Goal: Learn about a topic

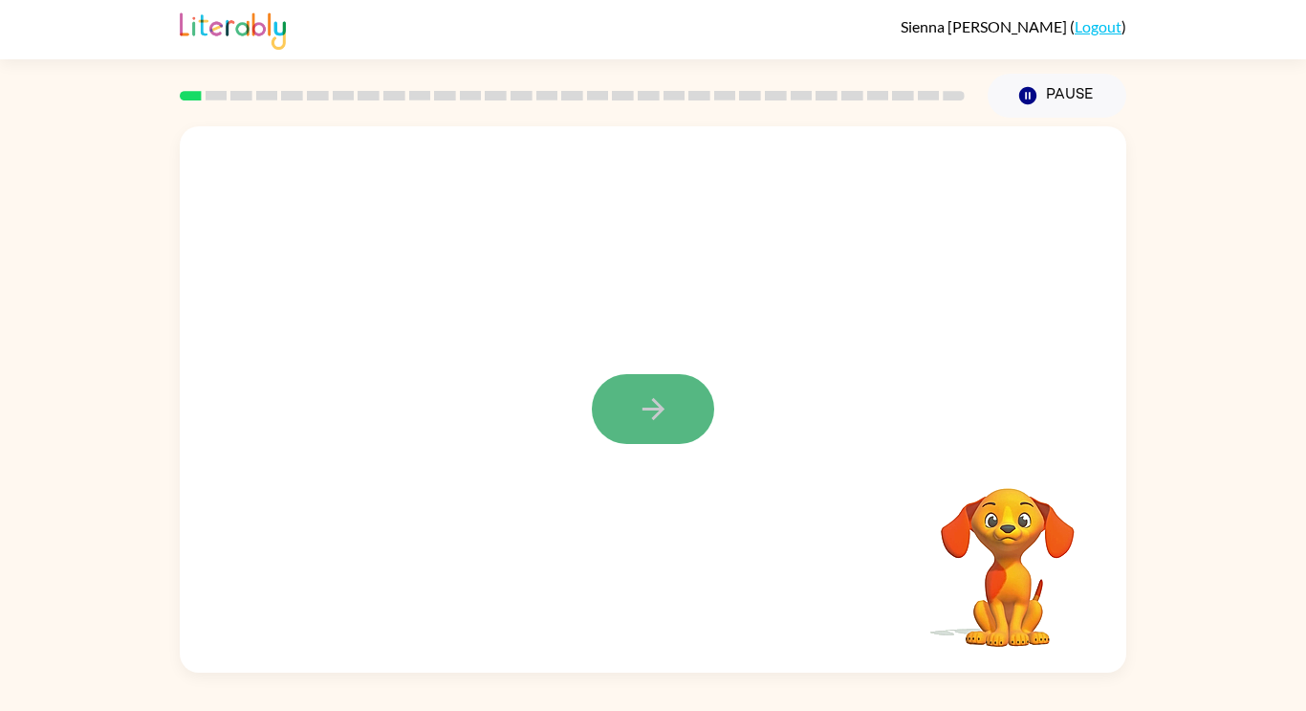
click at [620, 398] on button "button" at bounding box center [653, 409] width 122 height 70
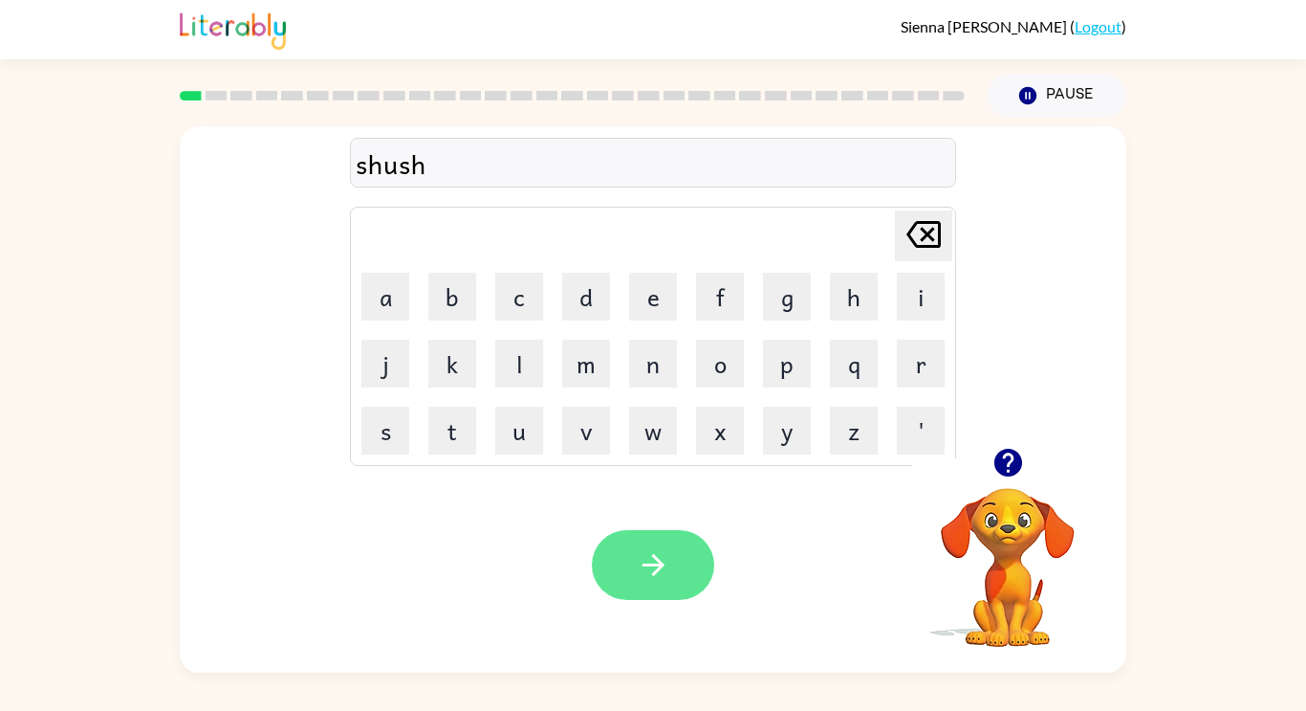
click at [667, 576] on icon "button" at bounding box center [653, 564] width 33 height 33
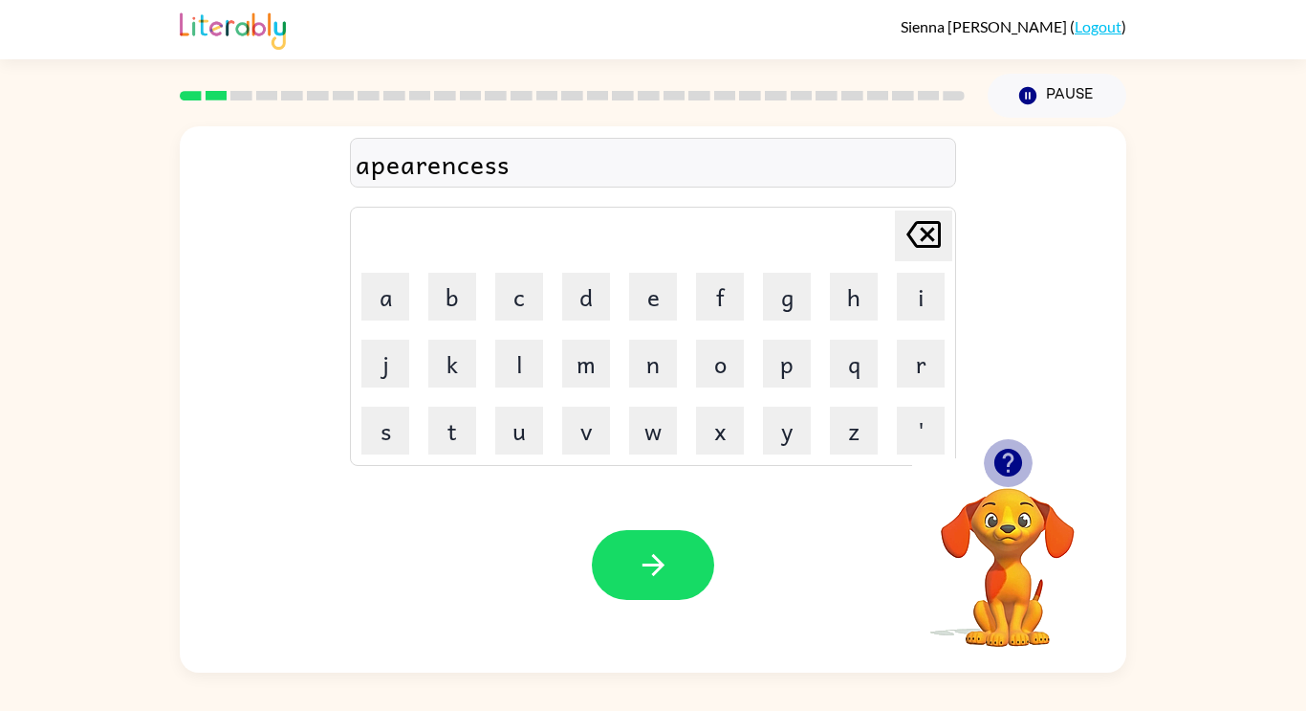
click at [997, 462] on icon "button" at bounding box center [1008, 463] width 28 height 28
click at [664, 562] on icon "button" at bounding box center [653, 564] width 33 height 33
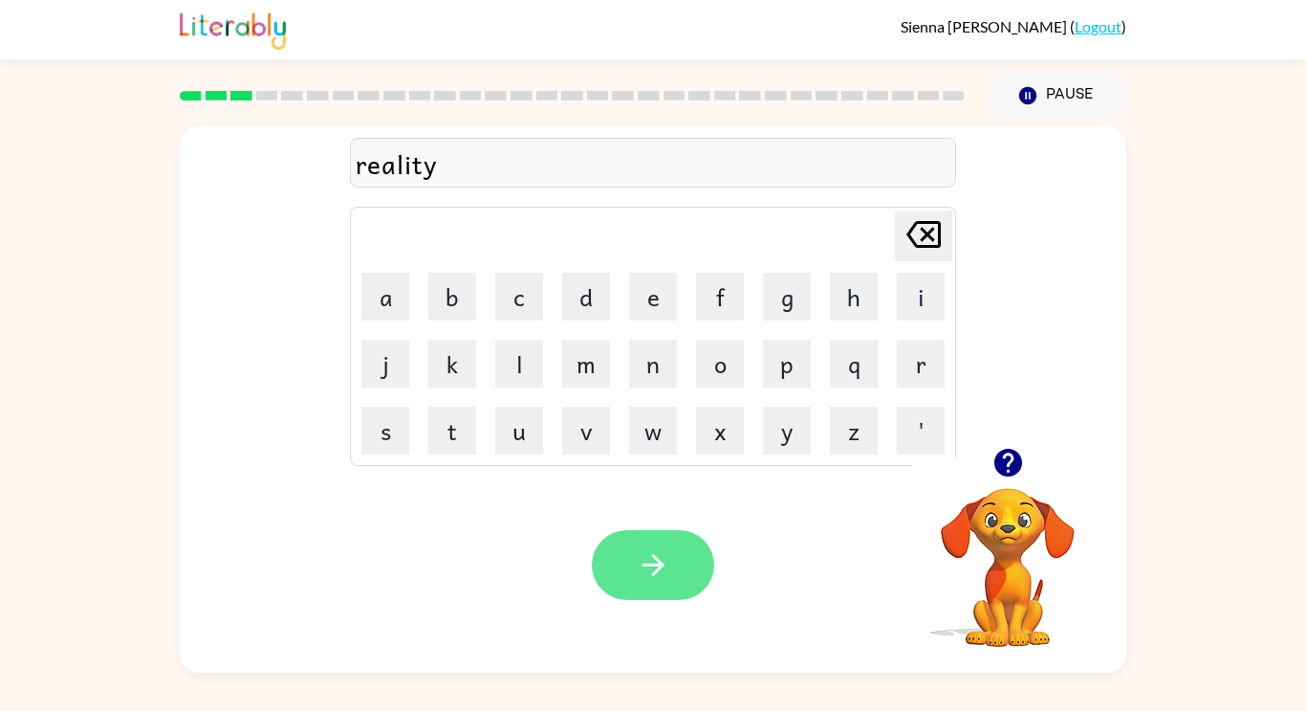
click at [655, 597] on button "button" at bounding box center [653, 565] width 122 height 70
click at [690, 562] on button "button" at bounding box center [653, 565] width 122 height 70
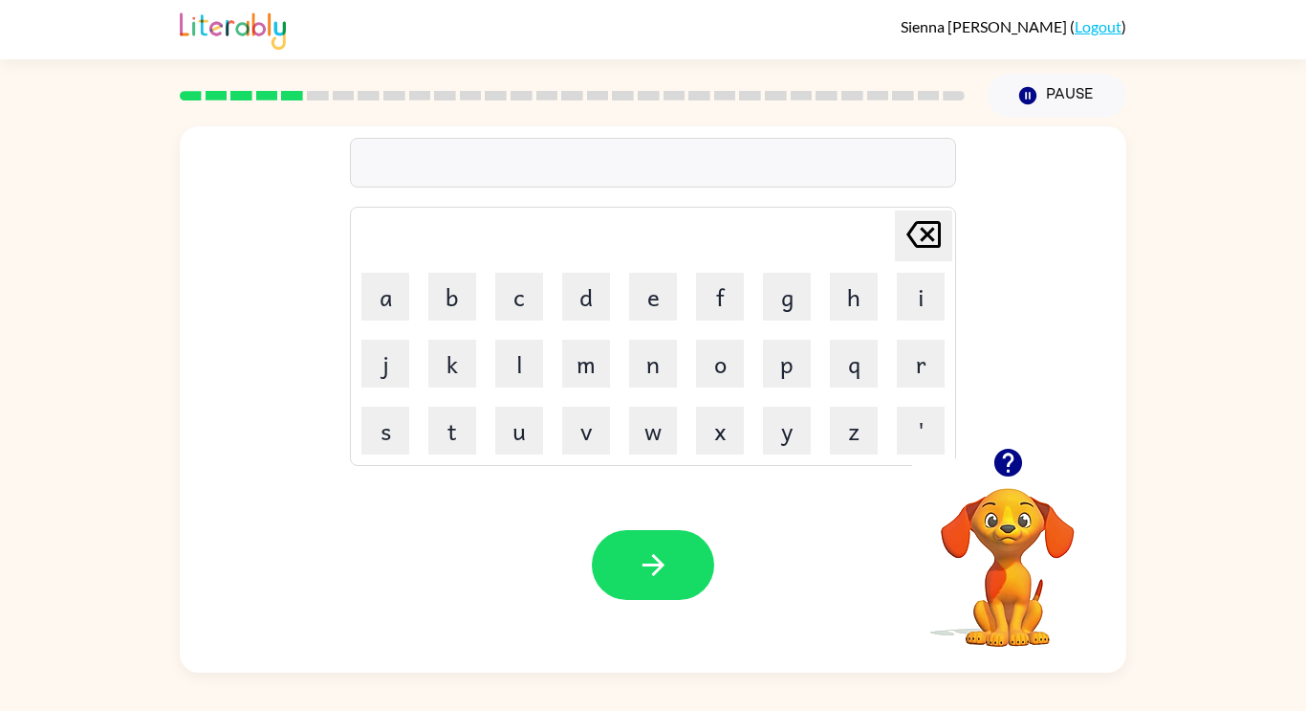
click at [997, 461] on icon "button" at bounding box center [1008, 463] width 28 height 28
click at [677, 534] on button "button" at bounding box center [653, 565] width 122 height 70
click at [707, 610] on div "Your browser must support playing .mp4 files to use Literably. Please try using…" at bounding box center [653, 564] width 947 height 215
click at [672, 536] on button "button" at bounding box center [653, 565] width 122 height 70
click at [665, 571] on icon "button" at bounding box center [653, 564] width 33 height 33
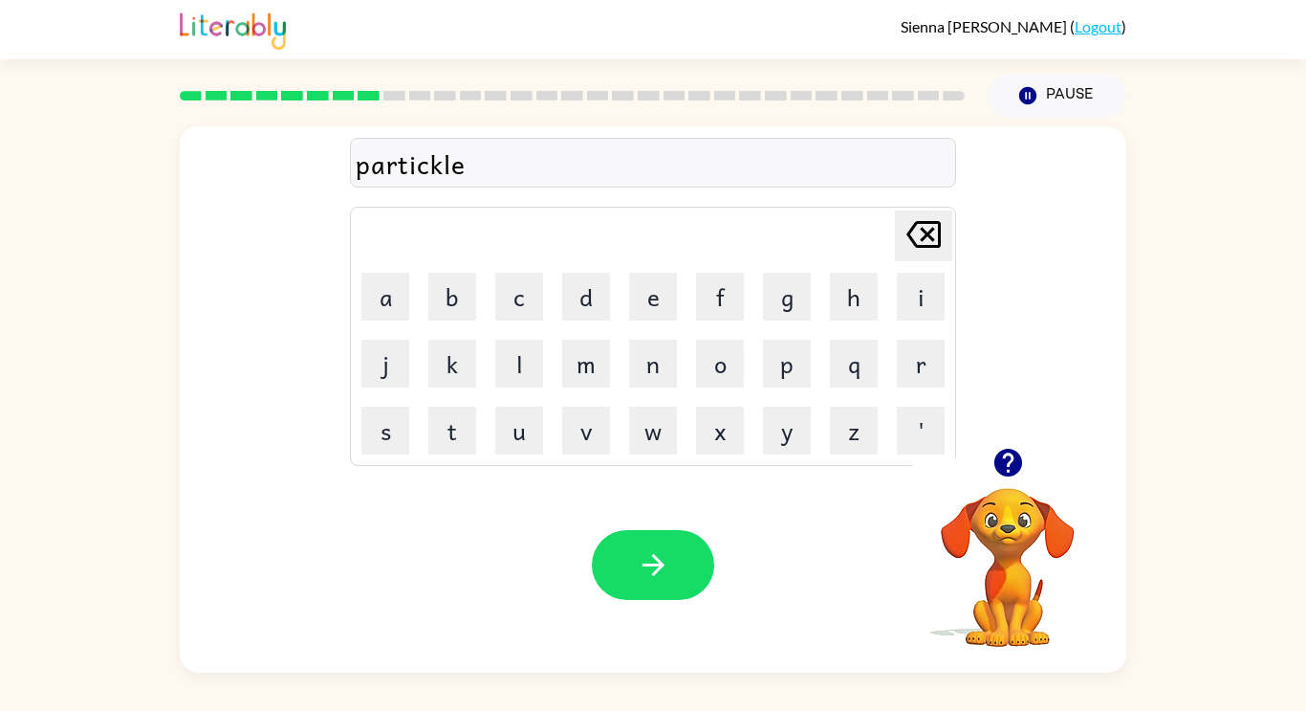
click at [1002, 463] on icon "button" at bounding box center [1008, 463] width 28 height 28
click at [650, 566] on icon "button" at bounding box center [653, 565] width 22 height 22
click at [1013, 469] on icon "button" at bounding box center [1008, 463] width 28 height 28
click at [995, 449] on icon "button" at bounding box center [1008, 462] width 33 height 33
click at [680, 597] on button "button" at bounding box center [653, 565] width 122 height 70
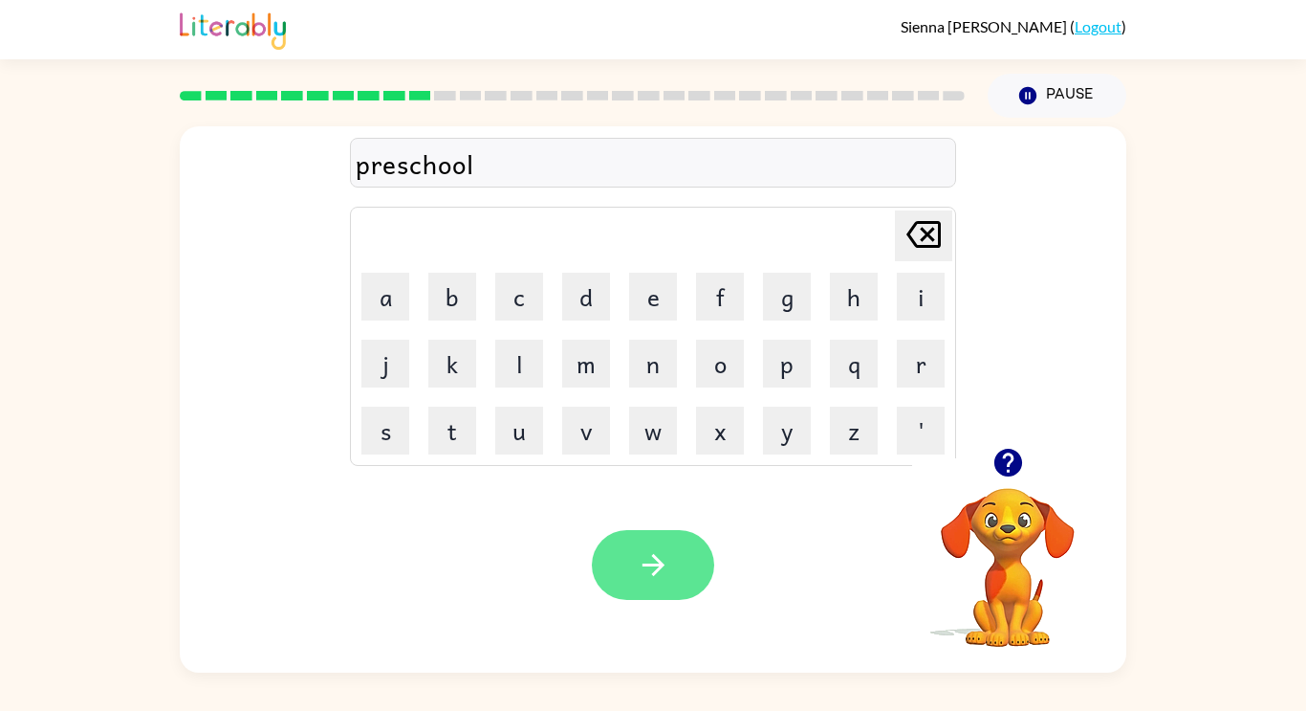
click at [661, 593] on button "button" at bounding box center [653, 565] width 122 height 70
click at [619, 574] on button "button" at bounding box center [653, 565] width 122 height 70
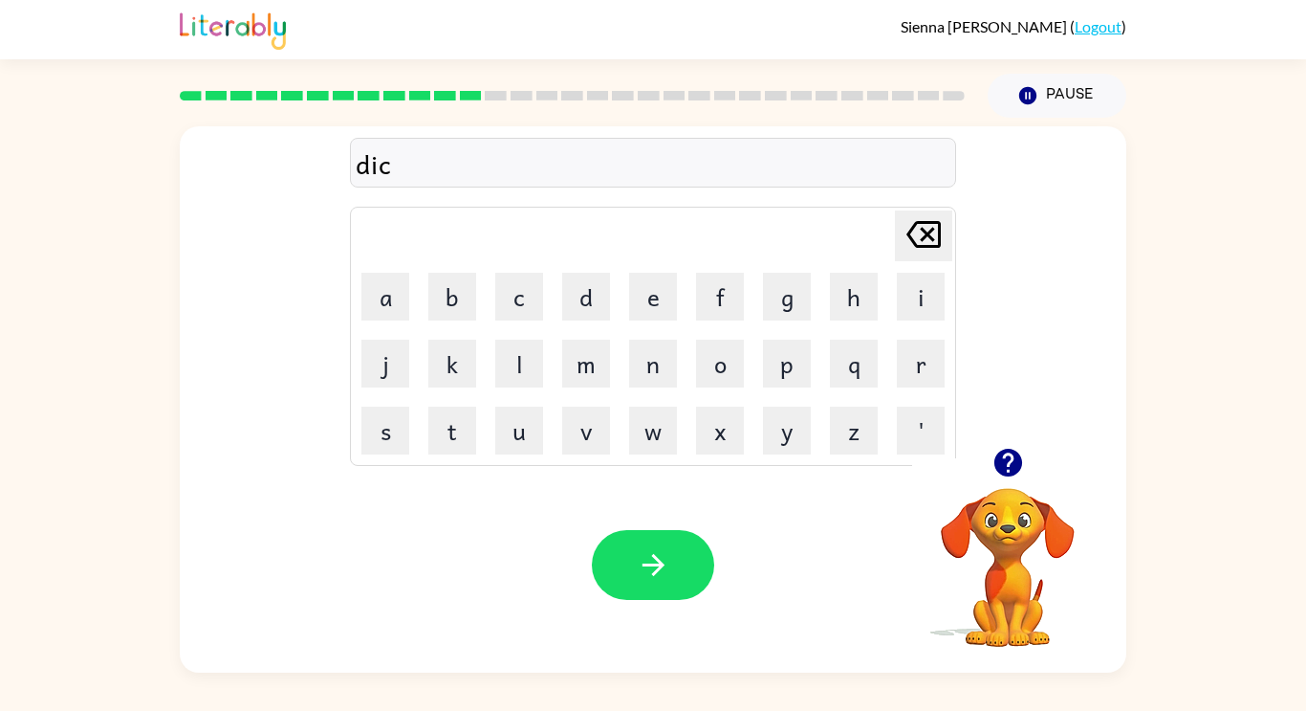
click at [999, 462] on icon "button" at bounding box center [1008, 463] width 28 height 28
click at [644, 558] on icon "button" at bounding box center [653, 564] width 33 height 33
click at [677, 550] on button "button" at bounding box center [653, 565] width 122 height 70
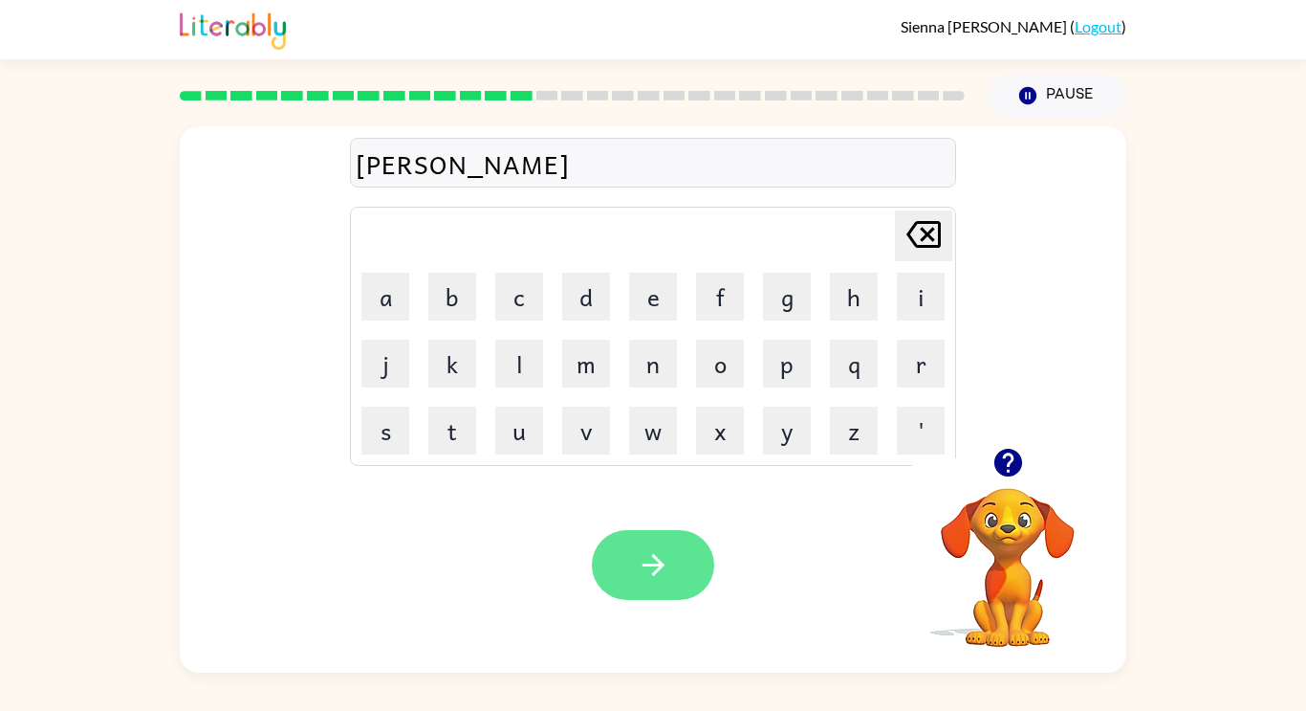
click at [660, 584] on button "button" at bounding box center [653, 565] width 122 height 70
click at [635, 595] on button "button" at bounding box center [653, 565] width 122 height 70
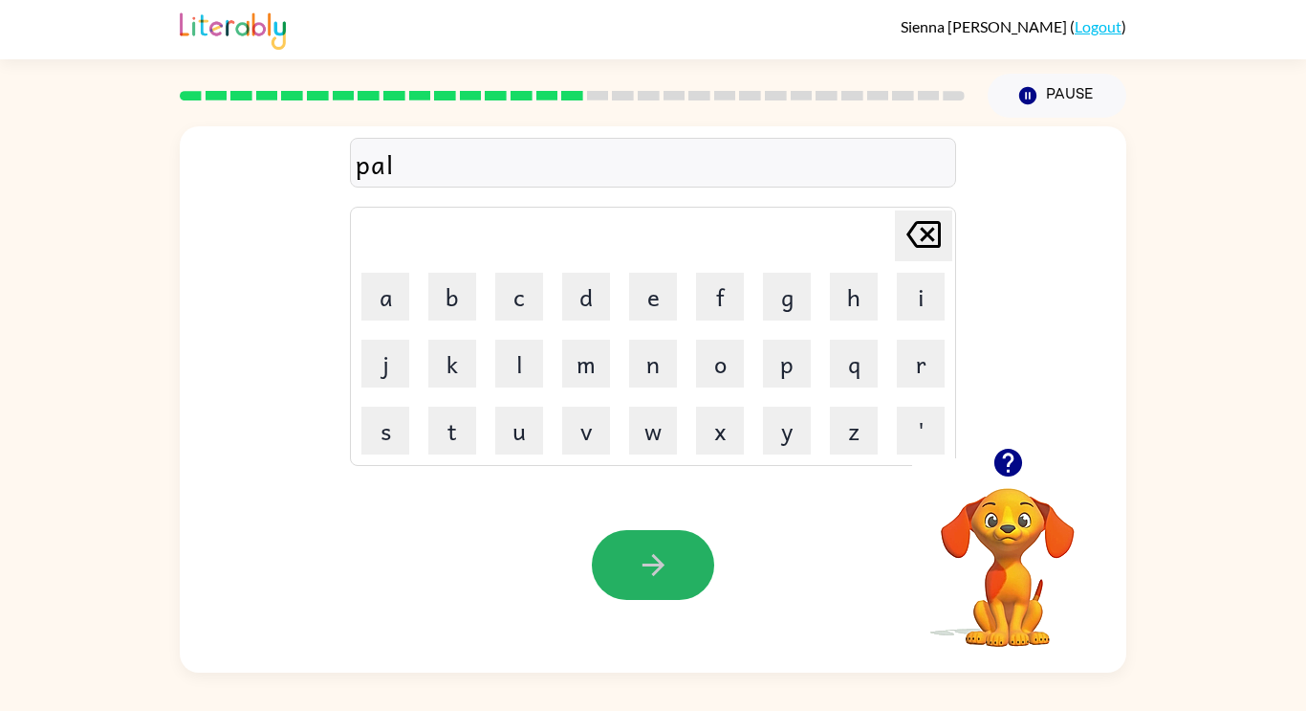
click at [619, 549] on button "button" at bounding box center [653, 565] width 122 height 70
click at [408, 168] on div "spinning" at bounding box center [653, 163] width 595 height 40
click at [647, 562] on icon "button" at bounding box center [653, 564] width 33 height 33
click at [652, 587] on button "button" at bounding box center [653, 565] width 122 height 70
click at [995, 477] on icon "button" at bounding box center [1008, 462] width 33 height 33
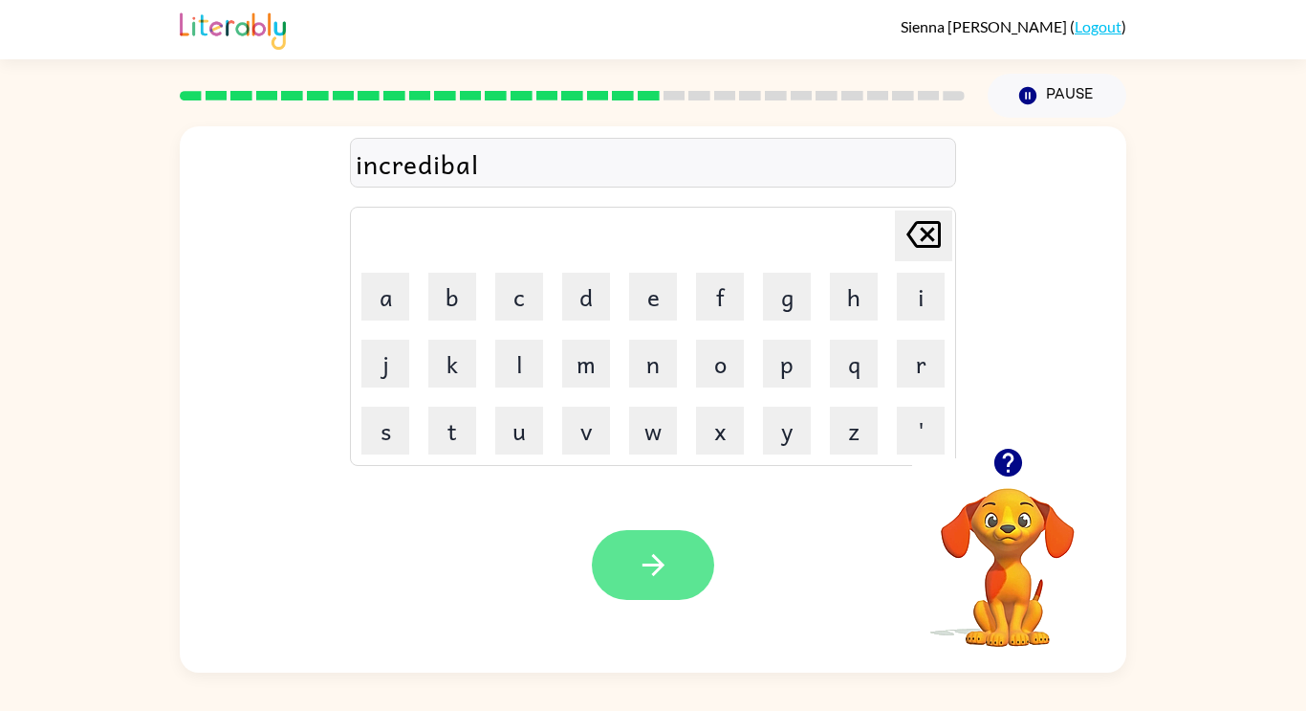
click at [671, 544] on button "button" at bounding box center [653, 565] width 122 height 70
click at [1039, 552] on video "Your browser must support playing .mp4 files to use Literably. Please try using…" at bounding box center [1007, 553] width 191 height 191
click at [997, 460] on icon "button" at bounding box center [1008, 463] width 28 height 28
click at [635, 592] on button "button" at bounding box center [653, 565] width 122 height 70
click at [997, 466] on icon "button" at bounding box center [1008, 463] width 28 height 28
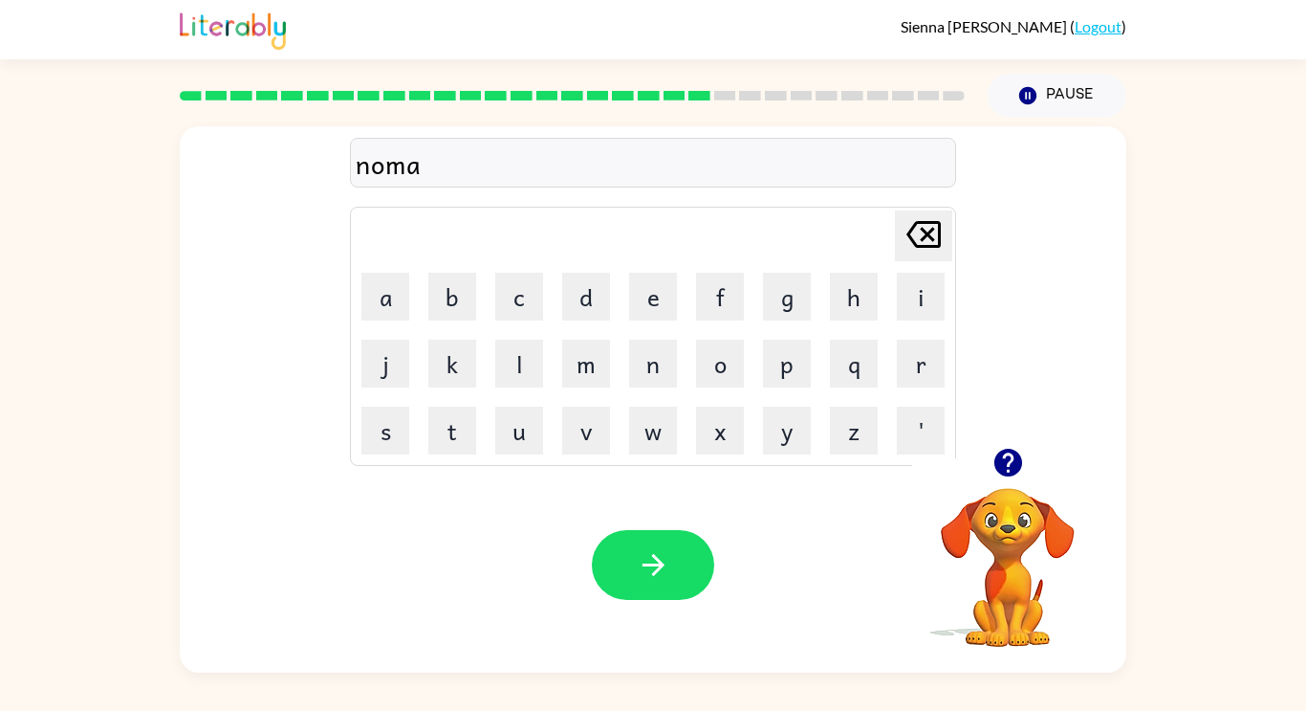
click at [1017, 514] on video "Your browser must support playing .mp4 files to use Literably. Please try using…" at bounding box center [1007, 553] width 191 height 191
click at [988, 485] on div at bounding box center [1007, 462] width 191 height 49
click at [1014, 466] on icon "button" at bounding box center [1008, 463] width 28 height 28
click at [668, 562] on icon "button" at bounding box center [653, 564] width 33 height 33
click at [678, 594] on button "button" at bounding box center [653, 565] width 122 height 70
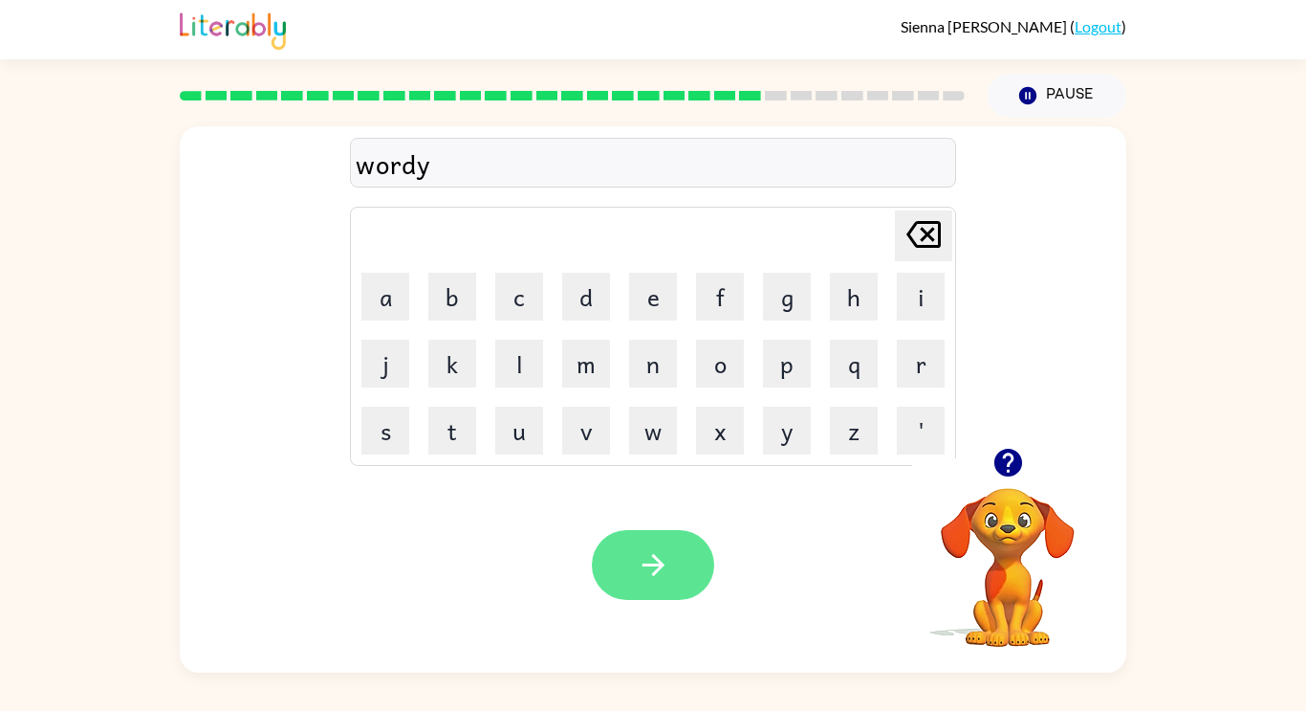
click at [646, 545] on button "button" at bounding box center [653, 565] width 122 height 70
click at [621, 589] on button "button" at bounding box center [653, 565] width 122 height 70
click at [608, 570] on button "button" at bounding box center [653, 565] width 122 height 70
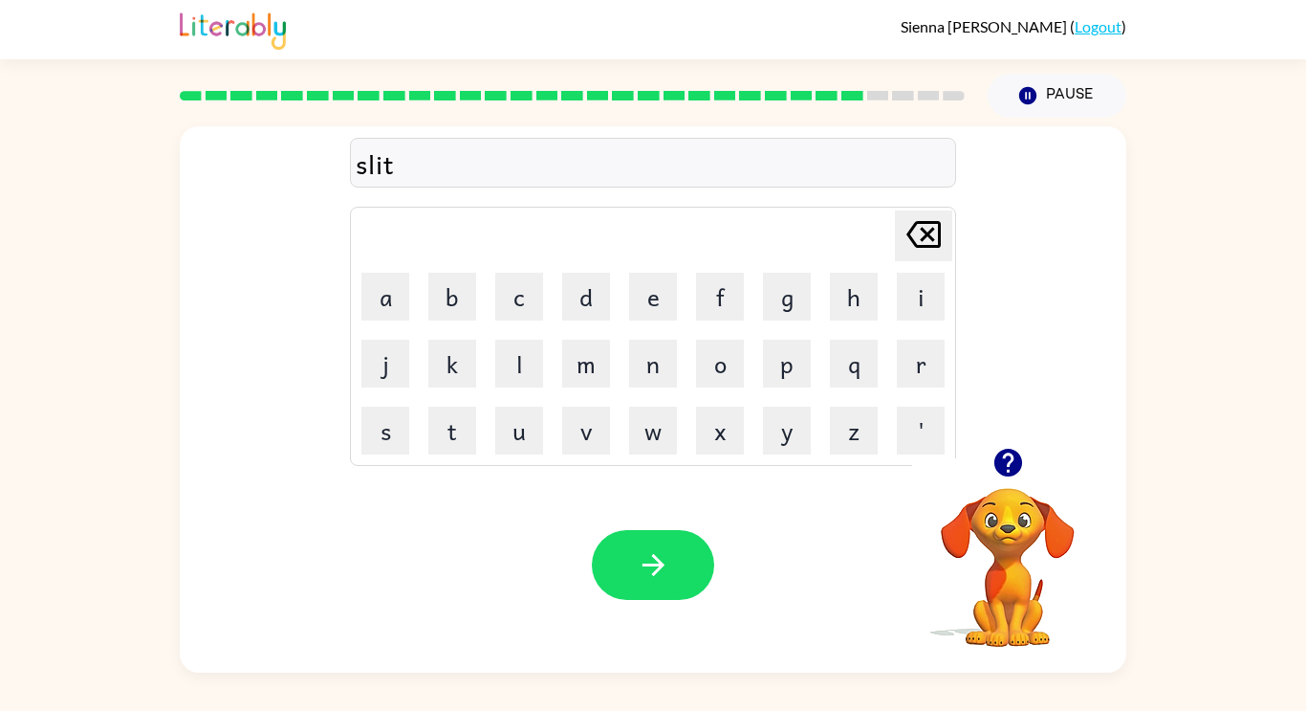
click at [1012, 475] on icon "button" at bounding box center [1008, 463] width 28 height 28
click at [661, 582] on button "button" at bounding box center [653, 565] width 122 height 70
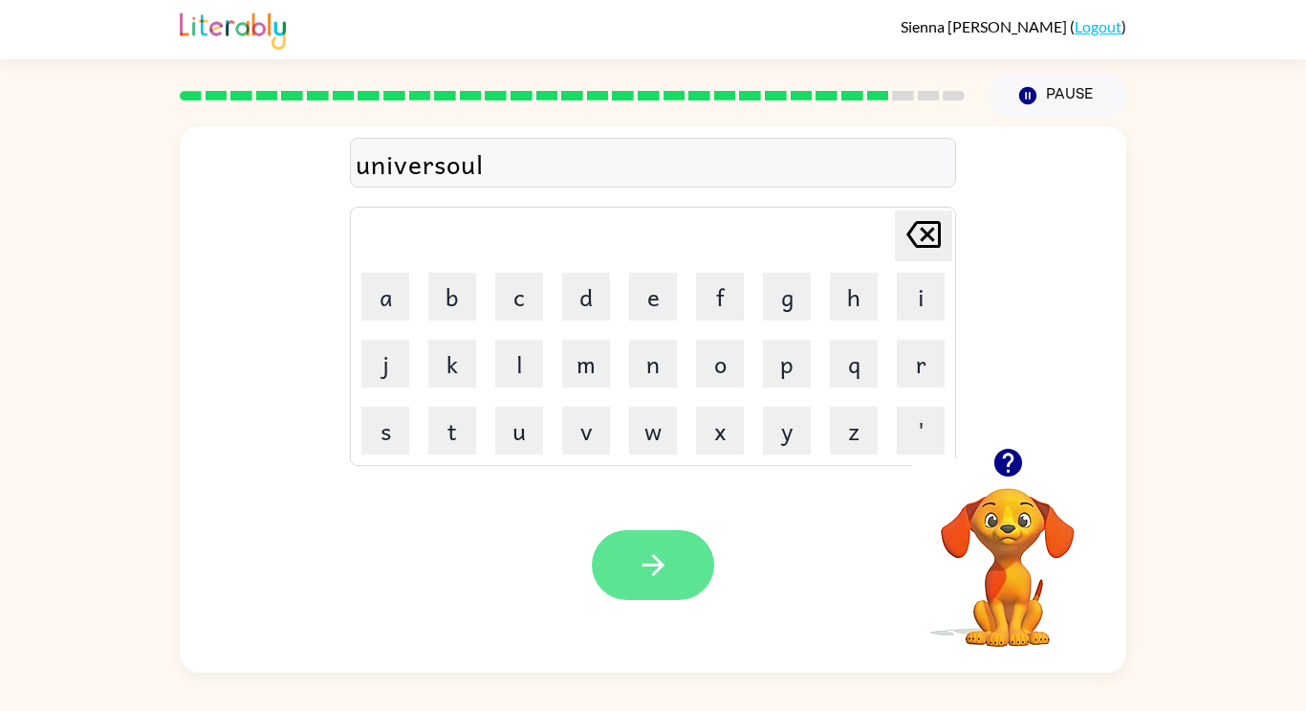
click at [642, 573] on icon "button" at bounding box center [653, 564] width 33 height 33
click at [999, 489] on video "Your browser must support playing .mp4 files to use Literably. Please try using…" at bounding box center [1007, 553] width 191 height 191
click at [1001, 471] on icon "button" at bounding box center [1008, 463] width 28 height 28
click at [409, 164] on div "encotour" at bounding box center [653, 163] width 595 height 40
click at [414, 171] on div "encotour" at bounding box center [653, 163] width 595 height 40
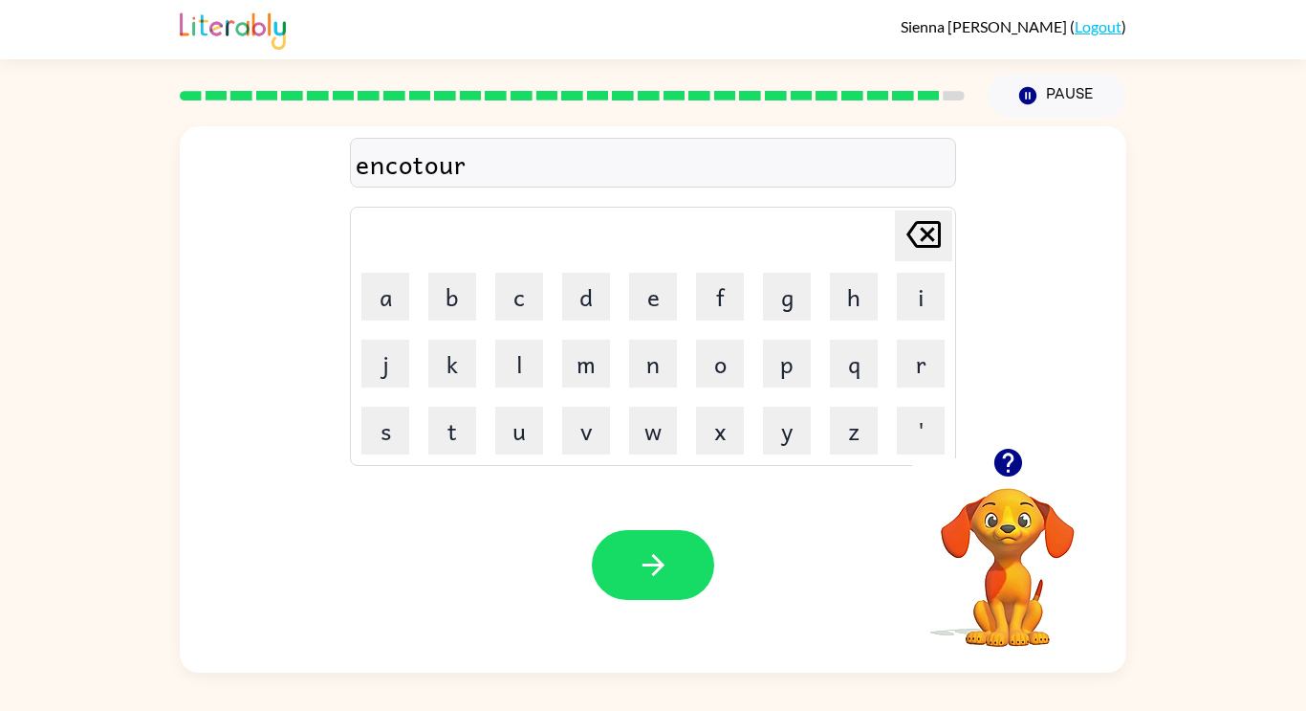
click at [416, 166] on div "encotour" at bounding box center [653, 163] width 595 height 40
click at [404, 163] on div "encotour" at bounding box center [653, 163] width 595 height 40
click at [1014, 480] on button "button" at bounding box center [1008, 462] width 49 height 49
click at [644, 573] on icon "button" at bounding box center [653, 564] width 33 height 33
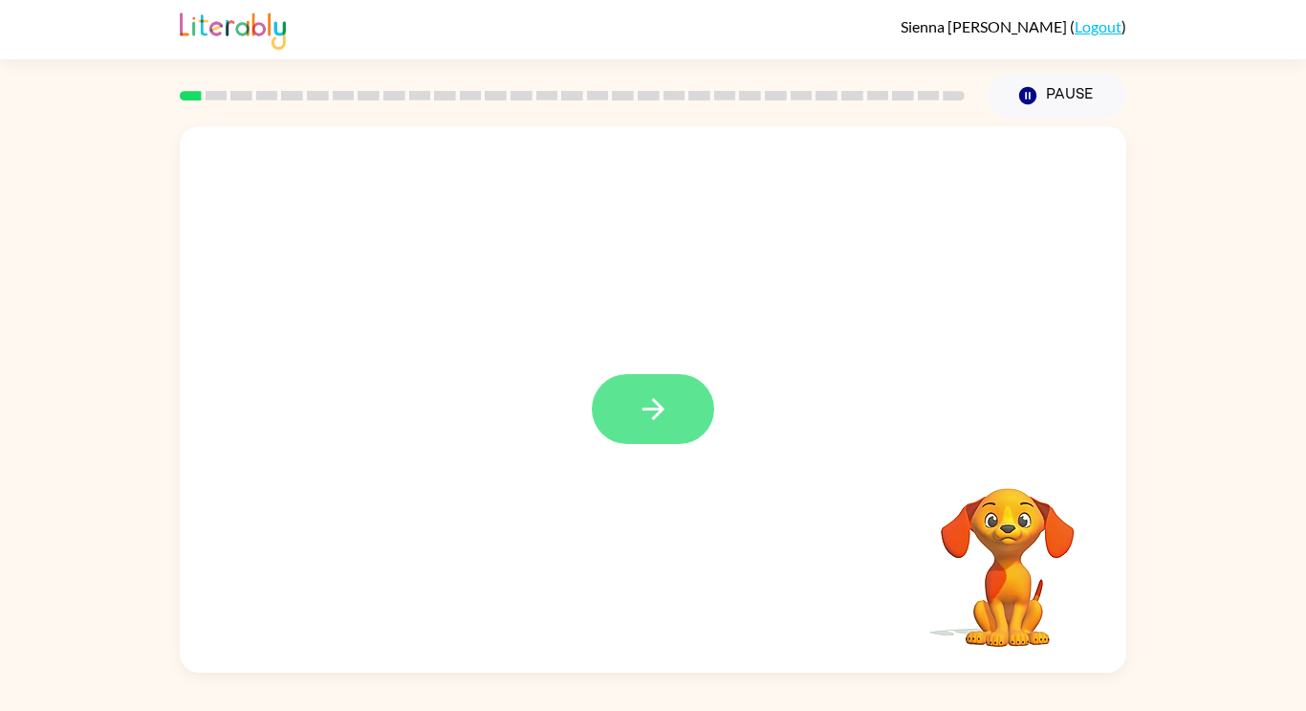
click at [661, 405] on icon "button" at bounding box center [653, 408] width 33 height 33
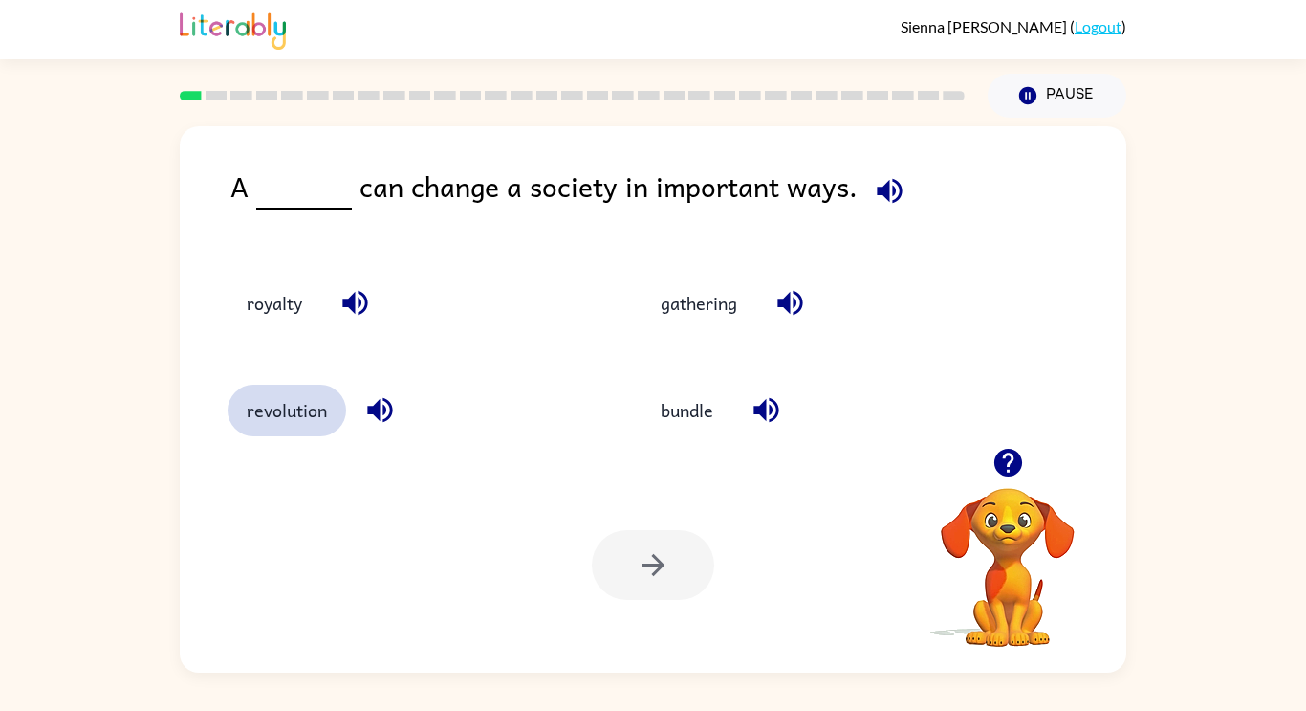
click at [276, 420] on button "revolution" at bounding box center [287, 410] width 119 height 52
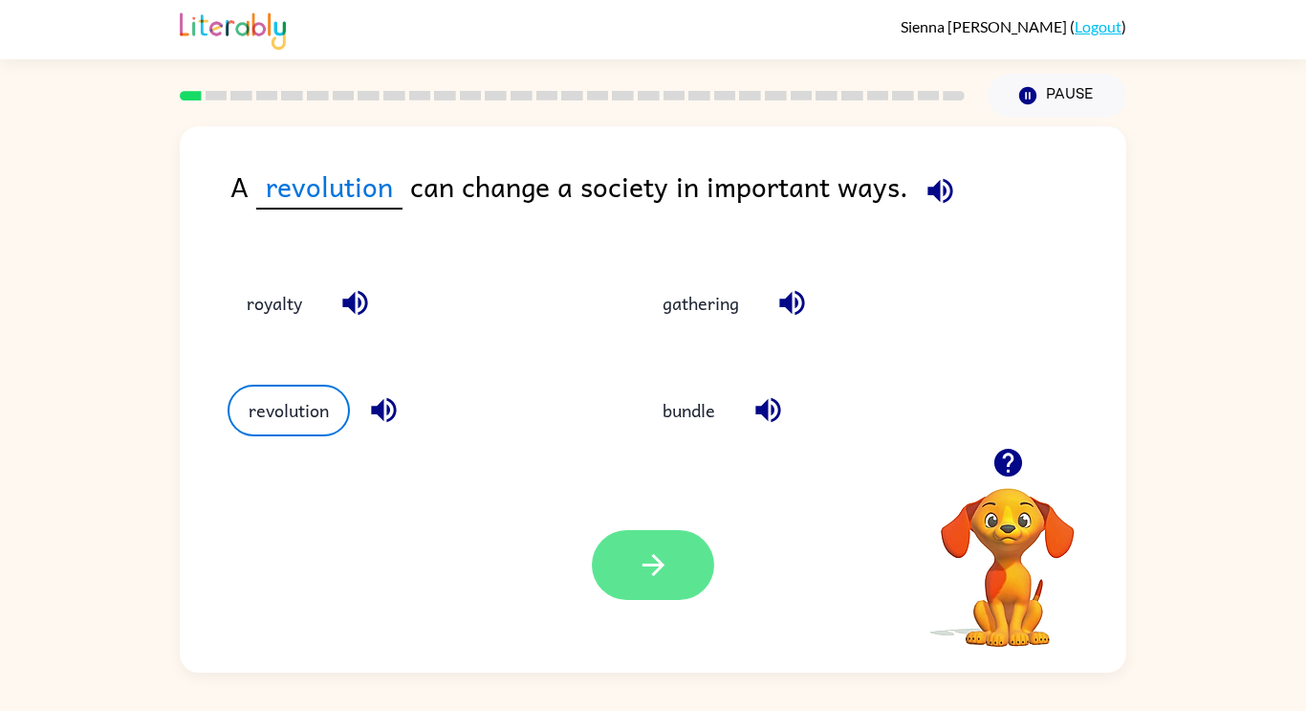
click at [616, 571] on button "button" at bounding box center [653, 565] width 122 height 70
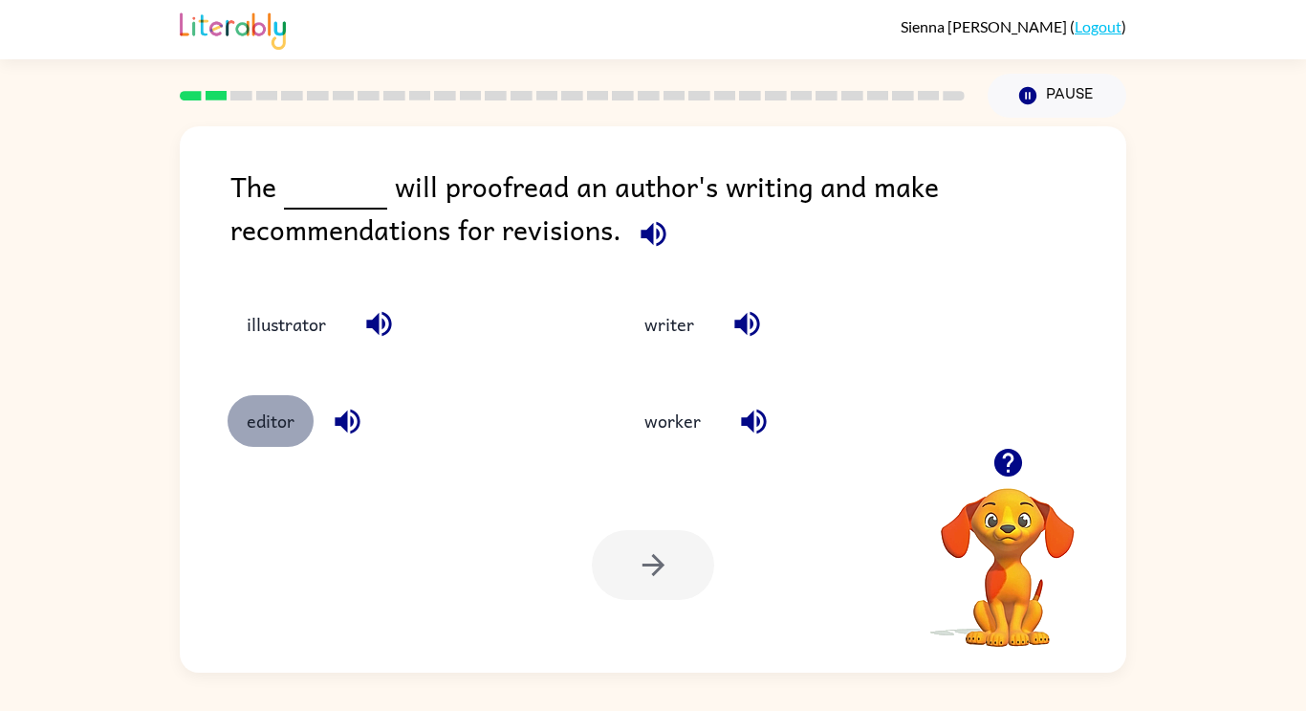
click at [287, 445] on button "editor" at bounding box center [271, 421] width 86 height 52
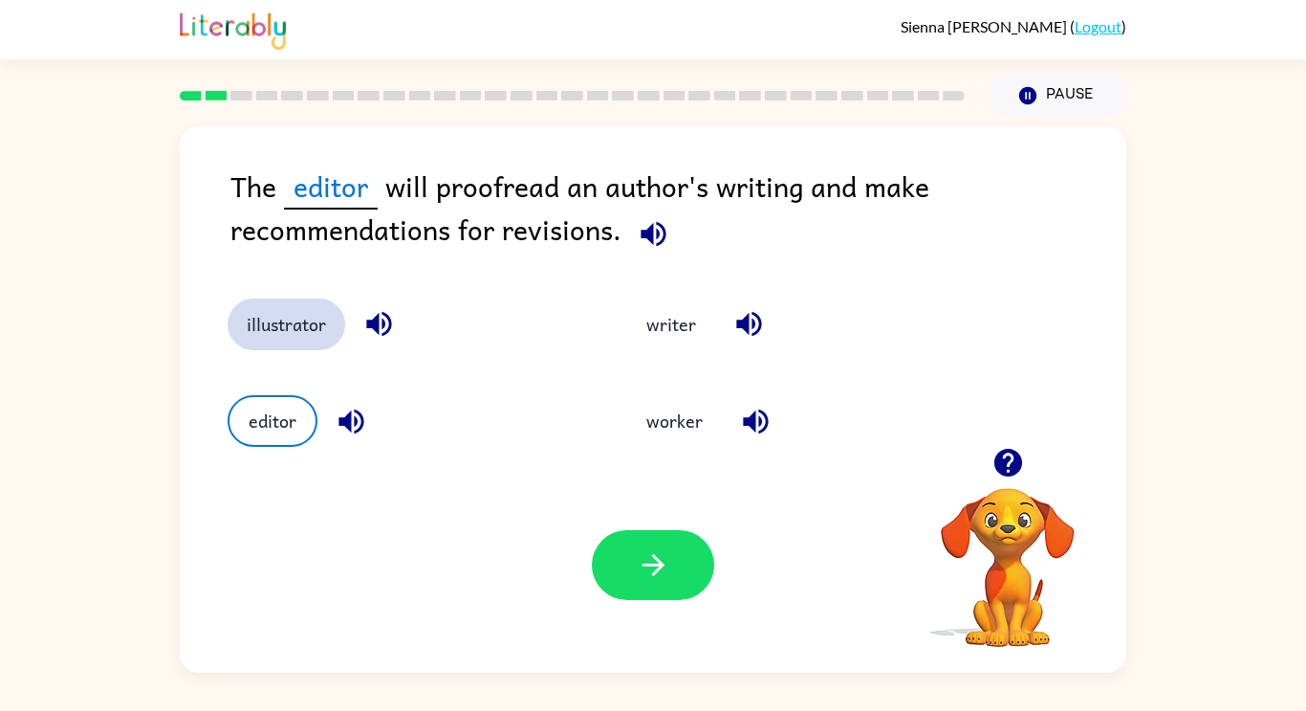
click at [289, 331] on button "illustrator" at bounding box center [287, 324] width 118 height 52
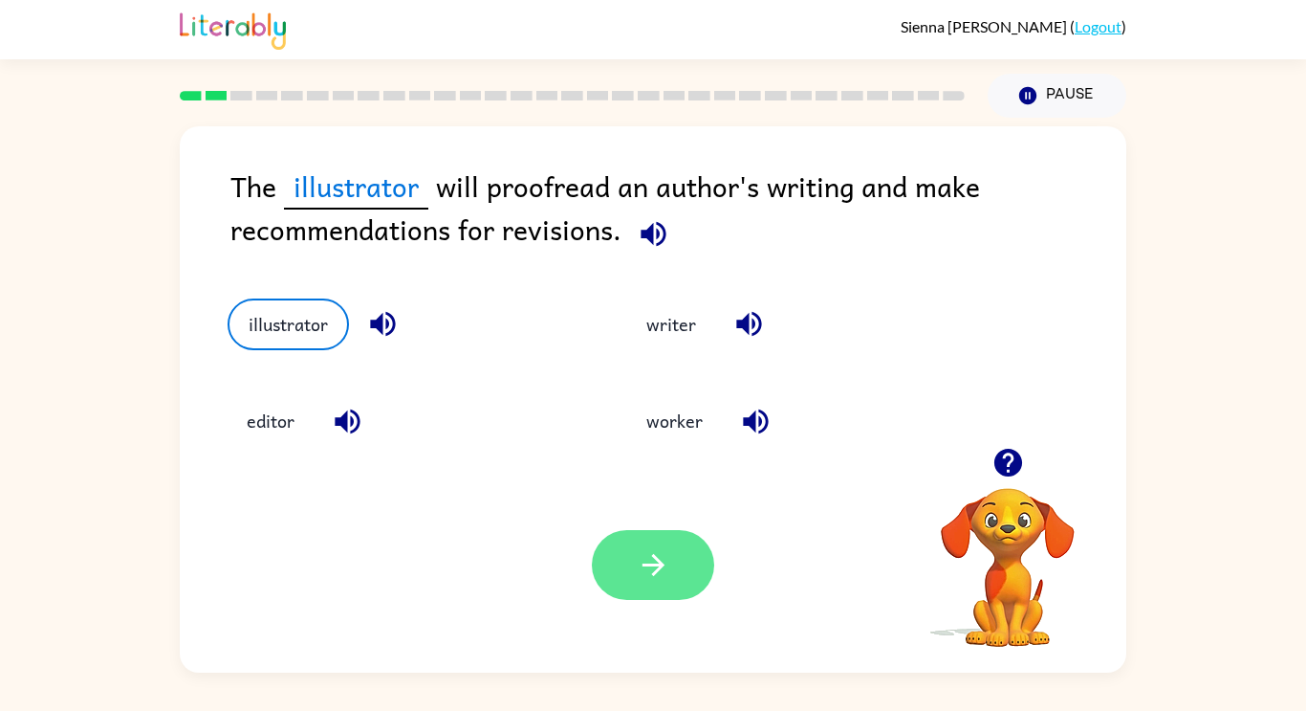
click at [648, 576] on icon "button" at bounding box center [653, 564] width 33 height 33
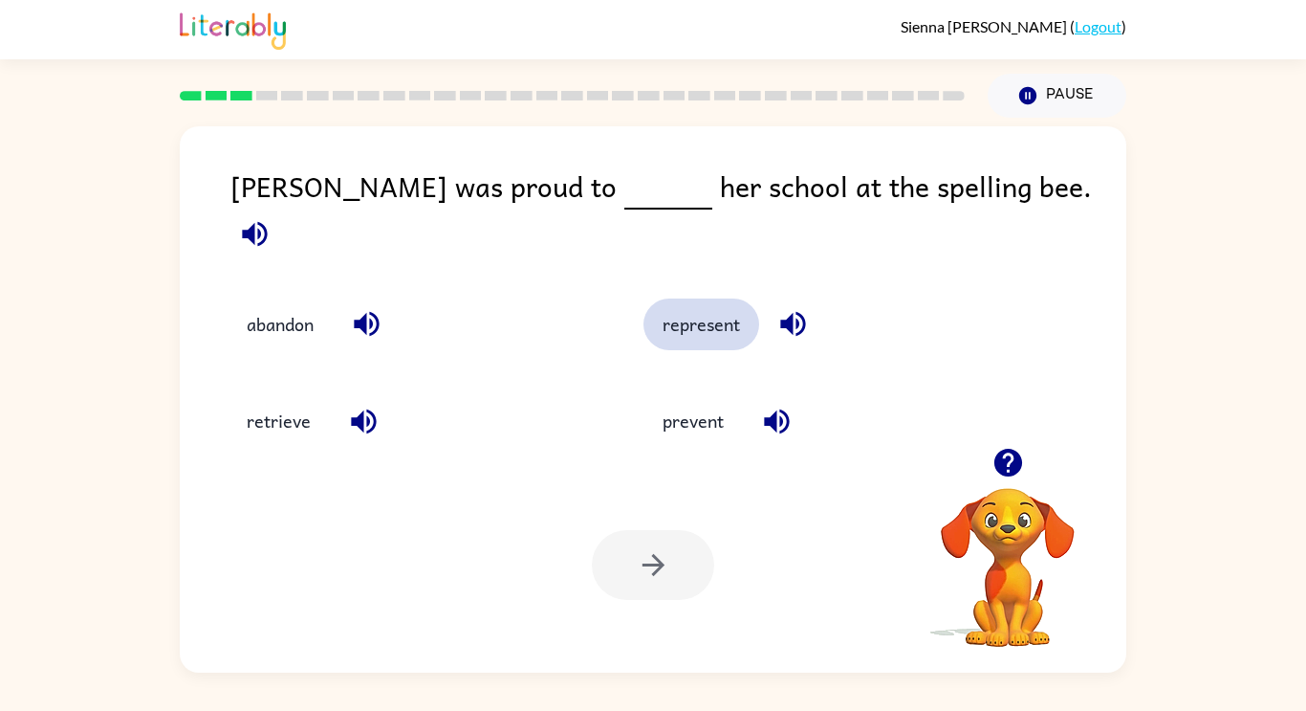
click at [687, 303] on button "represent" at bounding box center [702, 324] width 116 height 52
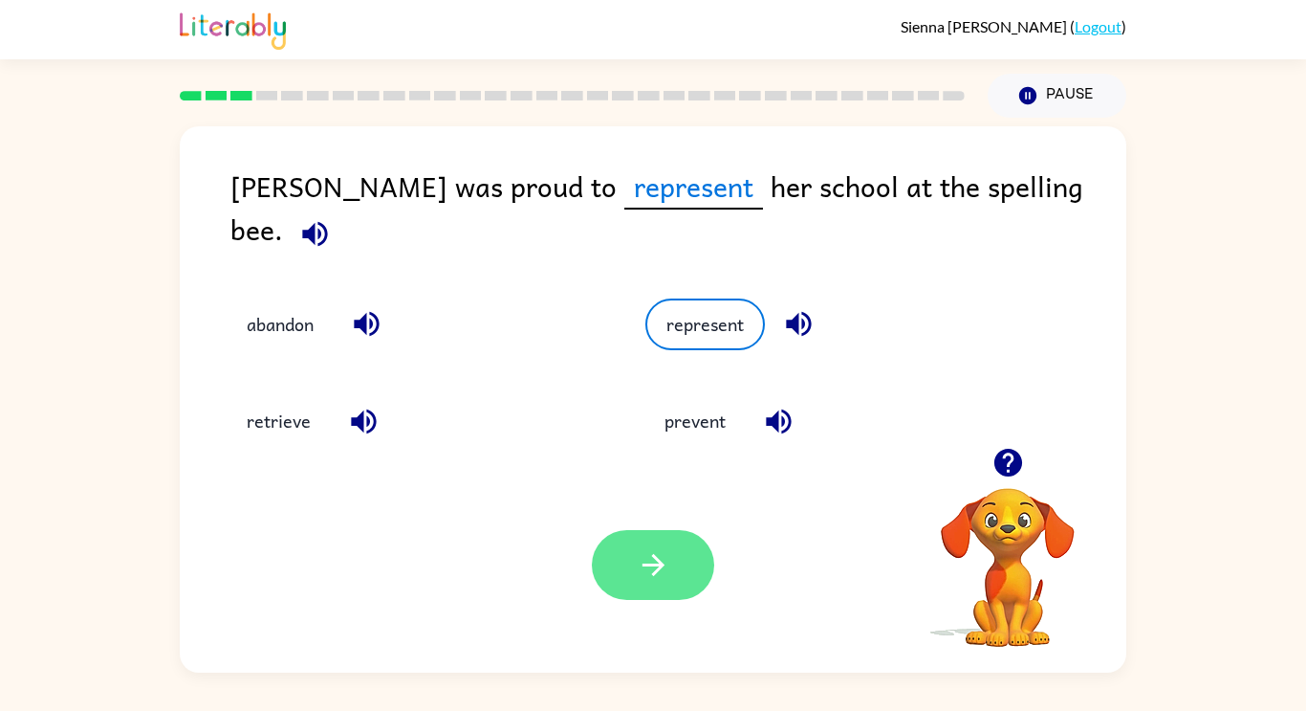
click at [633, 568] on button "button" at bounding box center [653, 565] width 122 height 70
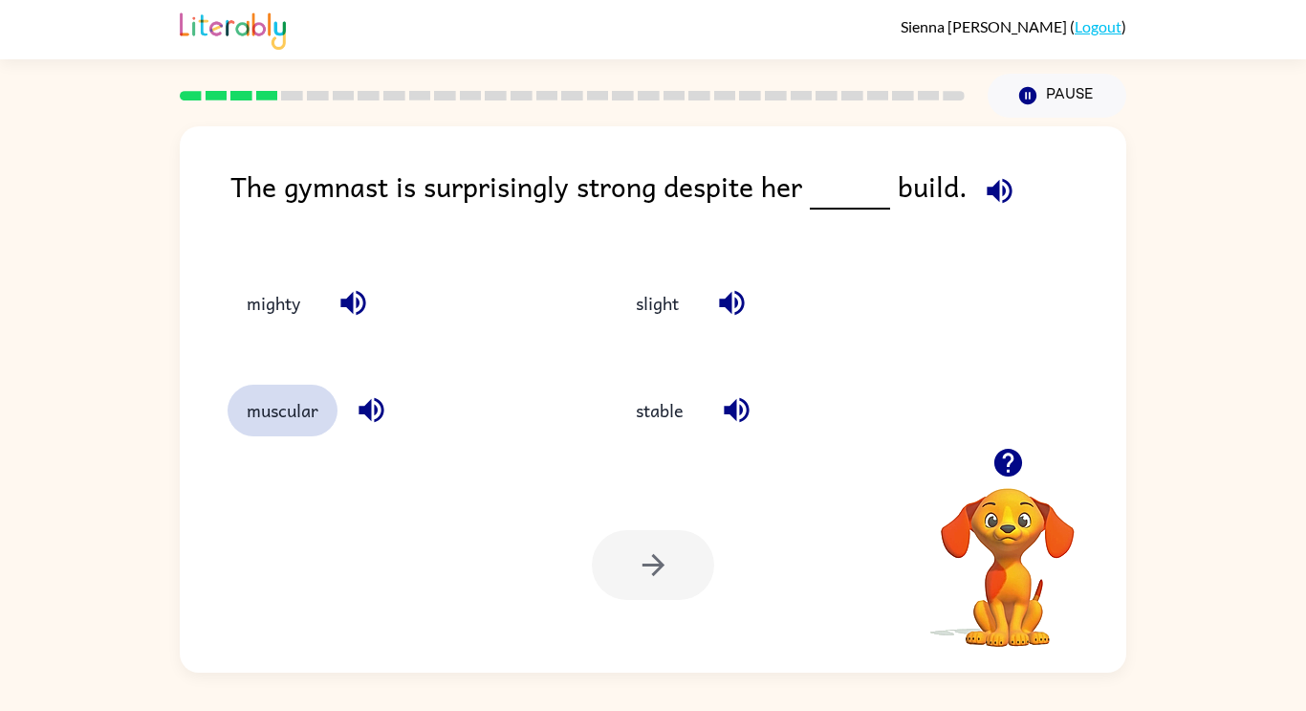
click at [294, 413] on button "muscular" at bounding box center [283, 410] width 110 height 52
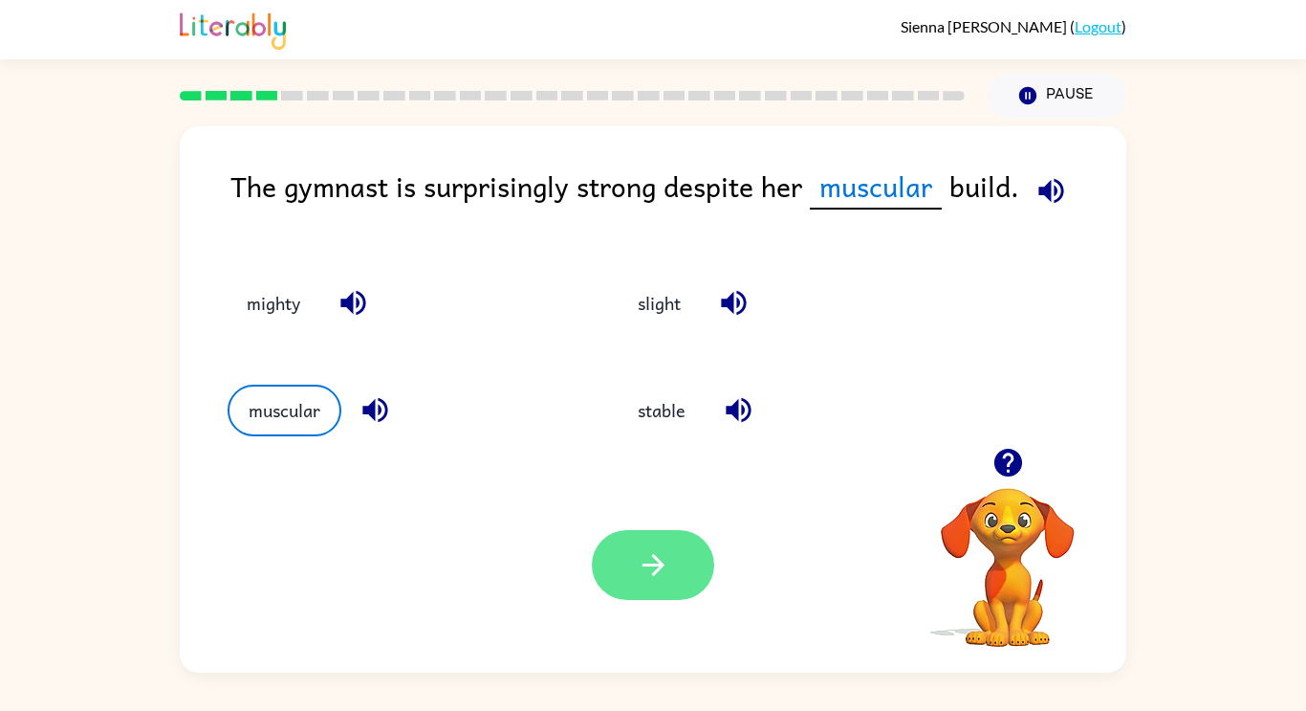
click at [651, 579] on icon "button" at bounding box center [653, 564] width 33 height 33
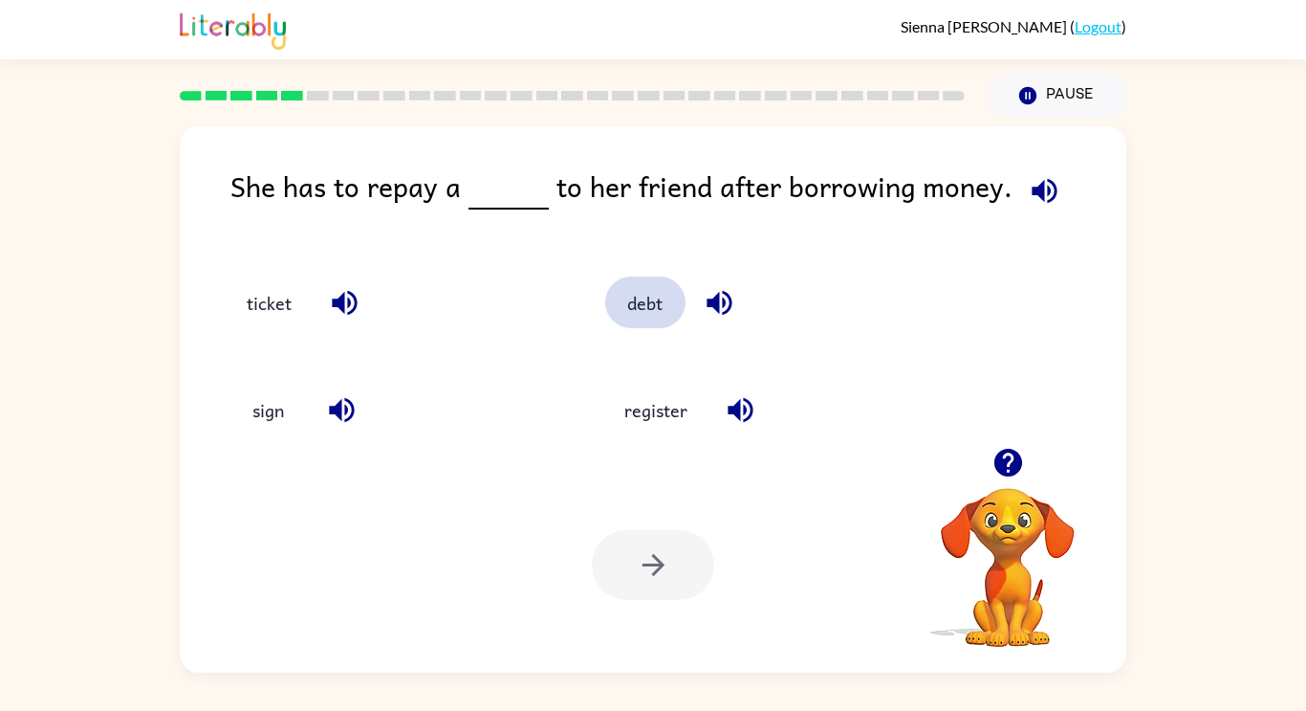
click at [660, 323] on button "debt" at bounding box center [645, 302] width 80 height 52
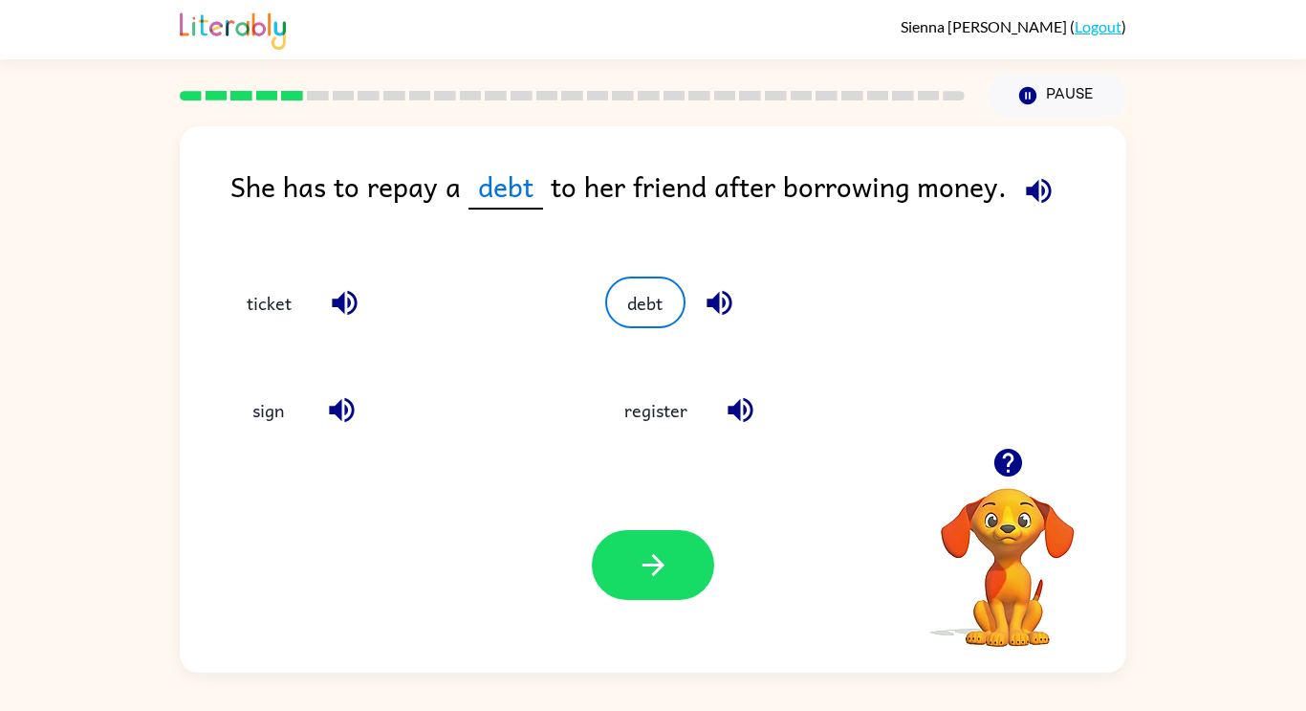
click at [712, 600] on div at bounding box center [653, 565] width 122 height 70
click at [648, 581] on icon "button" at bounding box center [653, 564] width 33 height 33
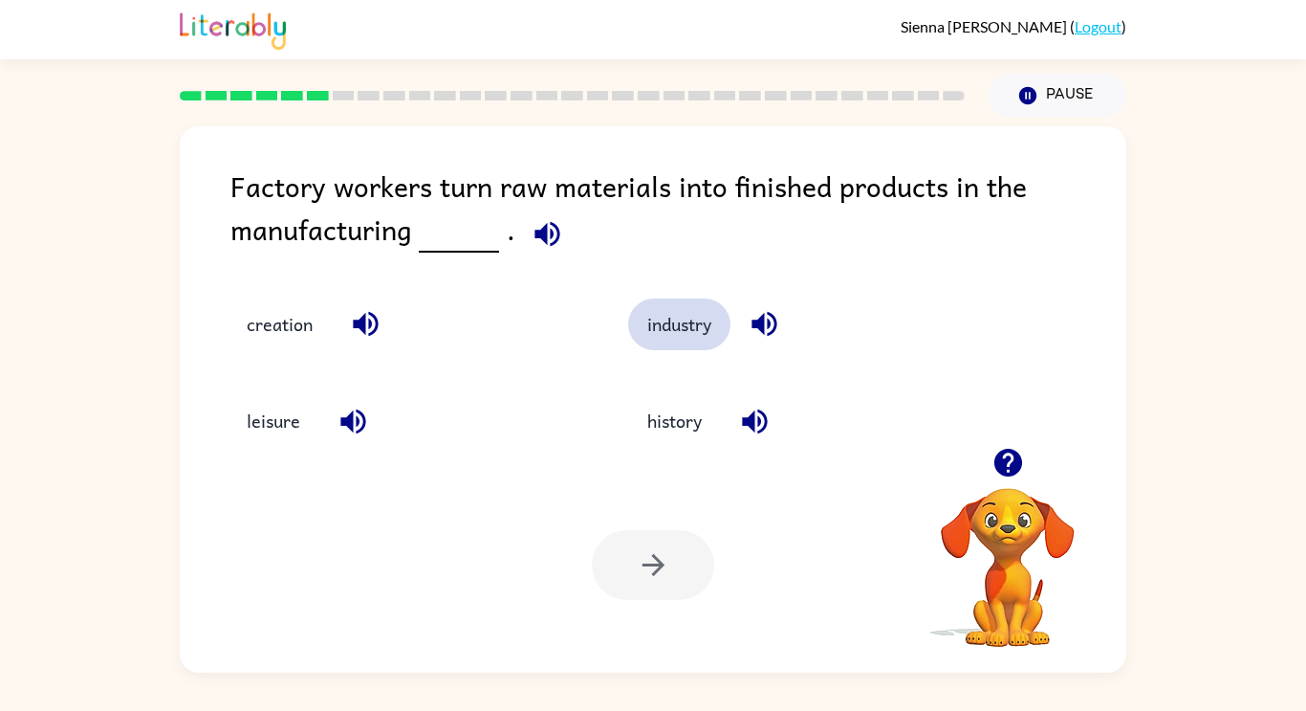
click at [656, 349] on button "industry" at bounding box center [679, 324] width 102 height 52
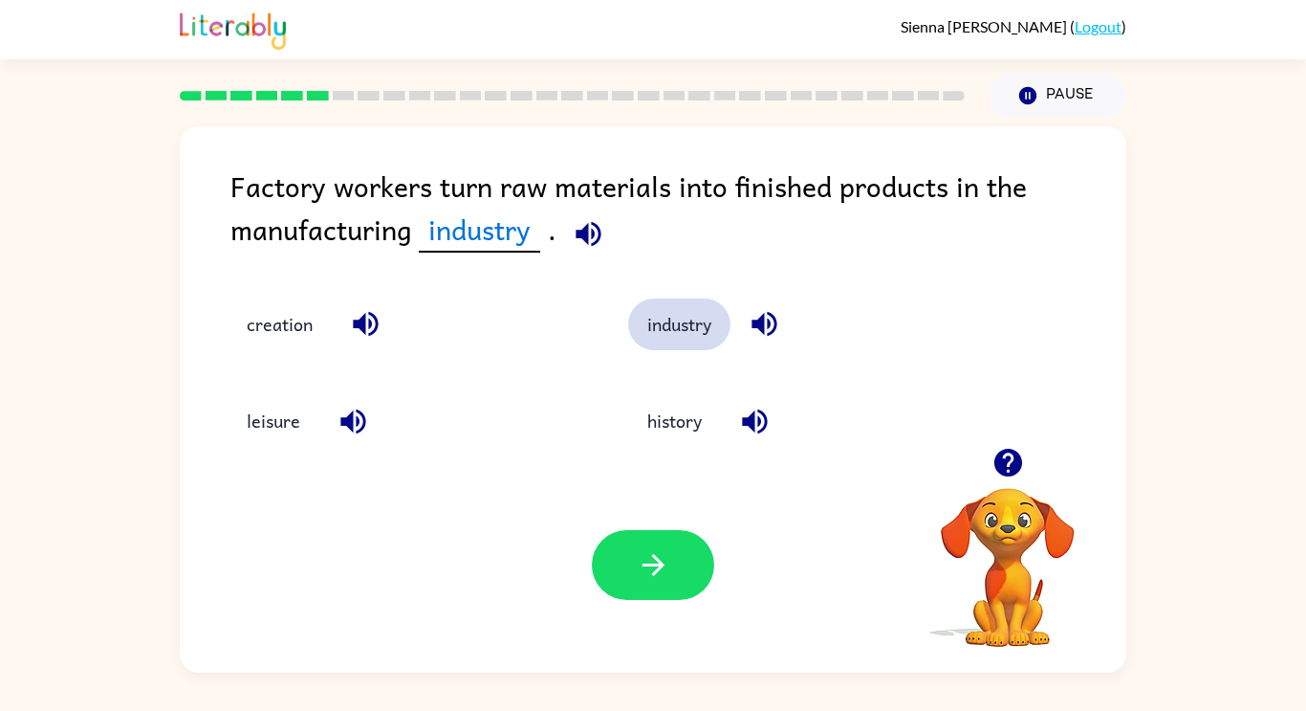
click at [650, 337] on button "industry" at bounding box center [679, 324] width 102 height 52
click at [291, 347] on button "creation" at bounding box center [280, 324] width 104 height 52
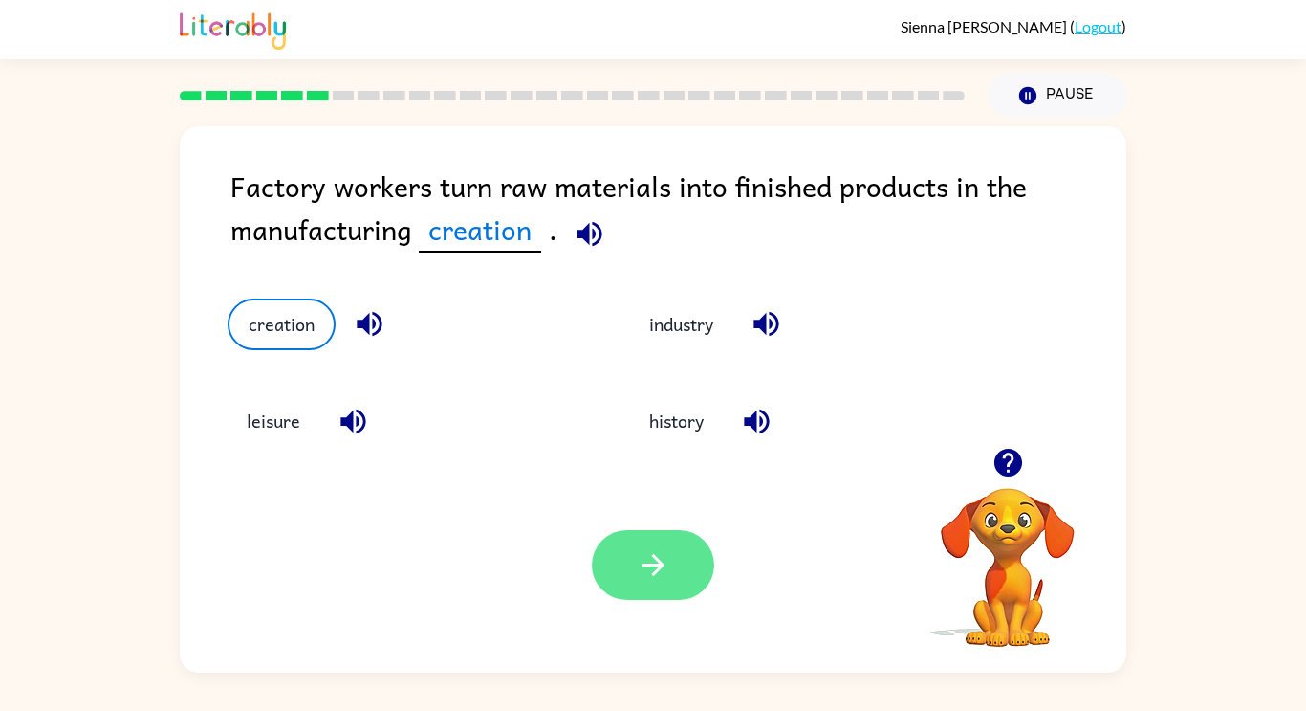
click at [660, 580] on icon "button" at bounding box center [653, 564] width 33 height 33
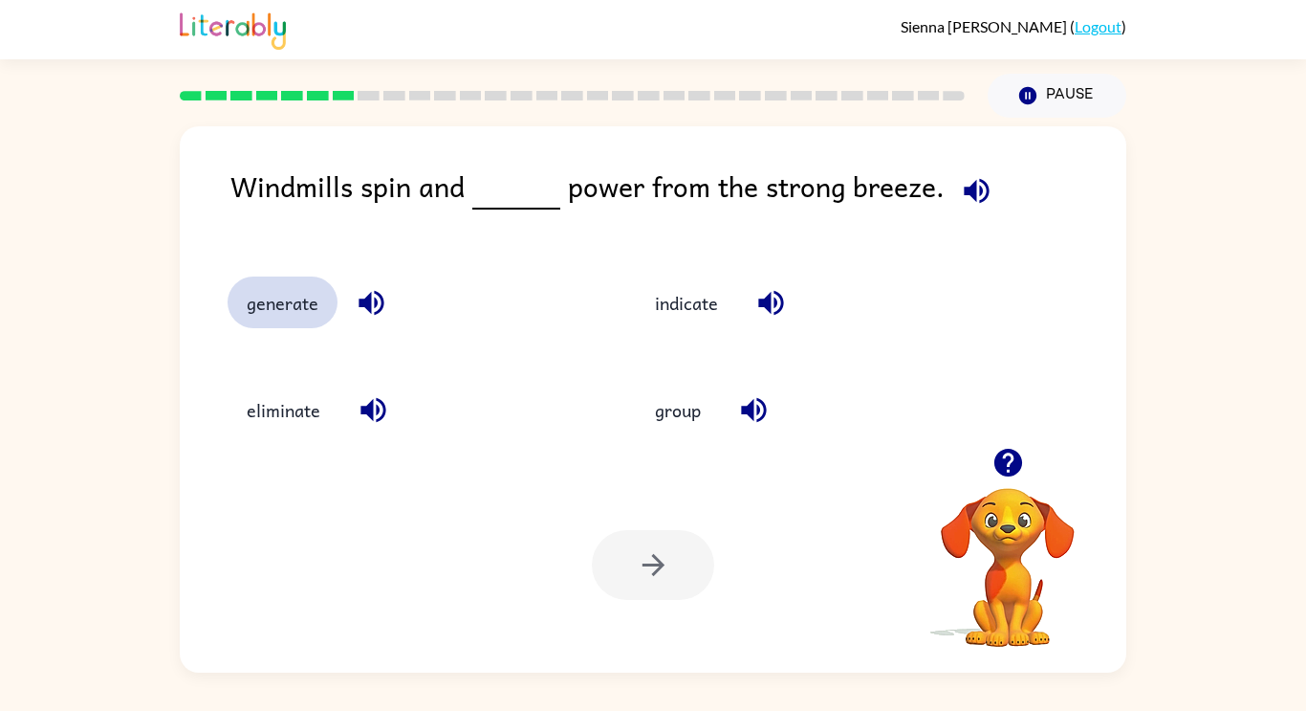
click at [293, 306] on button "generate" at bounding box center [283, 302] width 110 height 52
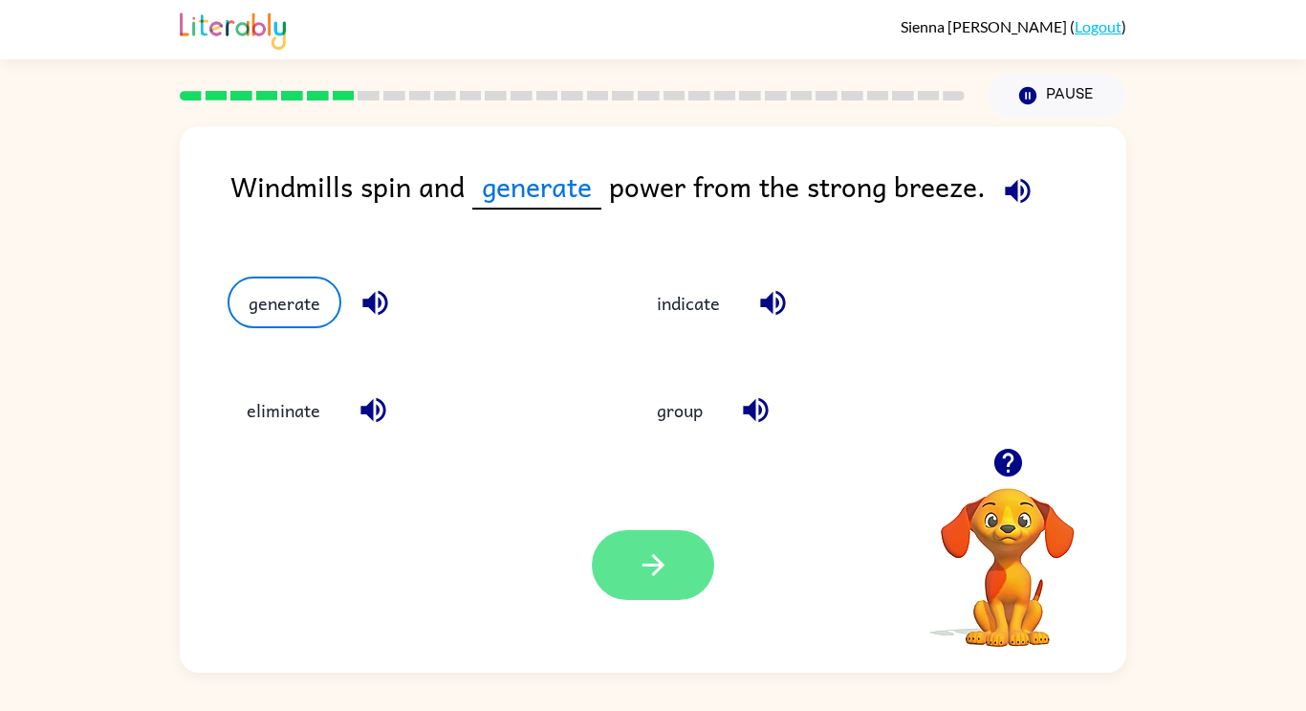
click at [639, 578] on icon "button" at bounding box center [653, 564] width 33 height 33
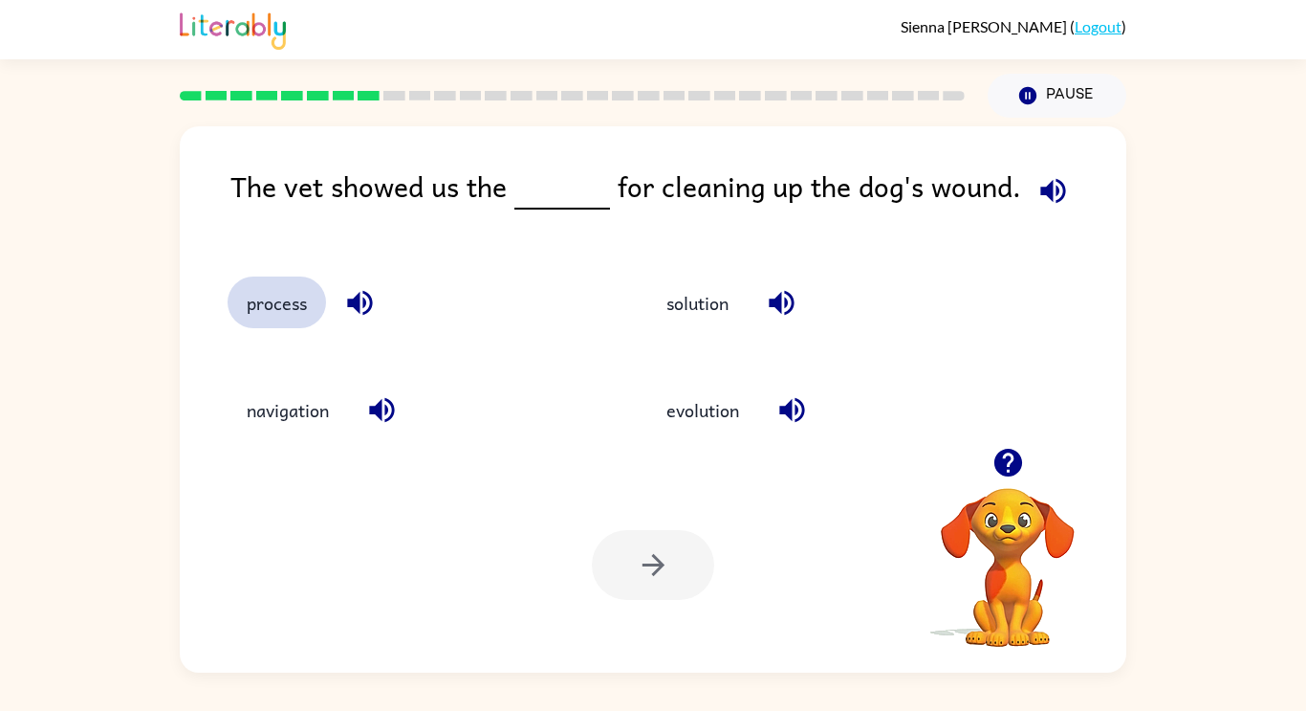
click at [286, 305] on button "process" at bounding box center [277, 302] width 99 height 52
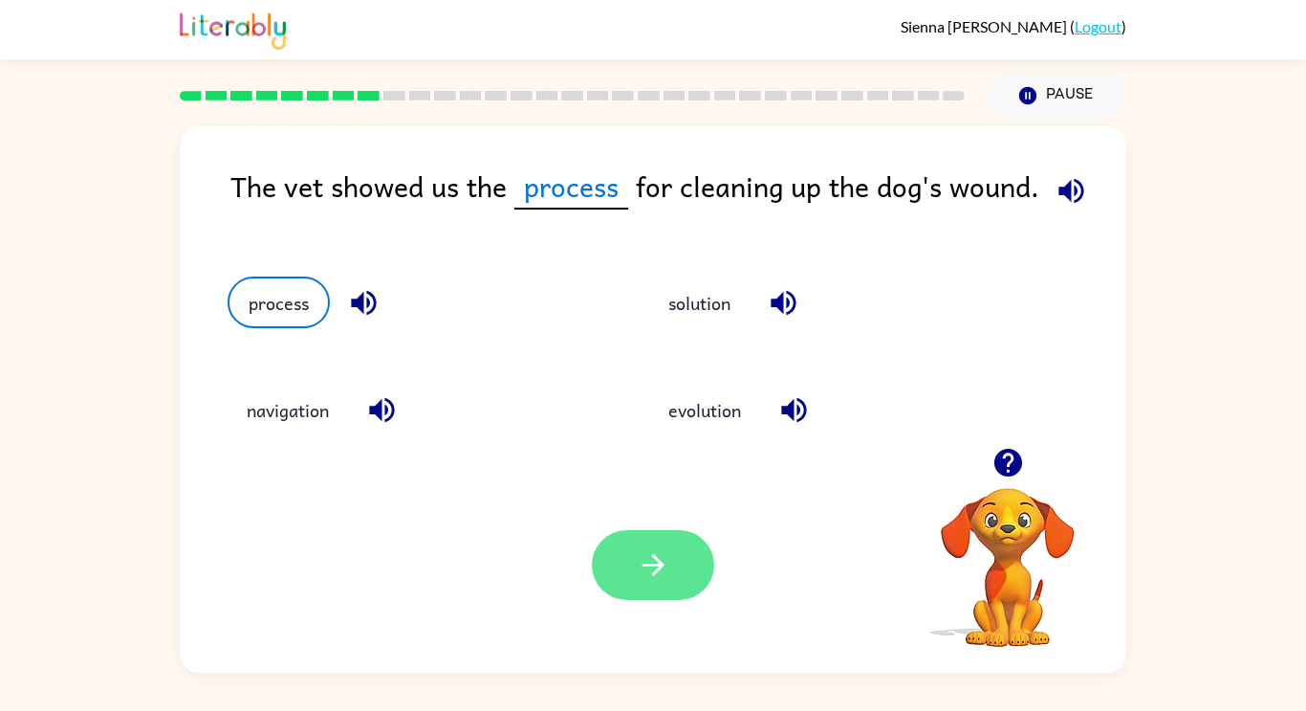
click at [661, 578] on icon "button" at bounding box center [653, 564] width 33 height 33
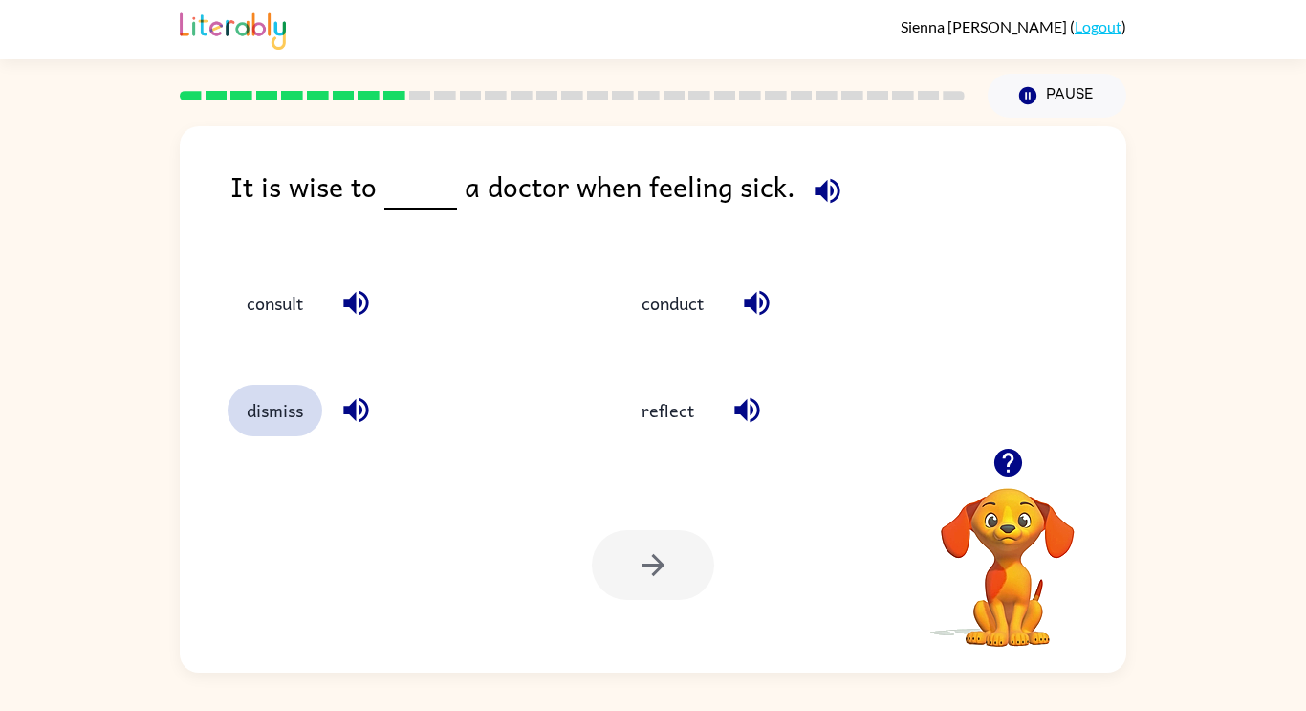
click at [273, 419] on button "dismiss" at bounding box center [275, 410] width 95 height 52
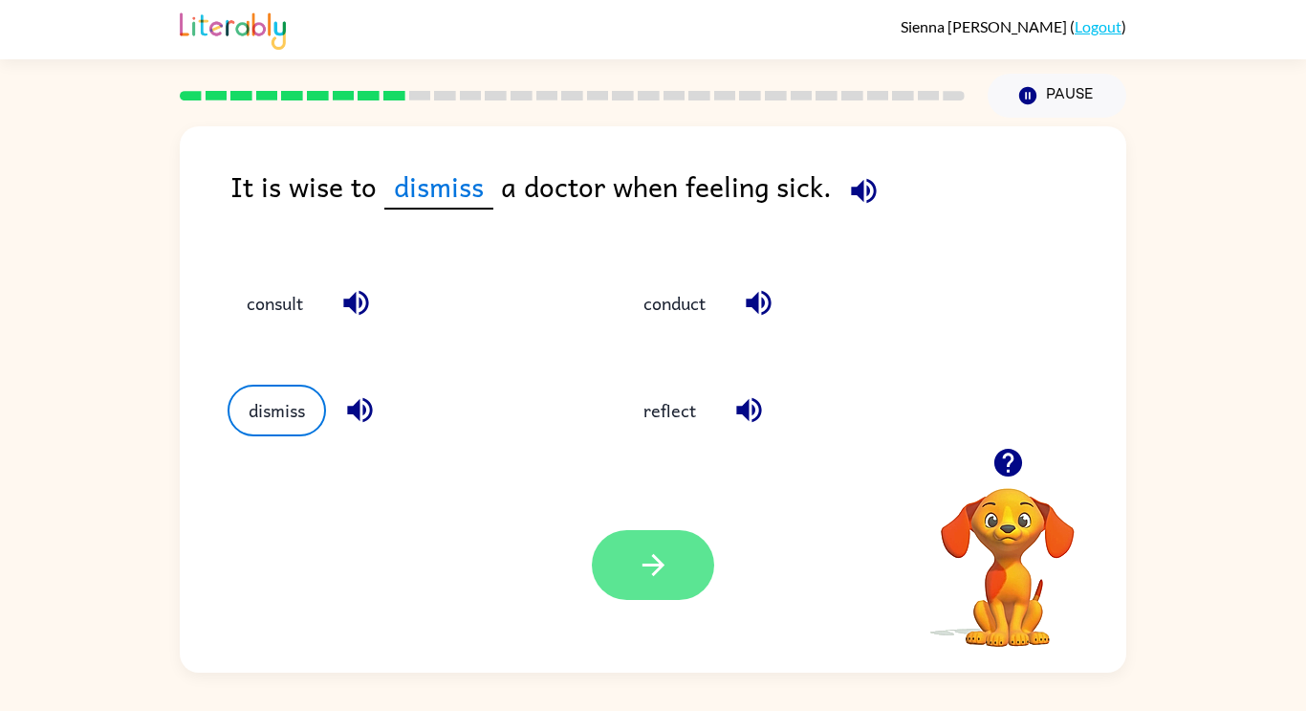
click at [641, 574] on icon "button" at bounding box center [653, 564] width 33 height 33
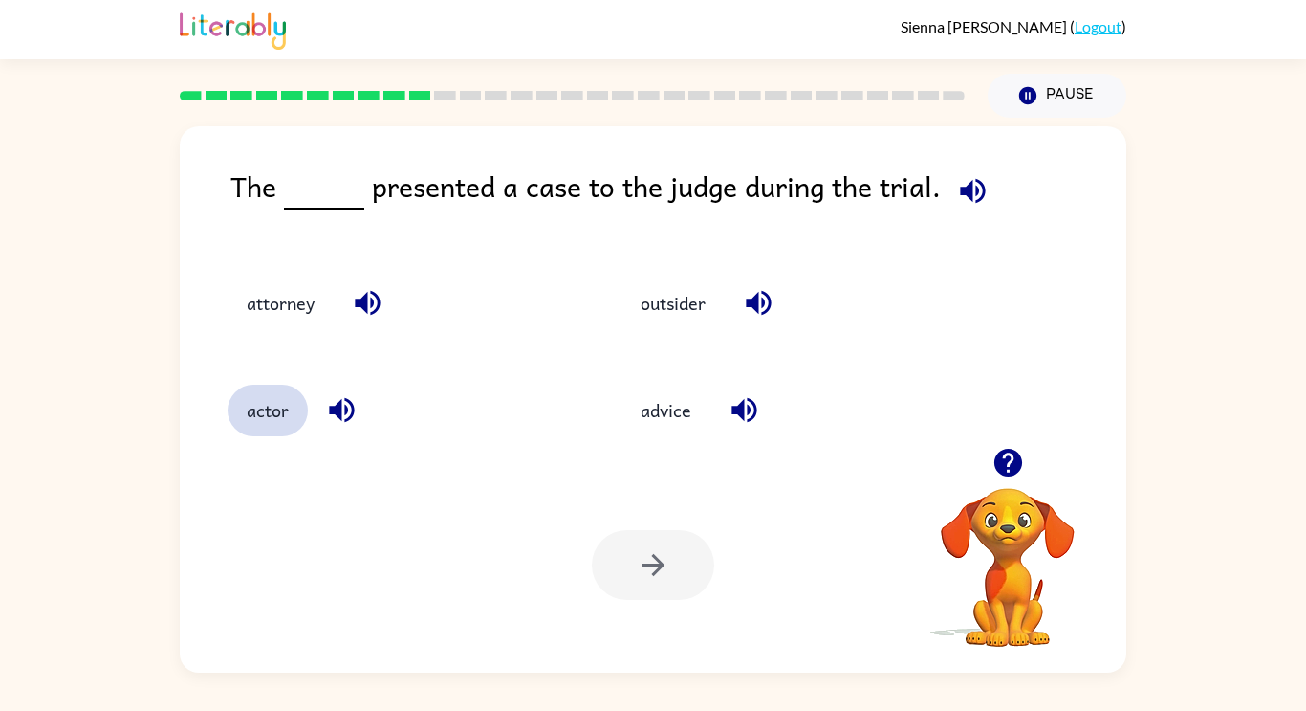
click at [280, 428] on button "actor" at bounding box center [268, 410] width 80 height 52
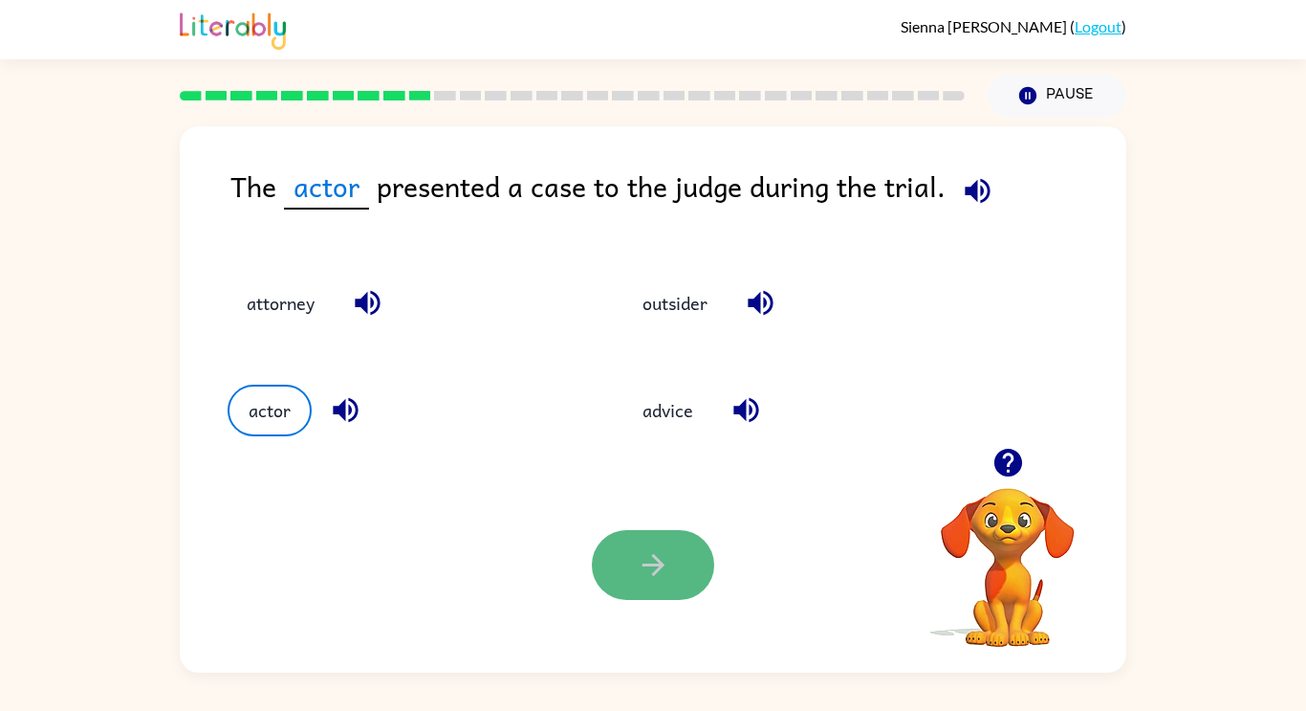
click at [700, 582] on button "button" at bounding box center [653, 565] width 122 height 70
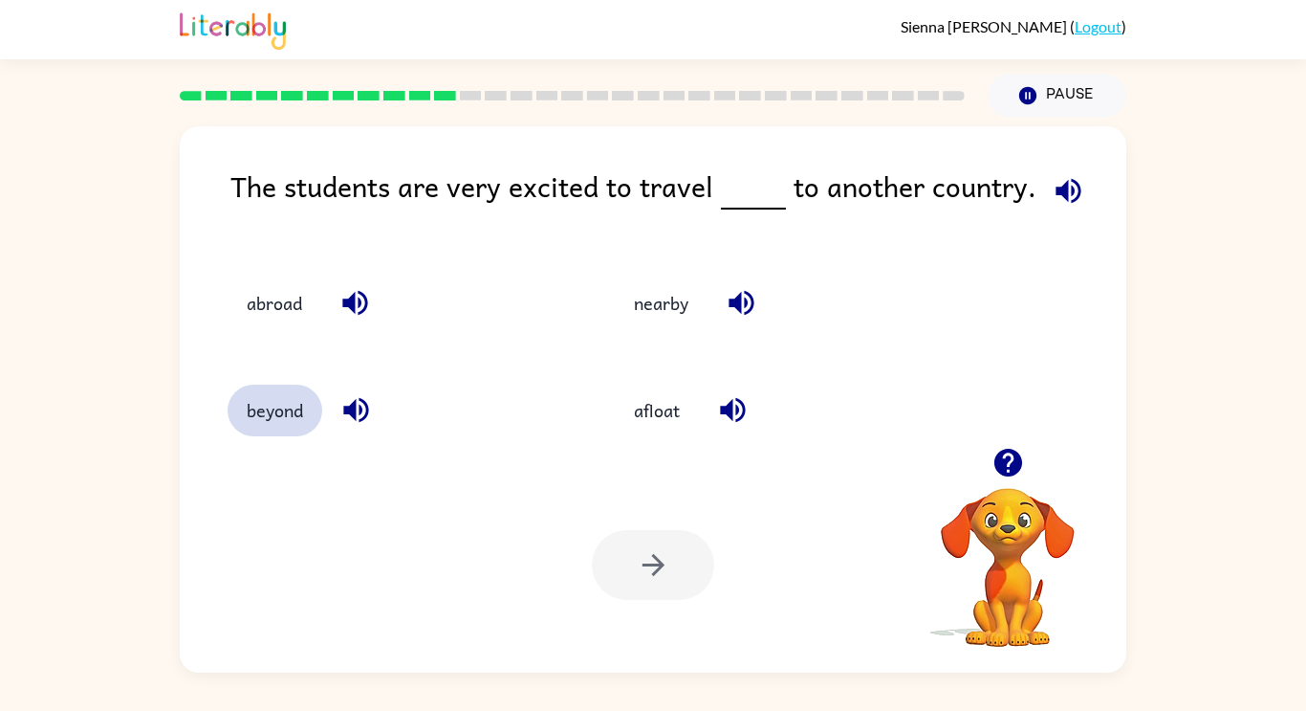
click at [258, 414] on button "beyond" at bounding box center [275, 410] width 95 height 52
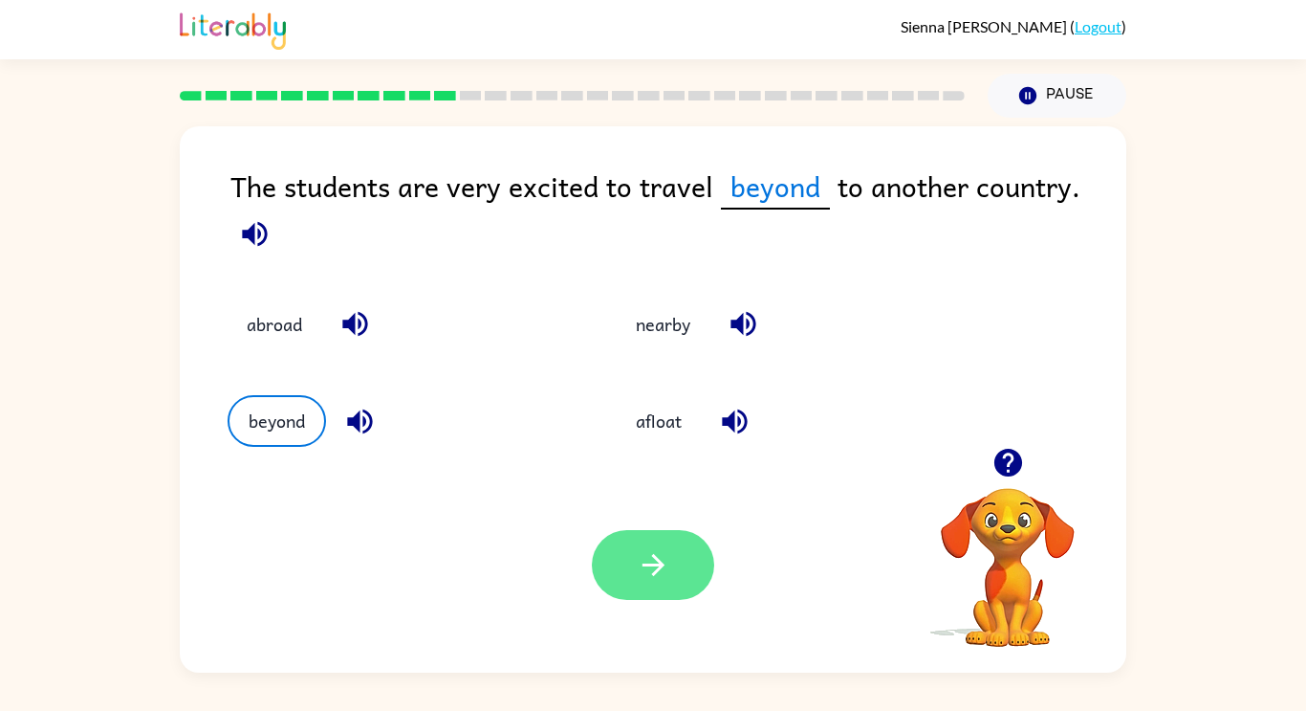
click at [687, 585] on button "button" at bounding box center [653, 565] width 122 height 70
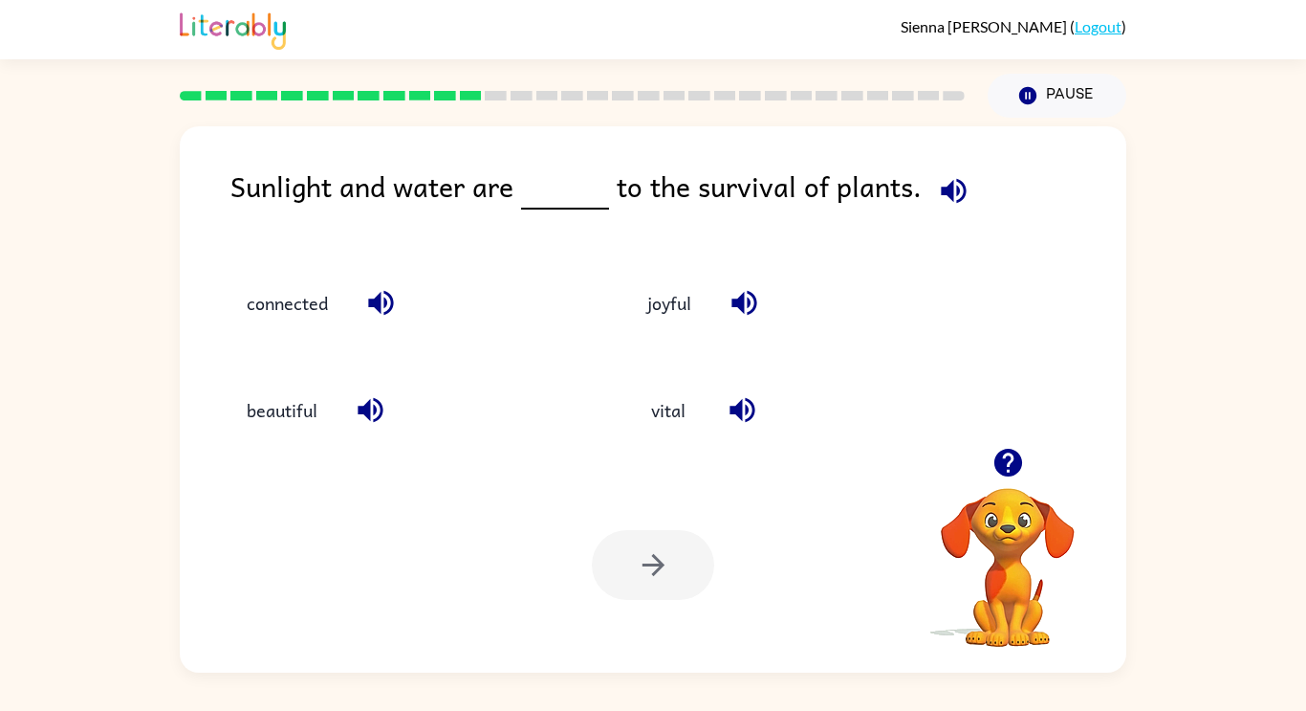
click at [732, 420] on icon "button" at bounding box center [742, 409] width 33 height 33
click at [741, 423] on icon "button" at bounding box center [742, 409] width 33 height 33
click at [733, 403] on icon "button" at bounding box center [742, 409] width 33 height 33
click at [324, 317] on button "connected" at bounding box center [288, 302] width 120 height 52
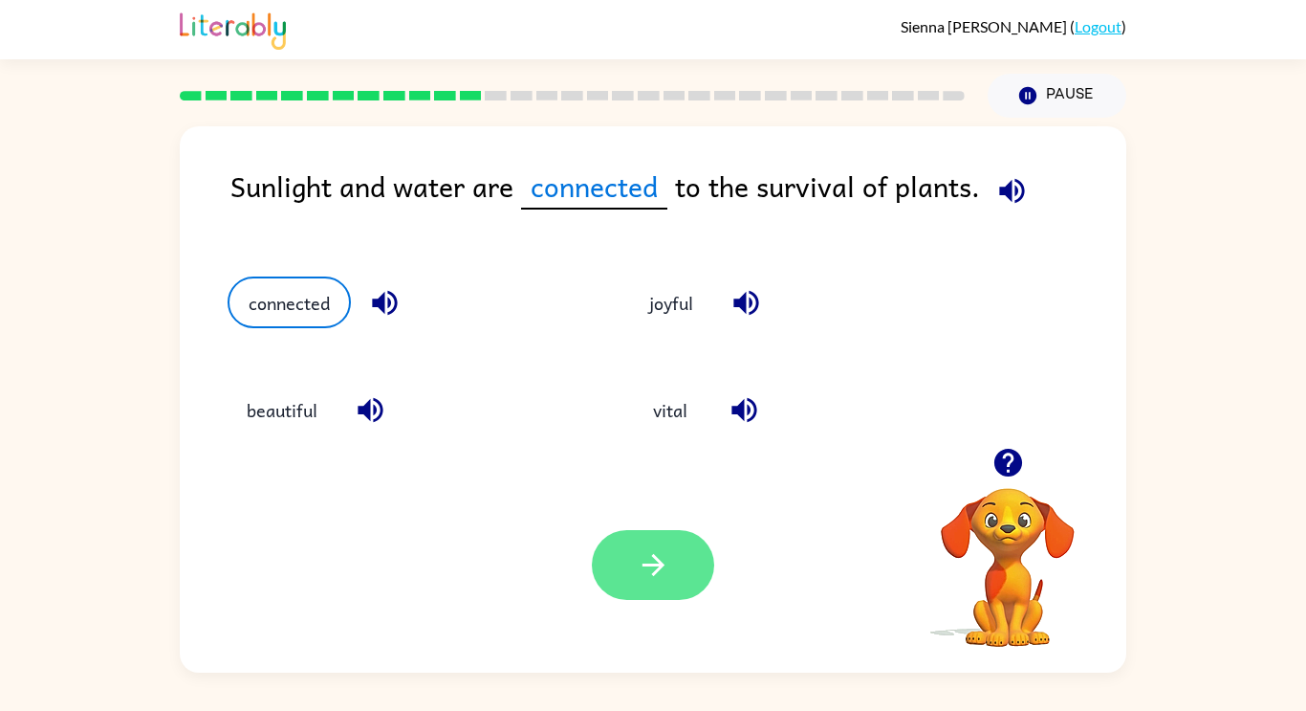
click at [672, 530] on button "button" at bounding box center [653, 565] width 122 height 70
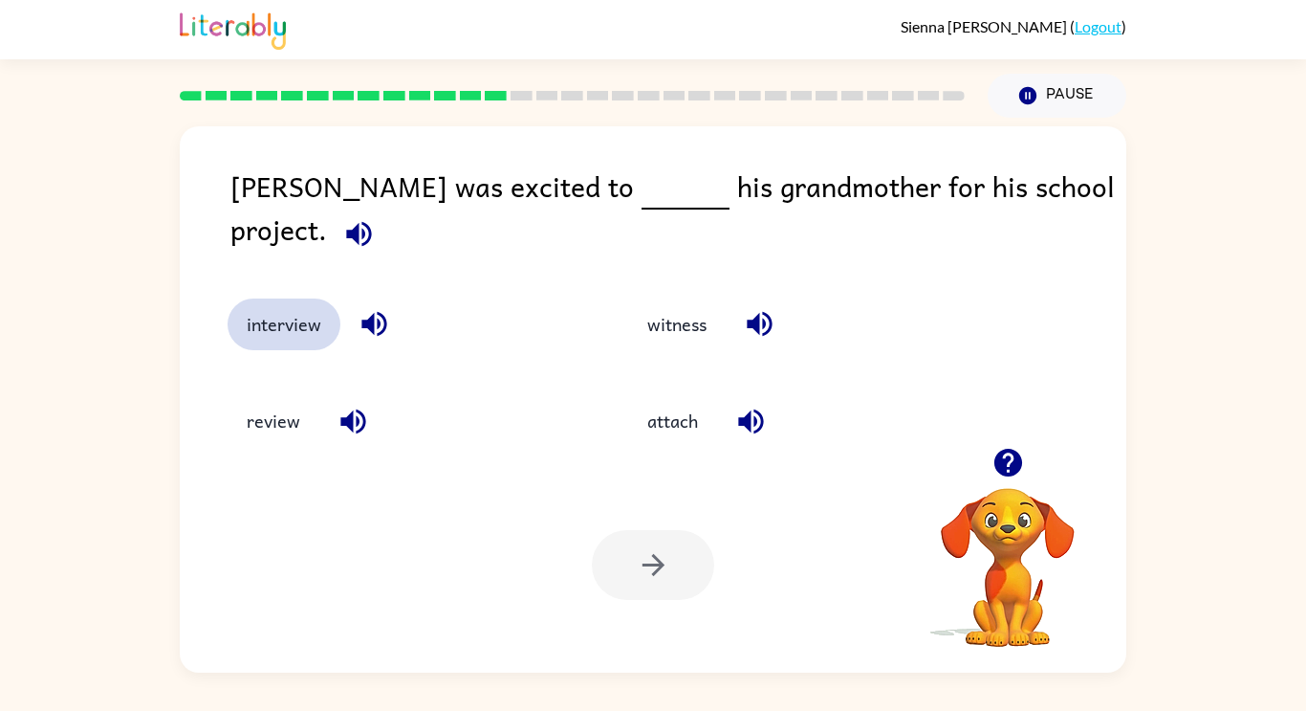
click at [274, 317] on button "interview" at bounding box center [284, 324] width 113 height 52
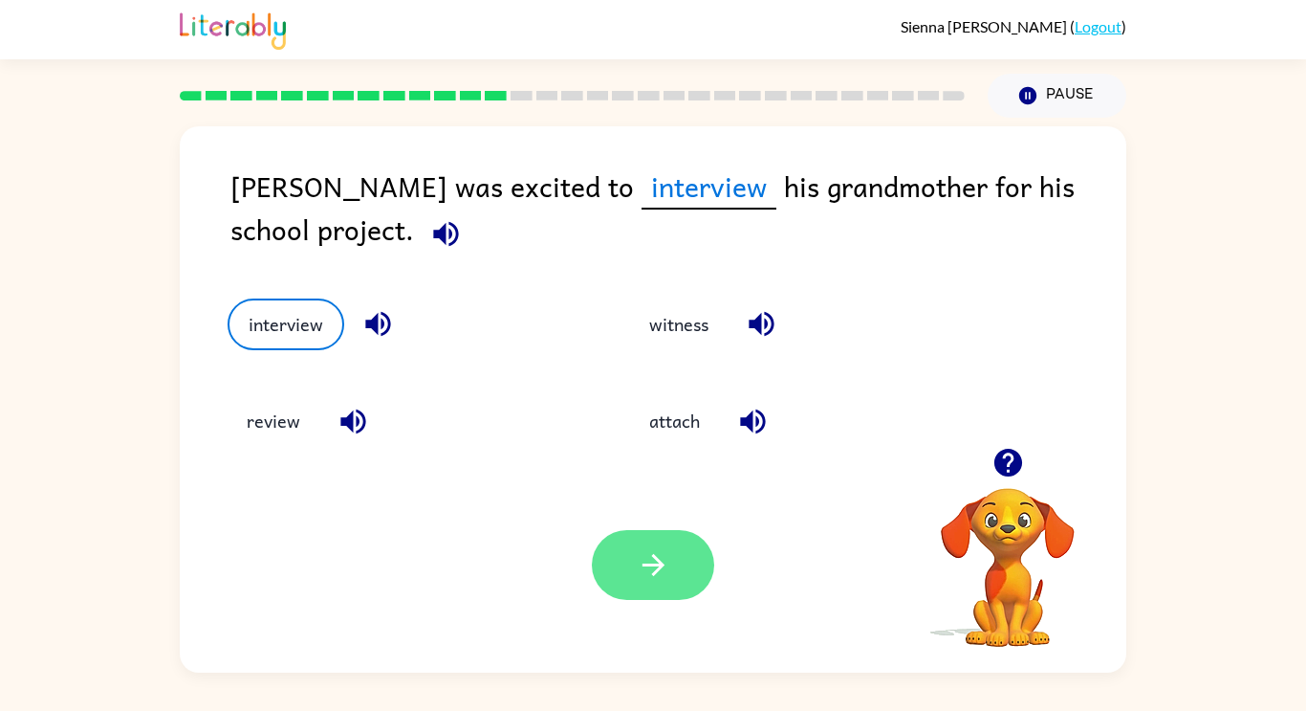
click at [680, 595] on button "button" at bounding box center [653, 565] width 122 height 70
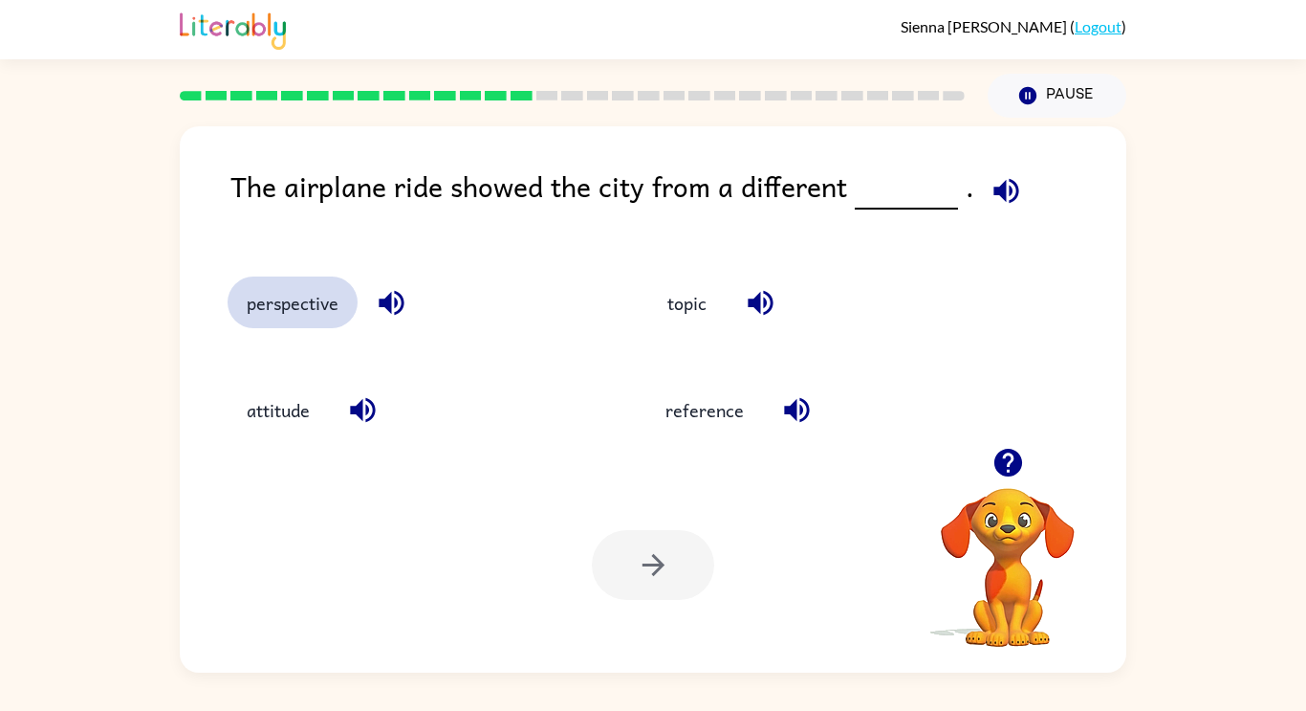
click at [282, 321] on button "perspective" at bounding box center [293, 302] width 130 height 52
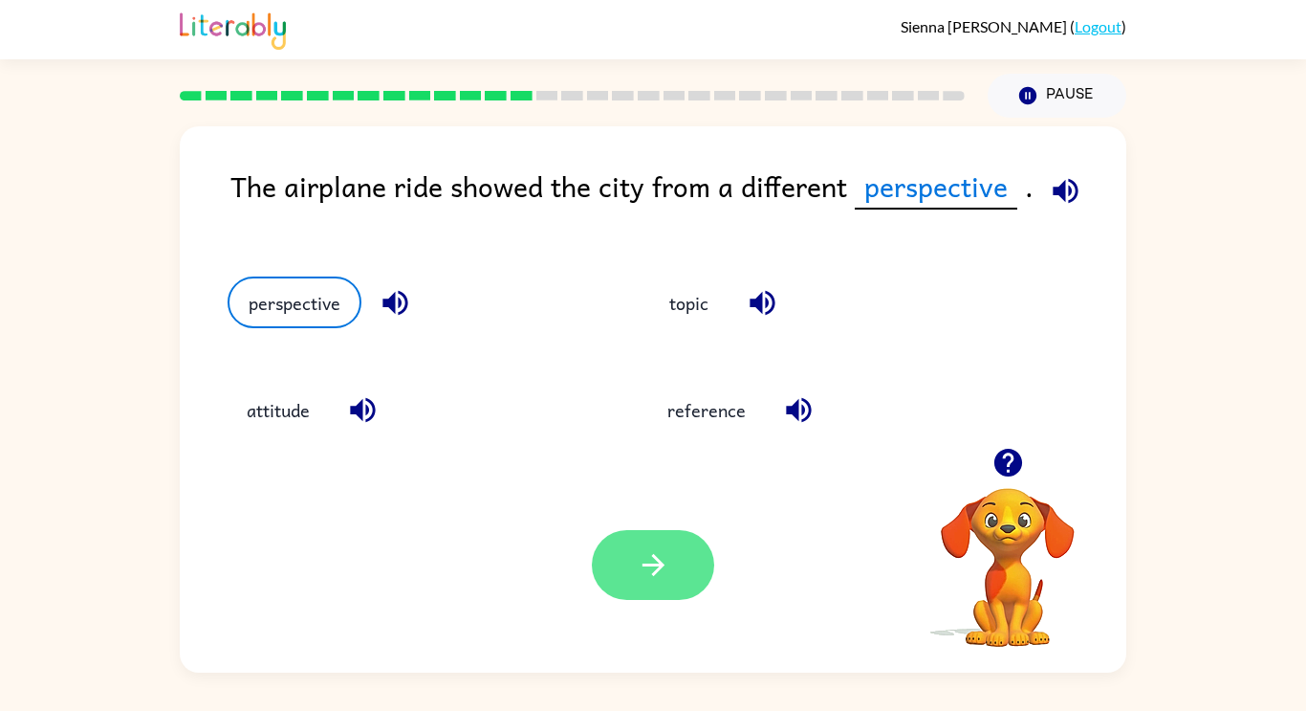
click at [624, 578] on button "button" at bounding box center [653, 565] width 122 height 70
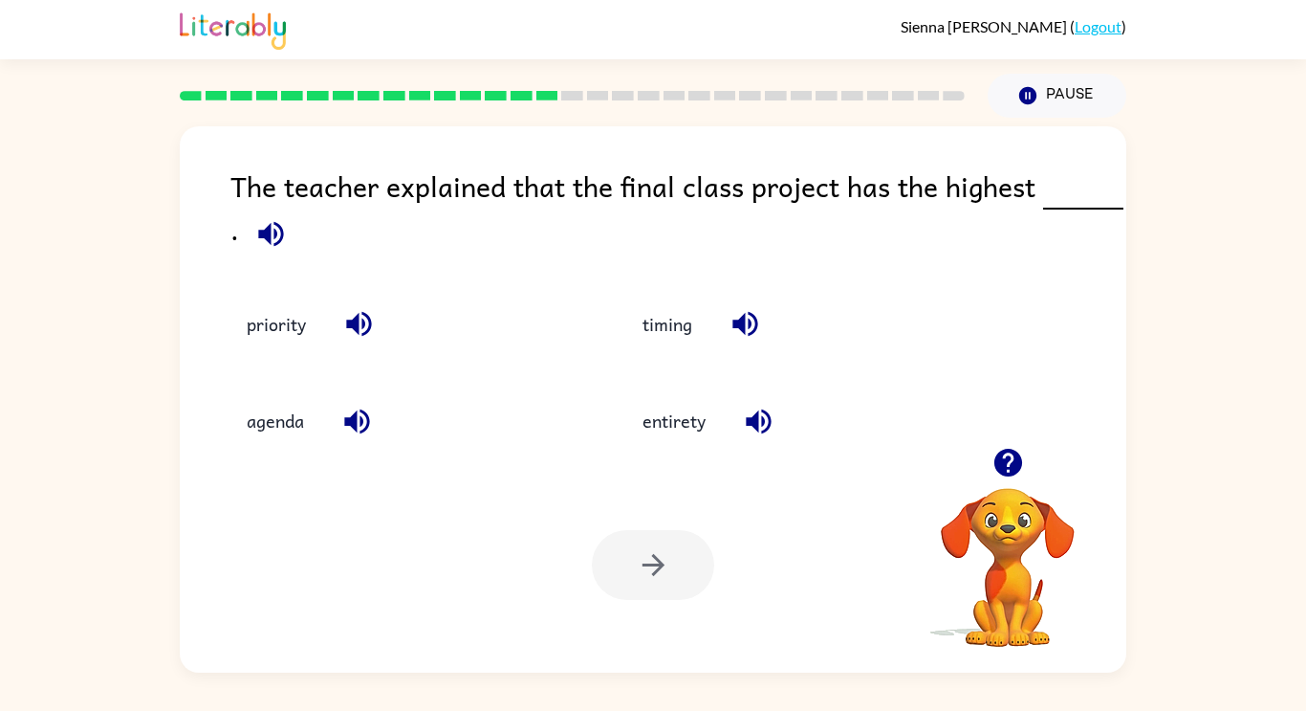
click at [761, 403] on button "button" at bounding box center [758, 421] width 49 height 49
click at [742, 425] on button "button" at bounding box center [758, 421] width 49 height 49
click at [736, 431] on div "entirety" at bounding box center [800, 421] width 352 height 52
click at [761, 418] on icon "button" at bounding box center [758, 421] width 33 height 33
click at [346, 431] on icon "button" at bounding box center [356, 421] width 33 height 33
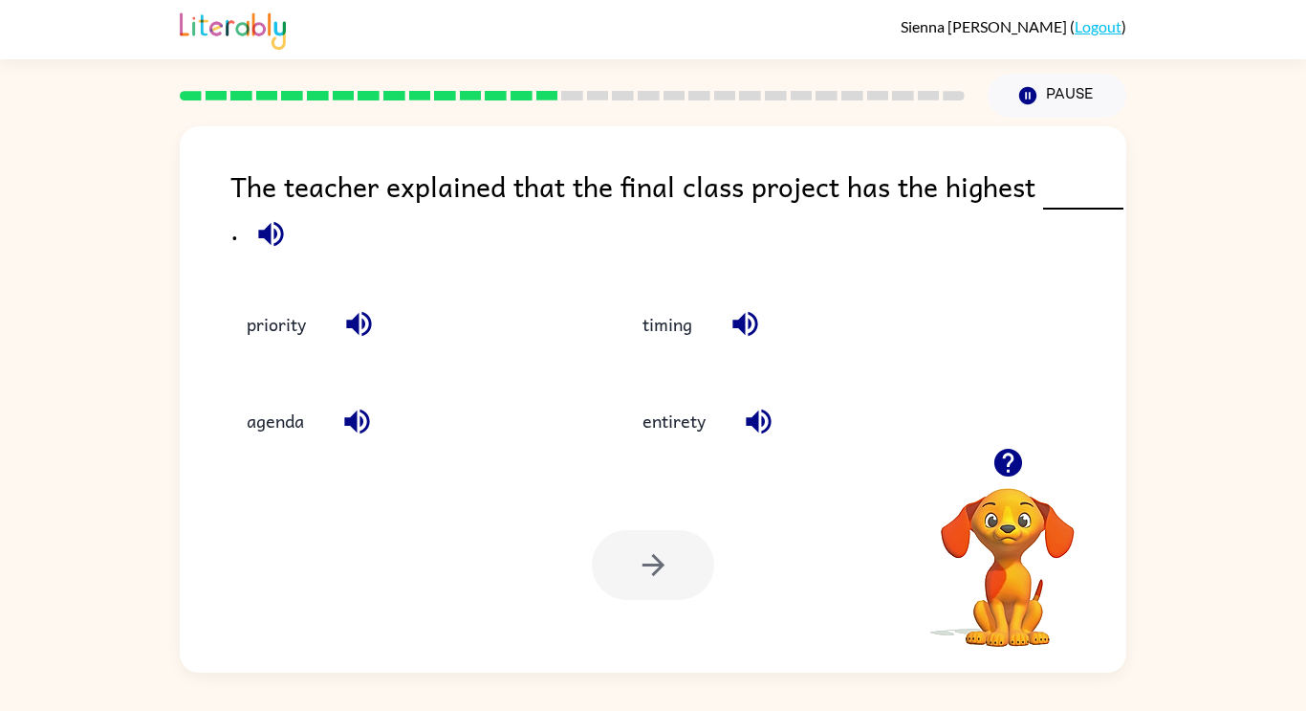
click at [366, 334] on icon "button" at bounding box center [358, 324] width 25 height 25
click at [286, 335] on button "priority" at bounding box center [277, 324] width 98 height 52
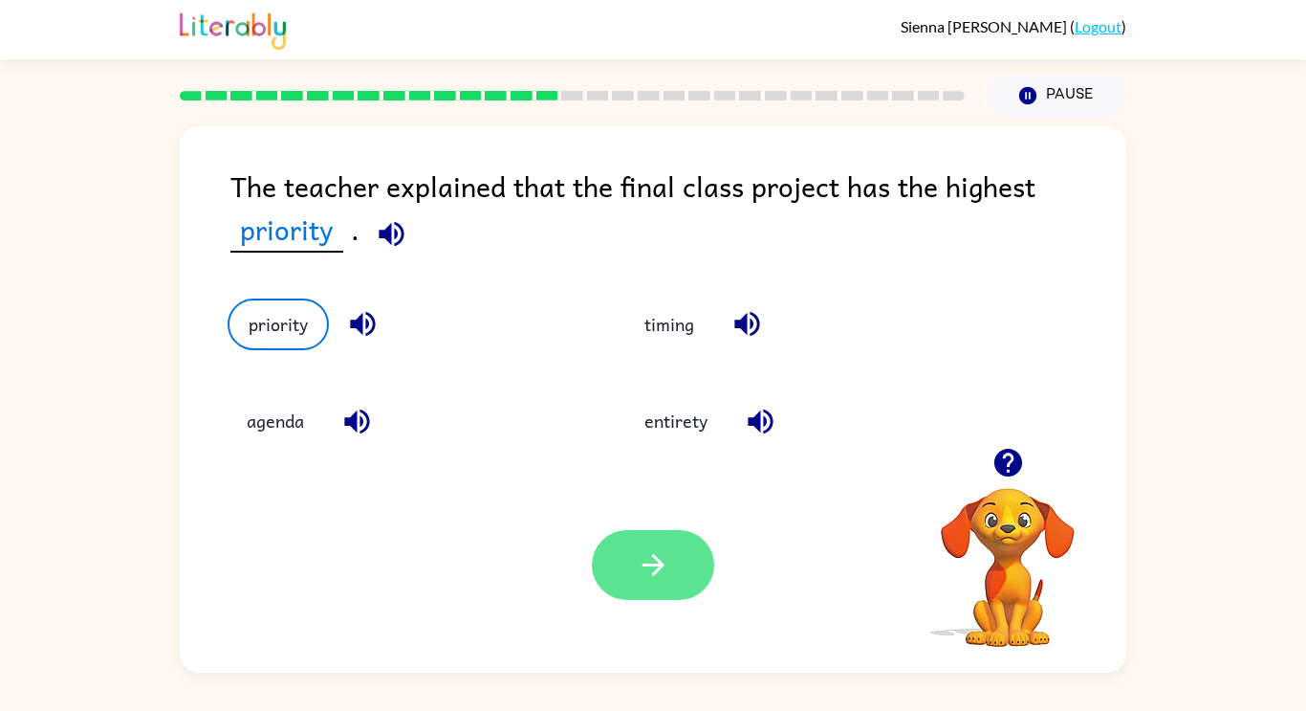
click at [667, 593] on button "button" at bounding box center [653, 565] width 122 height 70
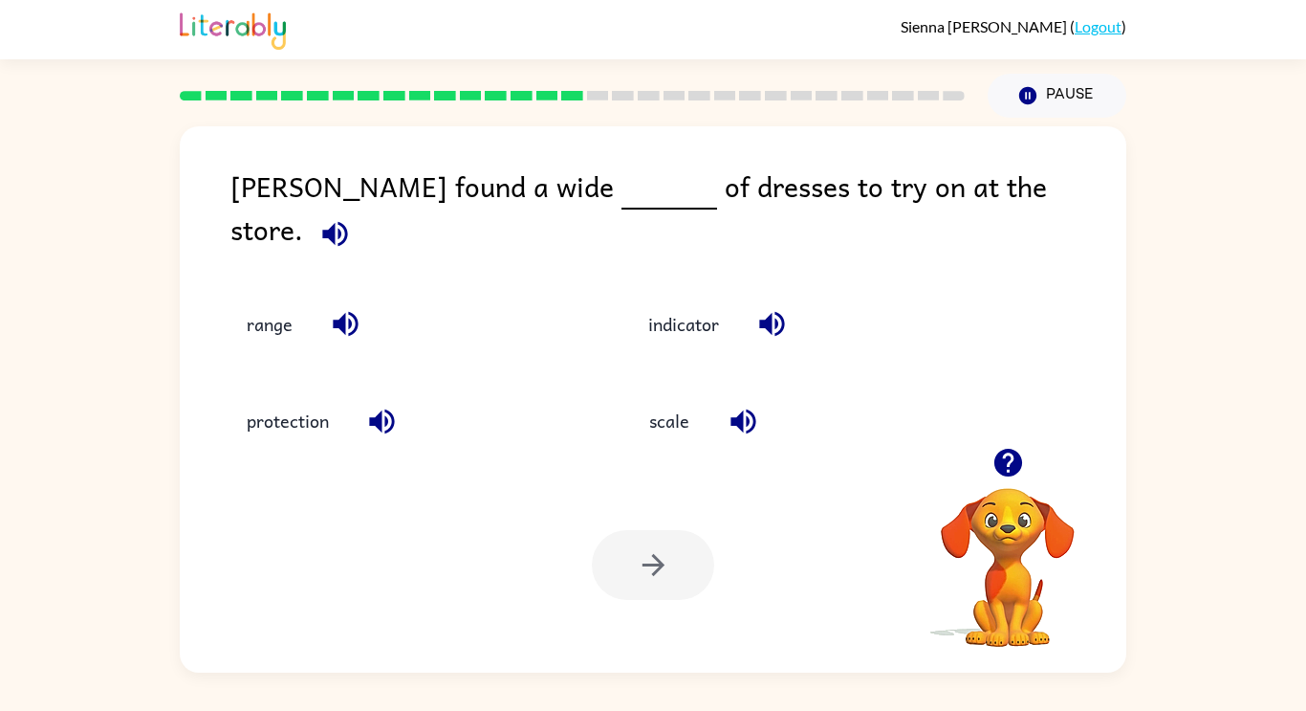
click at [379, 420] on icon "button" at bounding box center [381, 421] width 33 height 33
click at [777, 307] on icon "button" at bounding box center [771, 323] width 33 height 33
click at [669, 418] on button "scale" at bounding box center [669, 421] width 80 height 52
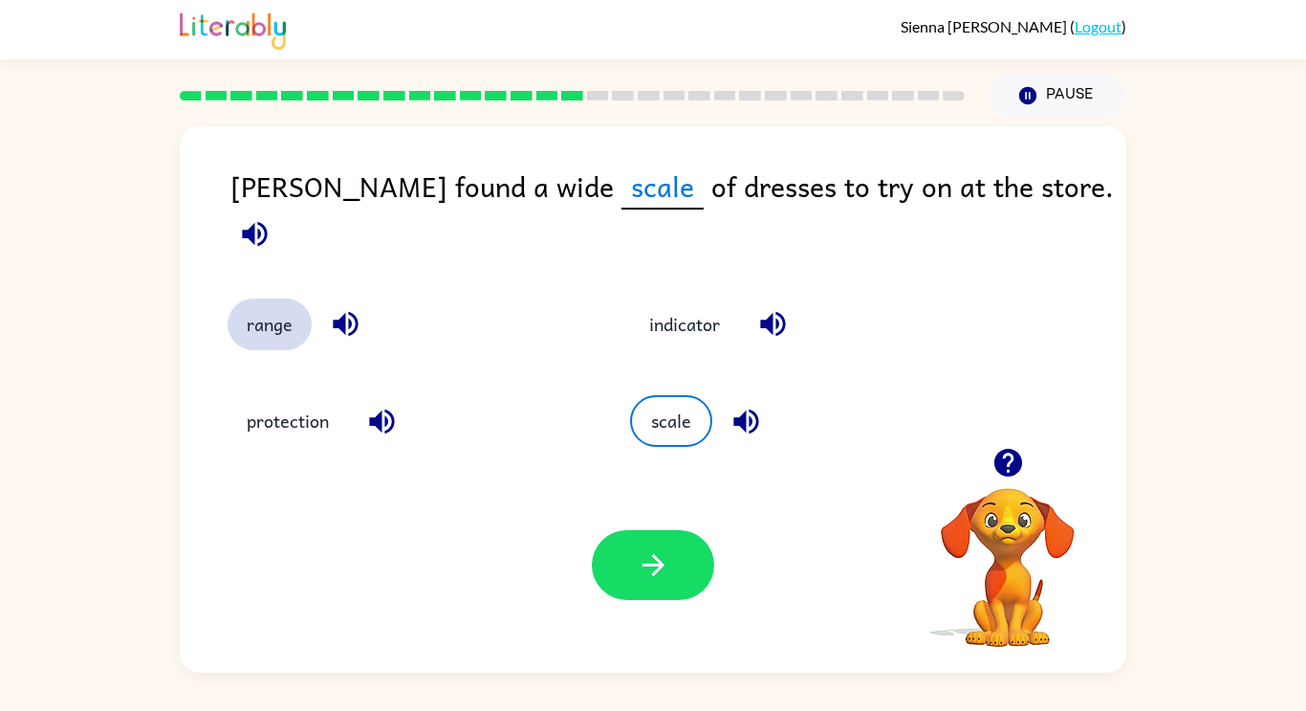
click at [288, 323] on button "range" at bounding box center [270, 324] width 84 height 52
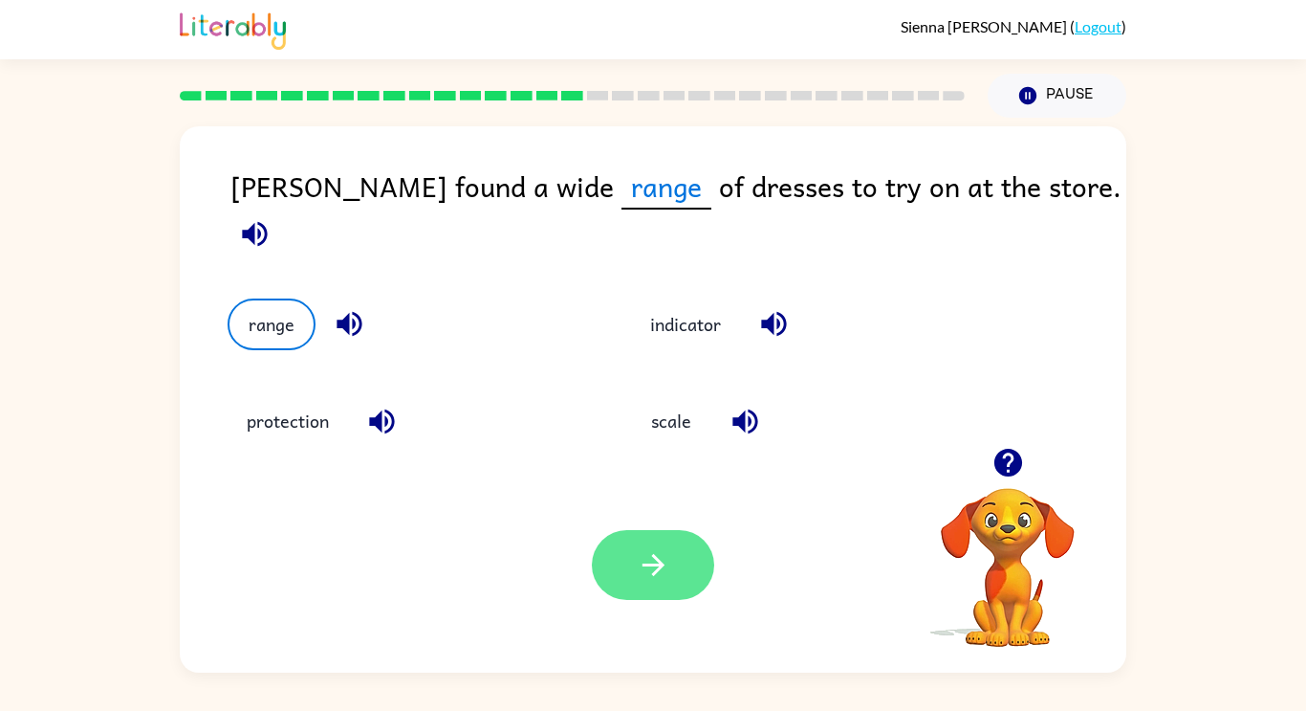
click at [625, 551] on button "button" at bounding box center [653, 565] width 122 height 70
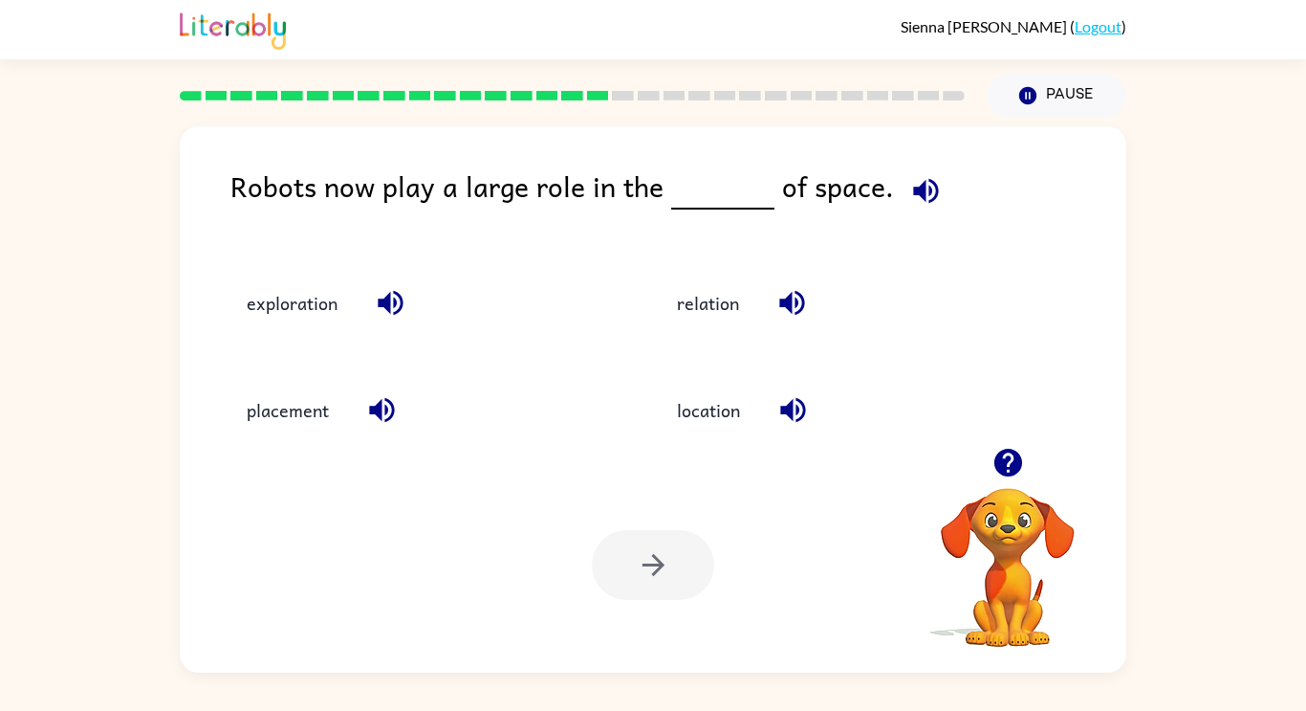
click at [801, 320] on button "button" at bounding box center [792, 302] width 49 height 49
click at [774, 297] on button "button" at bounding box center [792, 302] width 49 height 49
click at [790, 306] on icon "button" at bounding box center [791, 303] width 25 height 25
click at [390, 305] on icon "button" at bounding box center [390, 303] width 25 height 25
click at [385, 422] on icon "button" at bounding box center [381, 410] width 25 height 25
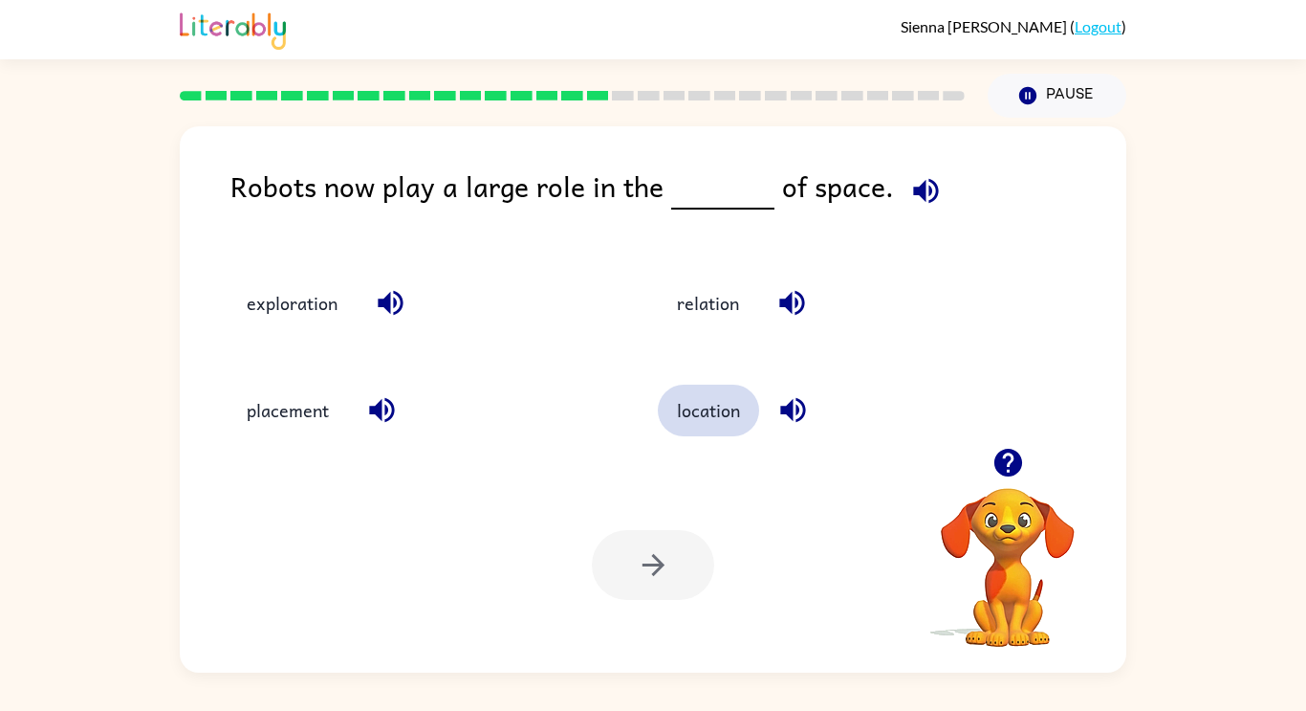
click at [723, 416] on button "location" at bounding box center [708, 410] width 101 height 52
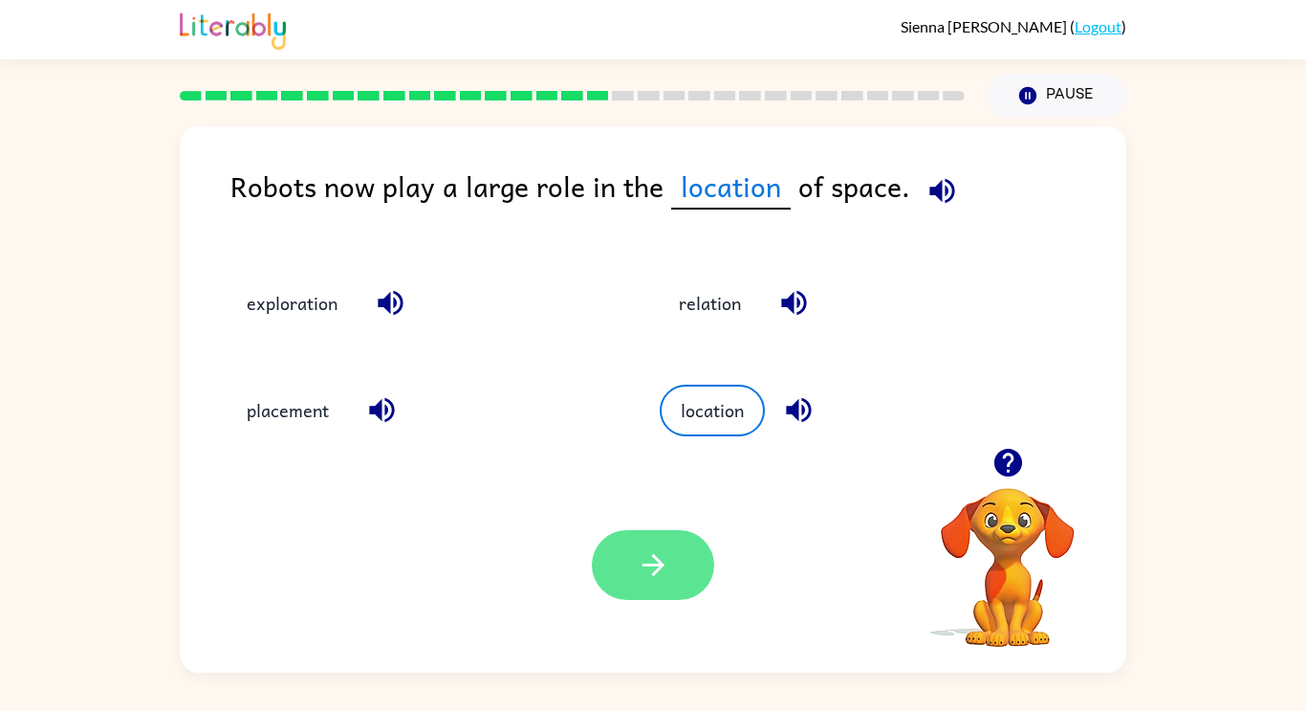
click at [657, 583] on button "button" at bounding box center [653, 565] width 122 height 70
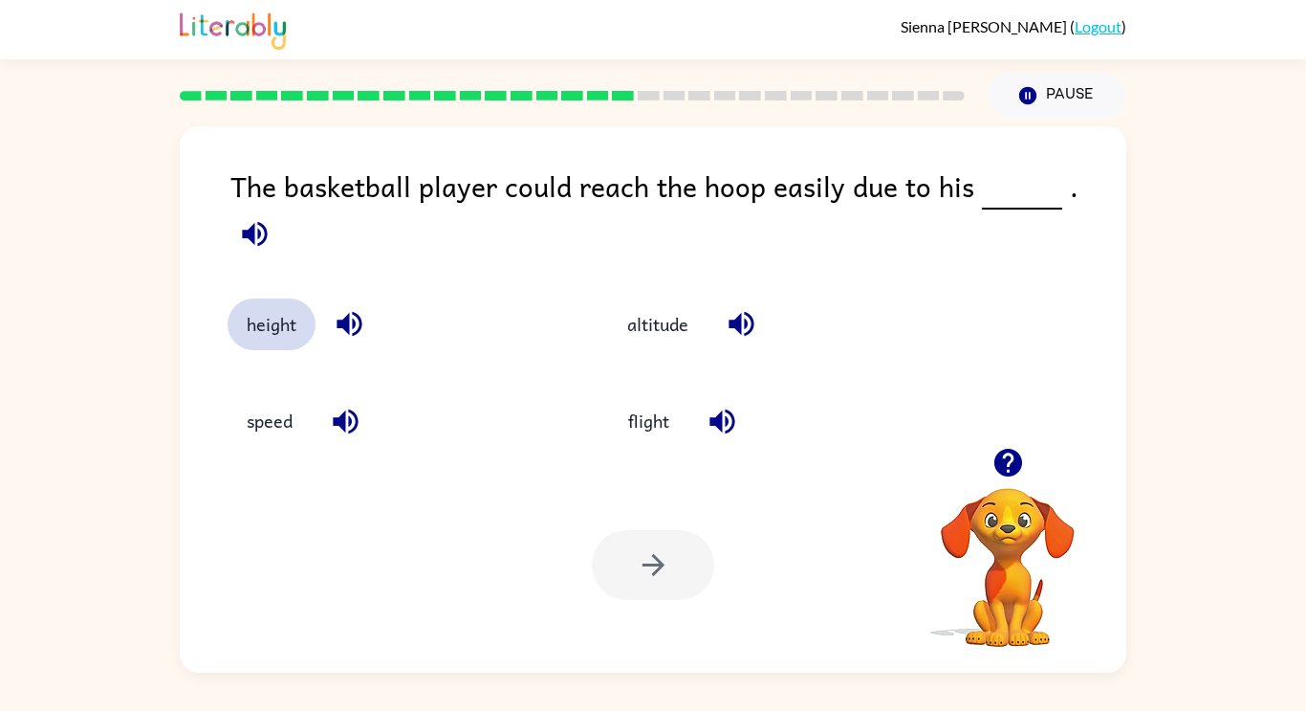
click at [261, 304] on button "height" at bounding box center [272, 324] width 88 height 52
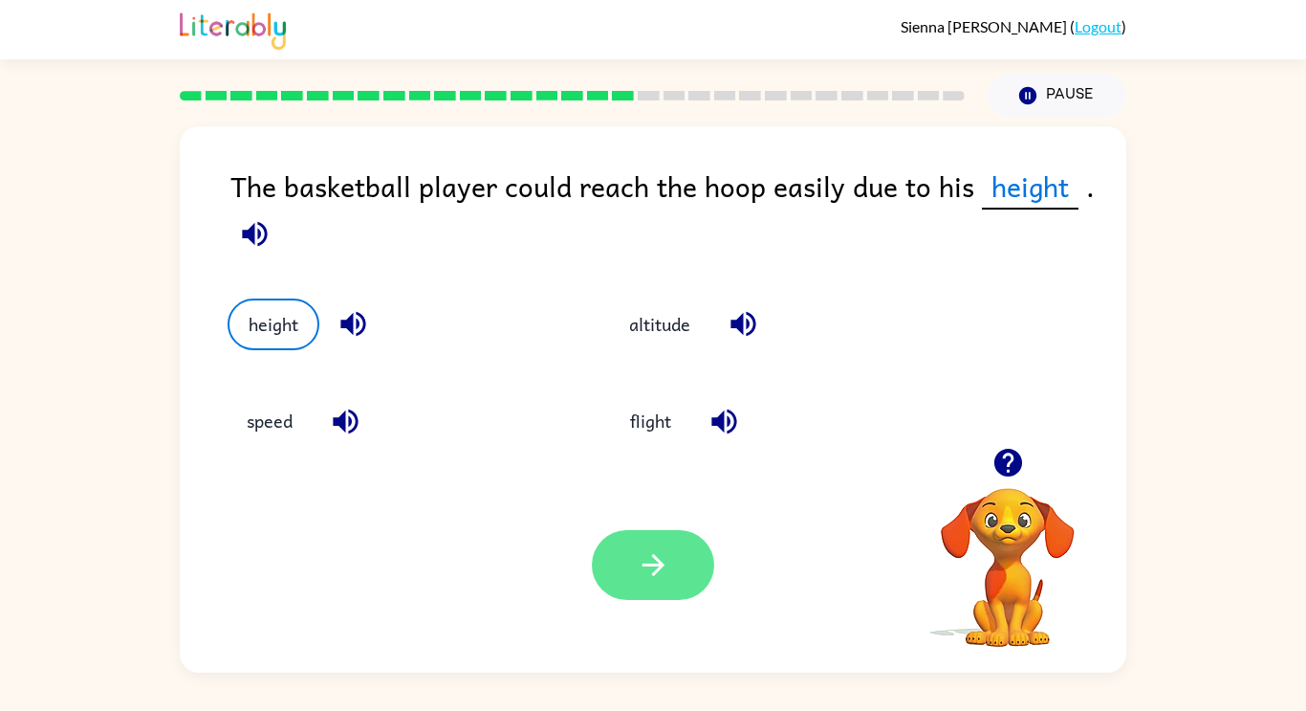
click at [630, 568] on button "button" at bounding box center [653, 565] width 122 height 70
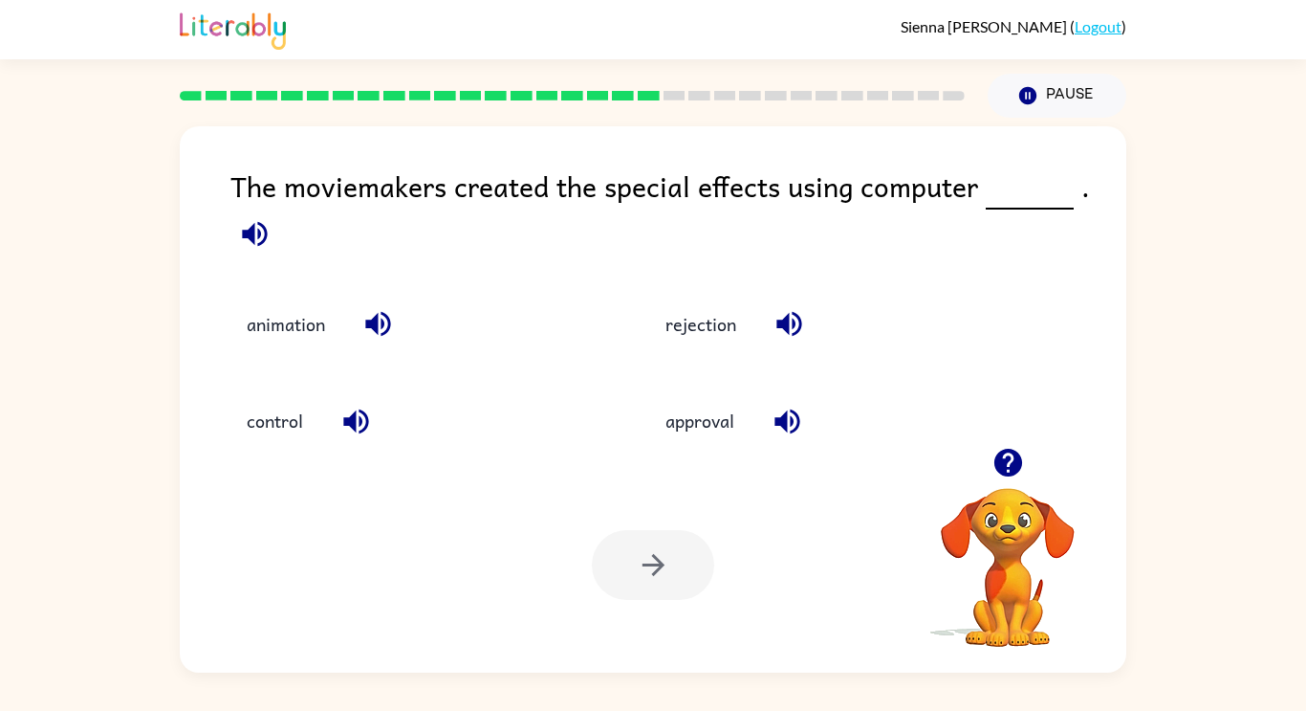
click at [777, 335] on icon "button" at bounding box center [789, 323] width 33 height 33
click at [788, 421] on icon "button" at bounding box center [787, 420] width 25 height 25
click at [340, 406] on icon "button" at bounding box center [355, 421] width 33 height 33
click at [274, 337] on button "animation" at bounding box center [286, 324] width 117 height 52
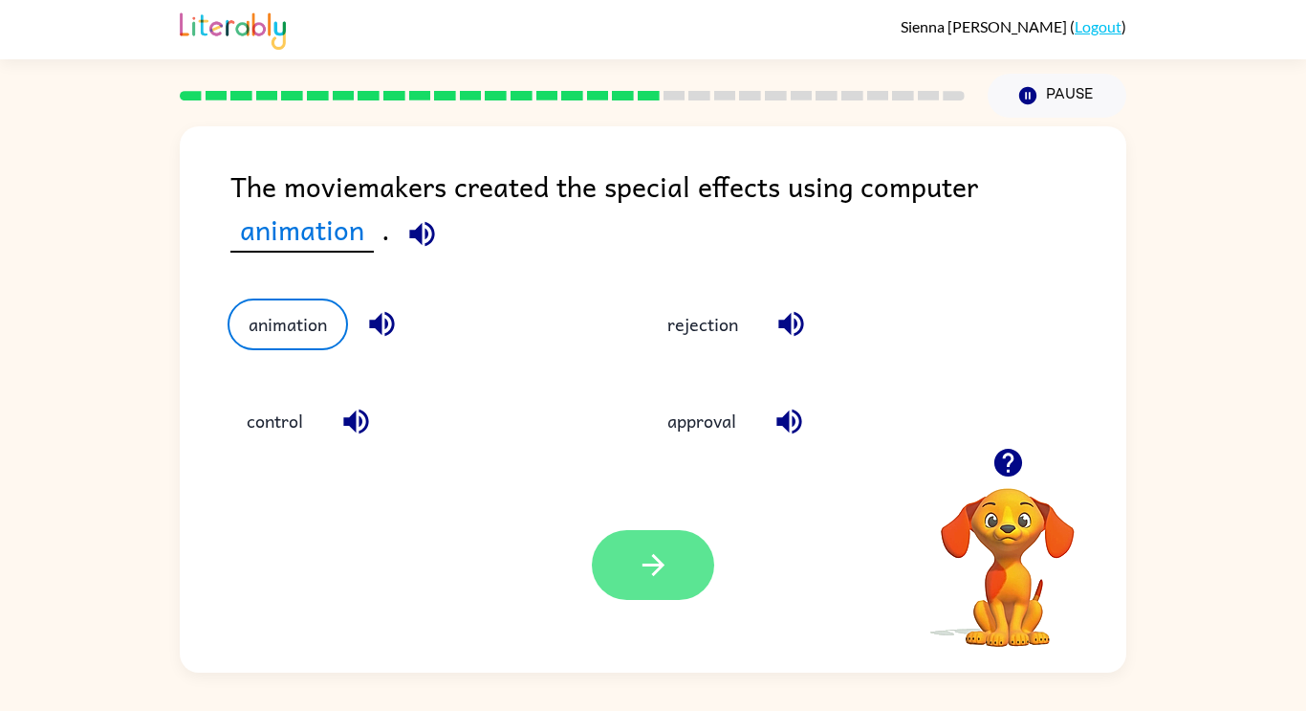
click at [664, 555] on icon "button" at bounding box center [653, 564] width 33 height 33
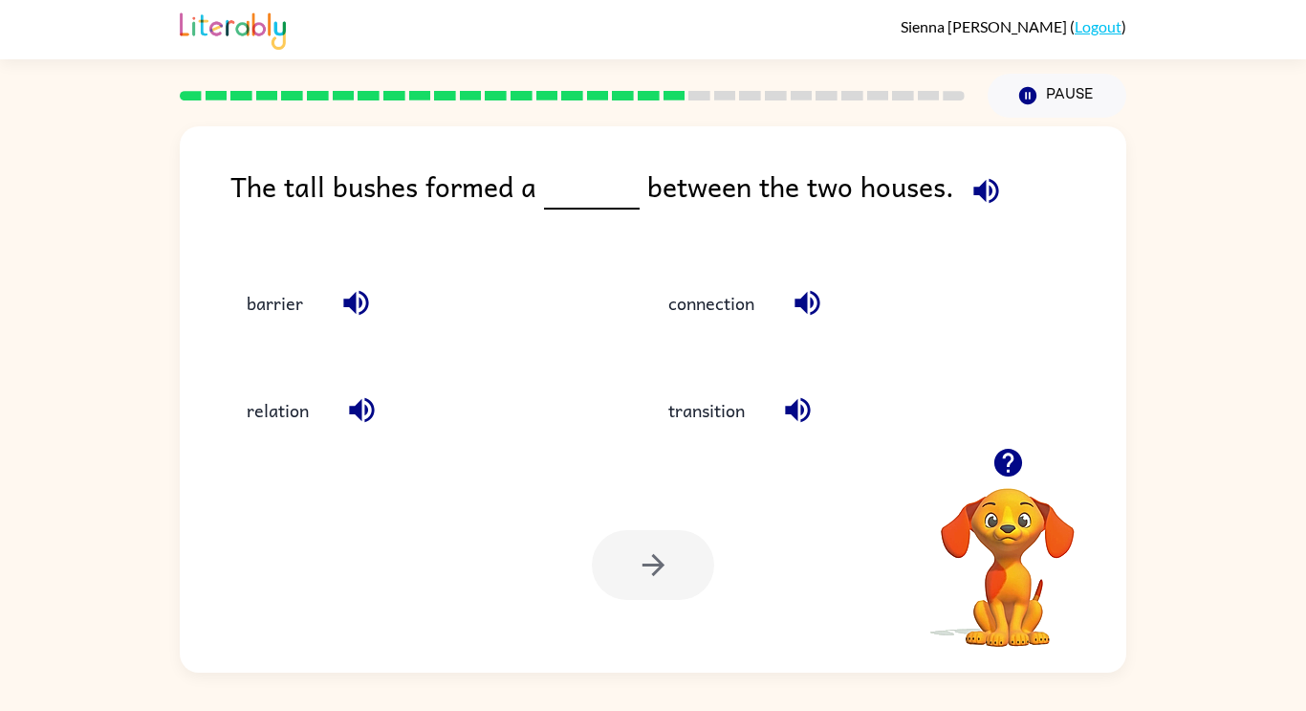
click at [380, 399] on button "button" at bounding box center [362, 409] width 49 height 49
click at [816, 307] on icon "button" at bounding box center [807, 302] width 33 height 33
click at [257, 314] on button "barrier" at bounding box center [275, 302] width 95 height 52
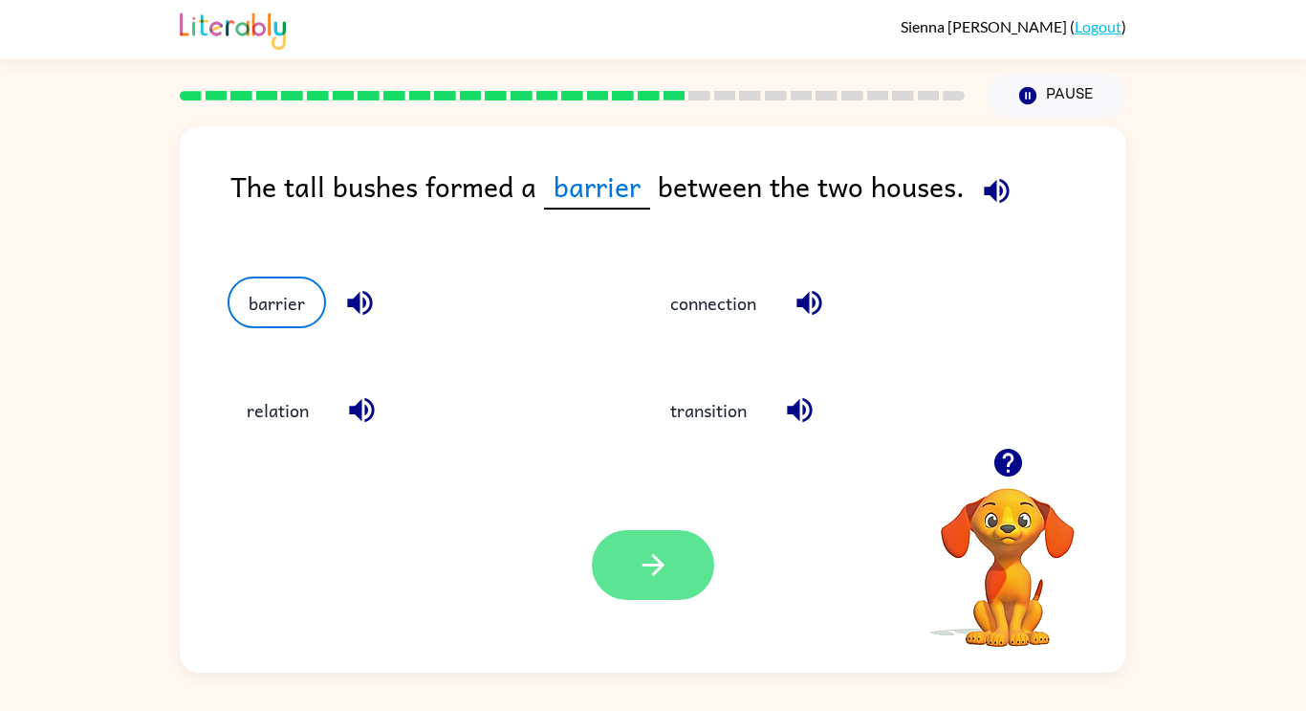
click at [654, 572] on icon "button" at bounding box center [653, 565] width 22 height 22
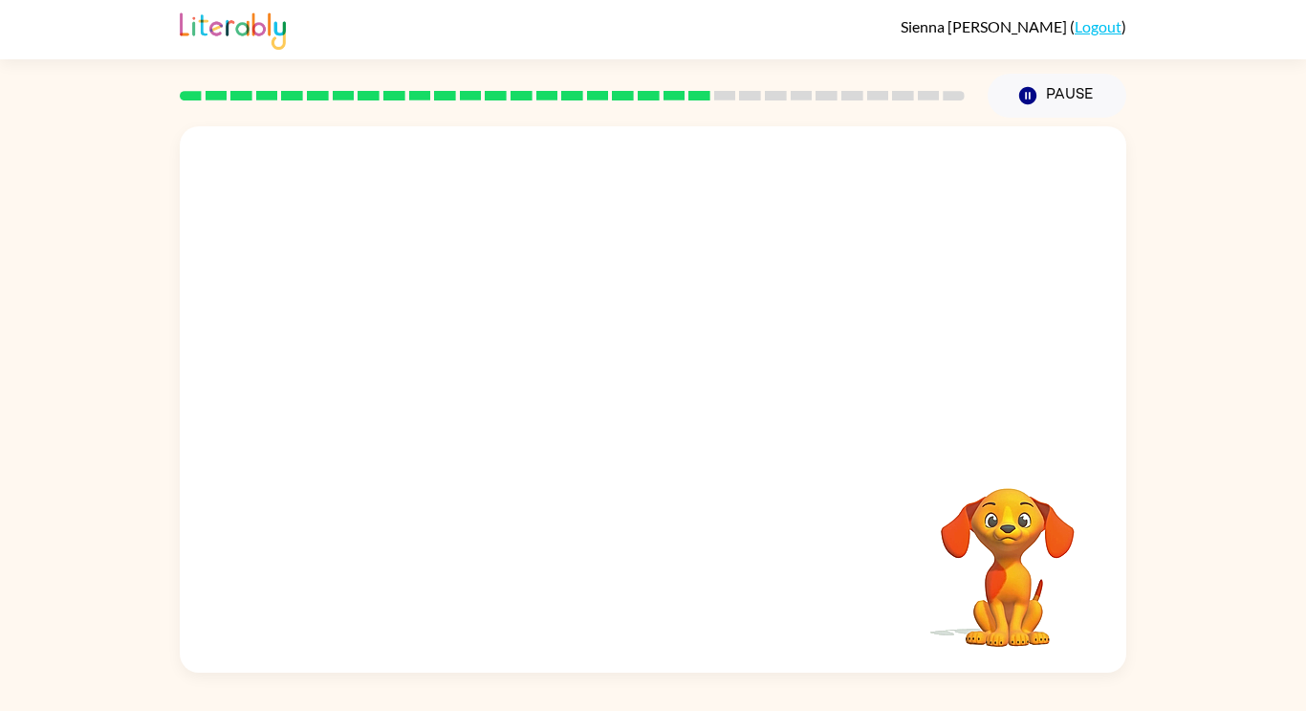
click at [474, 394] on video "Your browser must support playing .mp4 files to use Literably. Please try using…" at bounding box center [653, 286] width 947 height 321
click at [481, 417] on video "Your browser must support playing .mp4 files to use Literably. Please try using…" at bounding box center [653, 286] width 947 height 321
click at [655, 471] on div at bounding box center [653, 399] width 947 height 546
click at [613, 416] on button "button" at bounding box center [653, 409] width 122 height 70
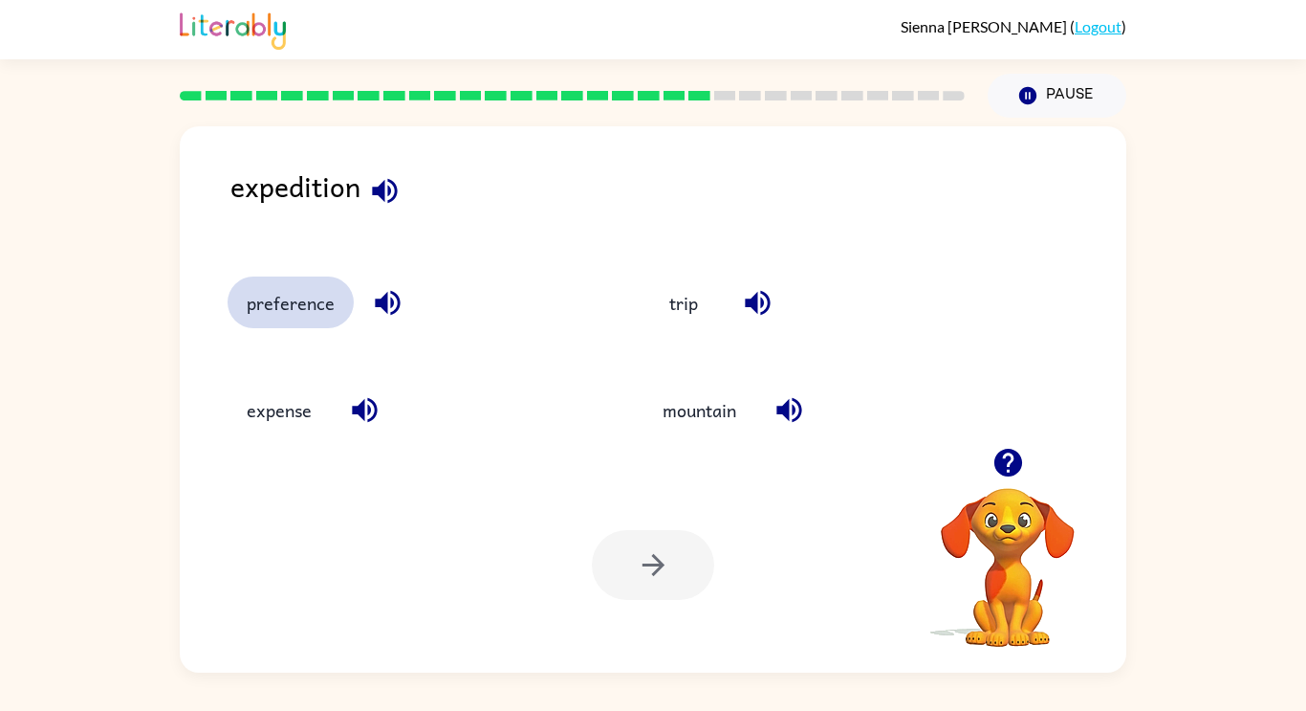
click at [279, 316] on button "preference" at bounding box center [291, 302] width 126 height 52
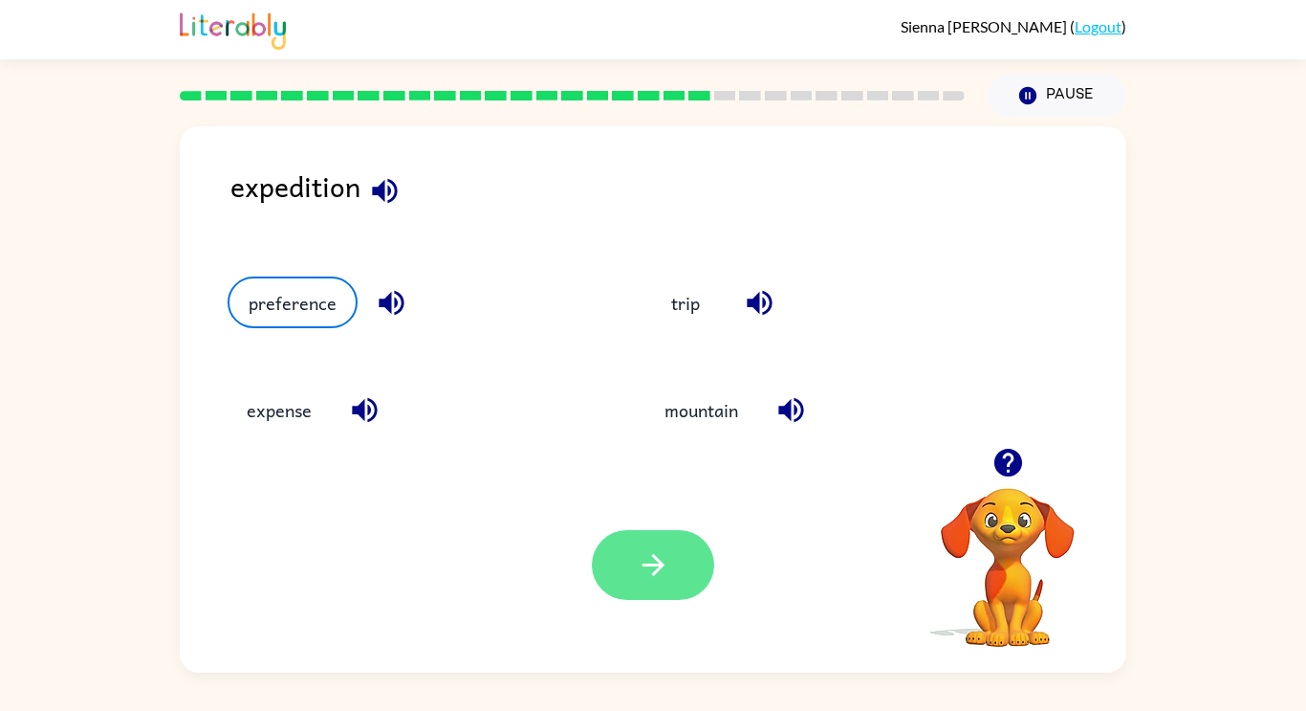
click at [649, 569] on icon "button" at bounding box center [653, 564] width 33 height 33
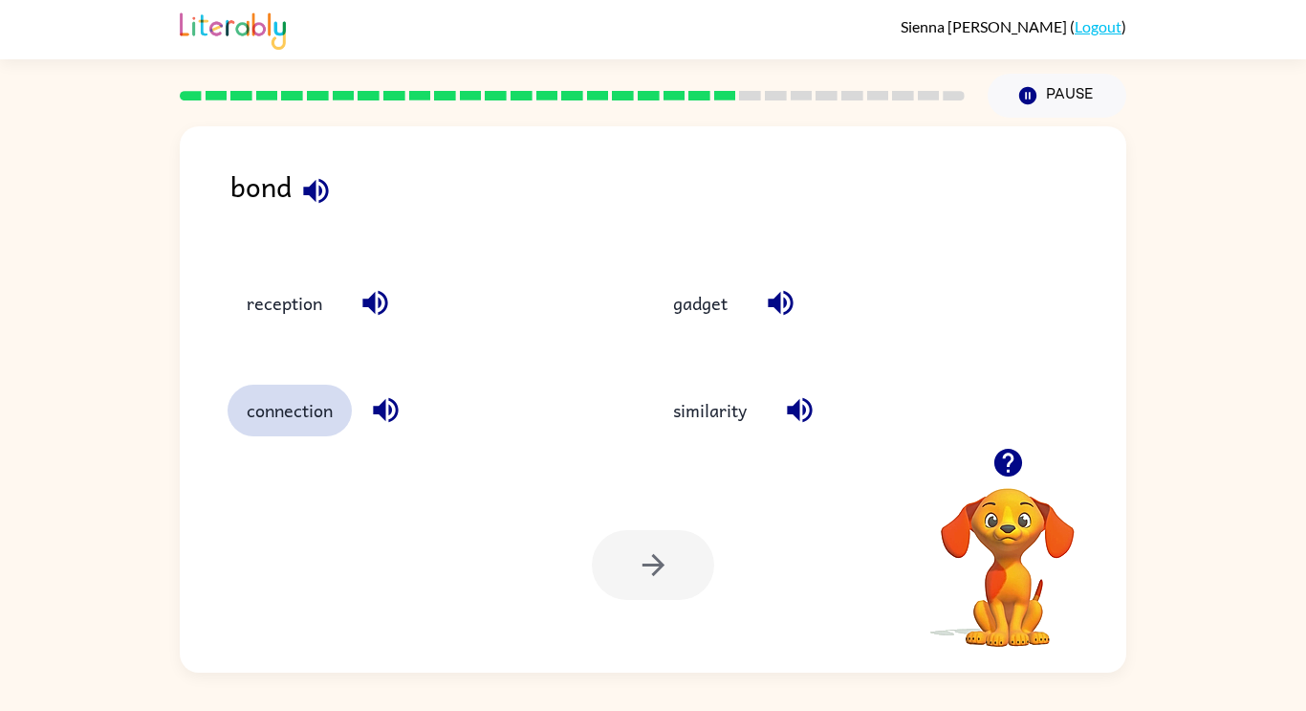
click at [312, 425] on button "connection" at bounding box center [290, 410] width 124 height 52
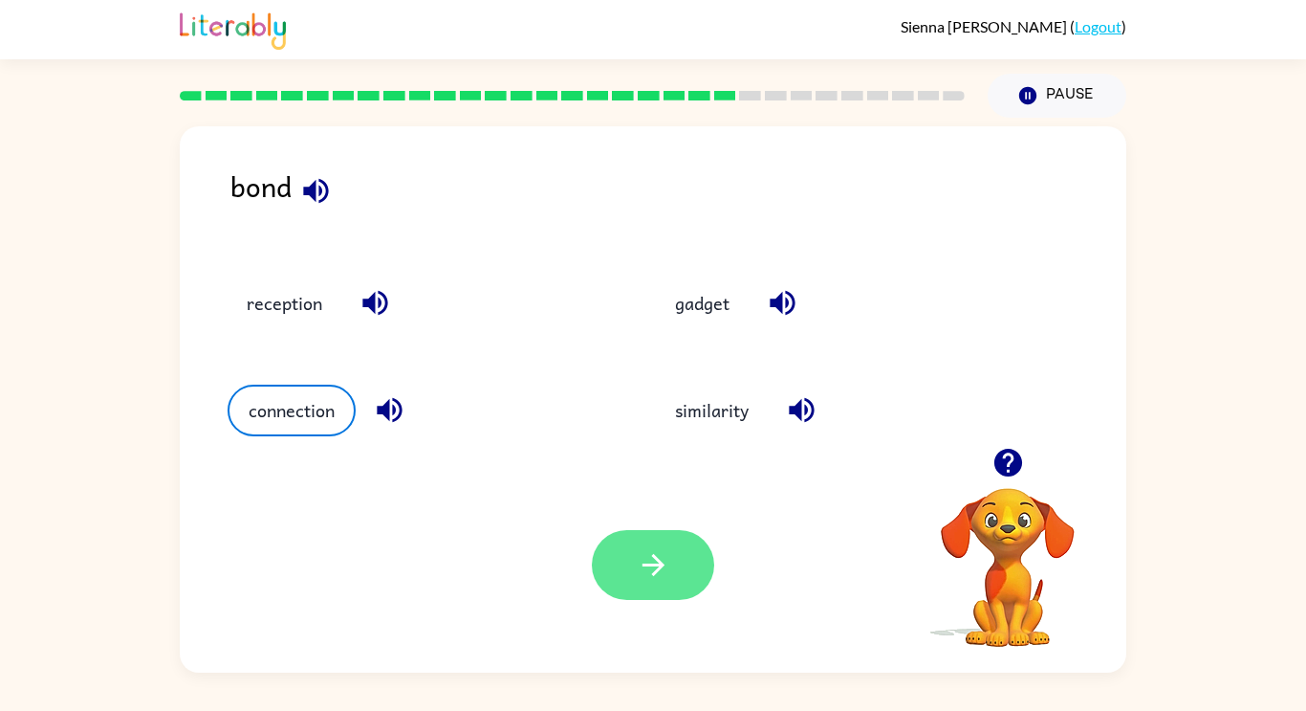
click at [657, 585] on button "button" at bounding box center [653, 565] width 122 height 70
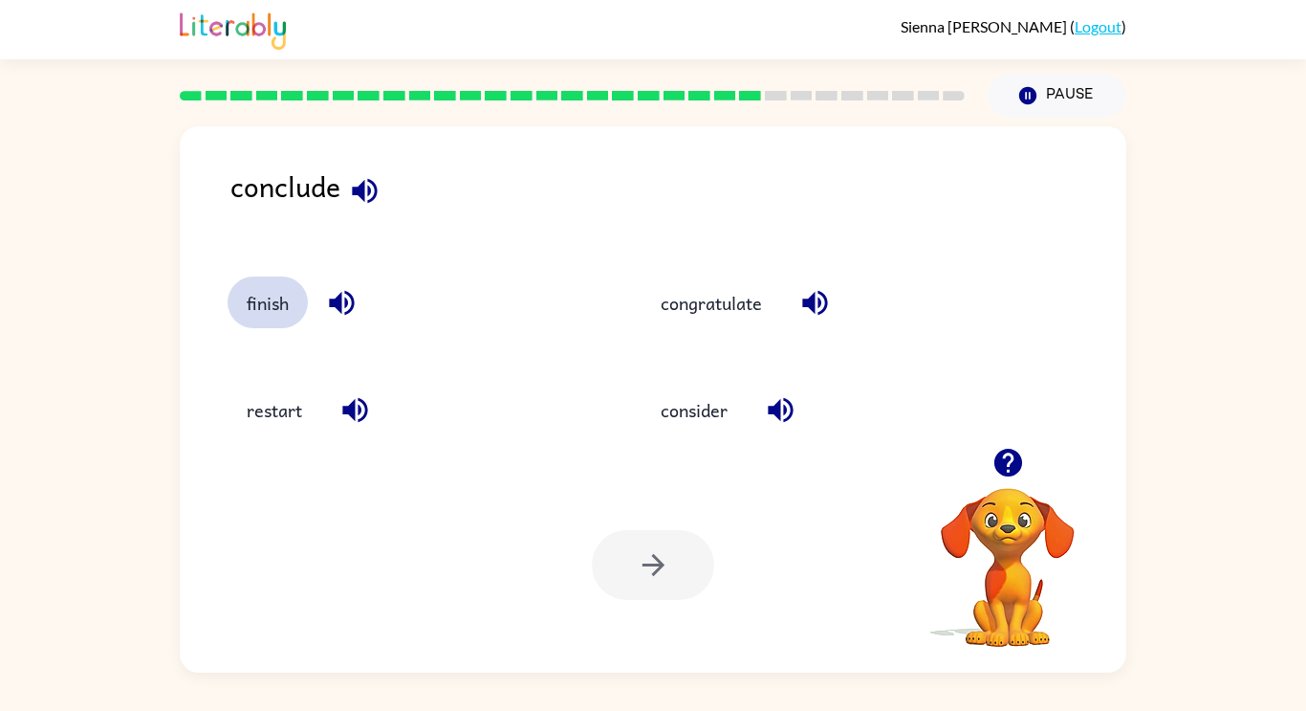
click at [271, 307] on button "finish" at bounding box center [268, 302] width 80 height 52
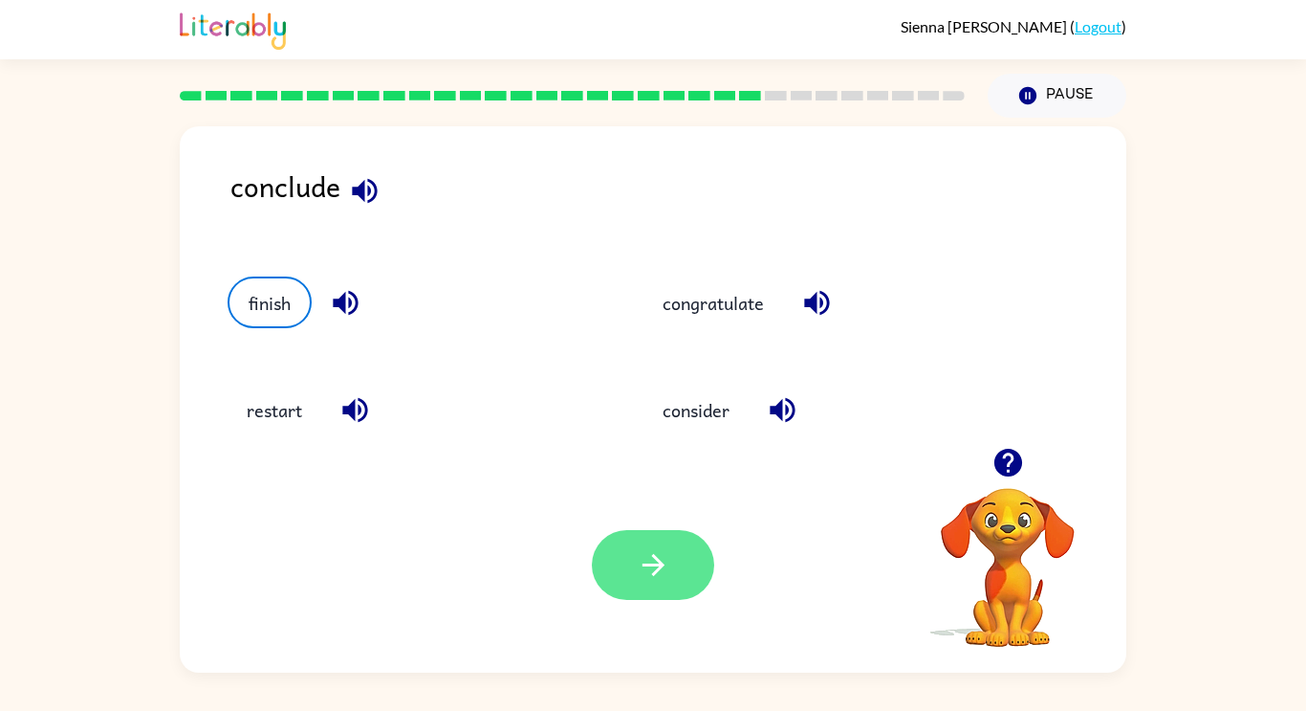
click at [633, 558] on button "button" at bounding box center [653, 565] width 122 height 70
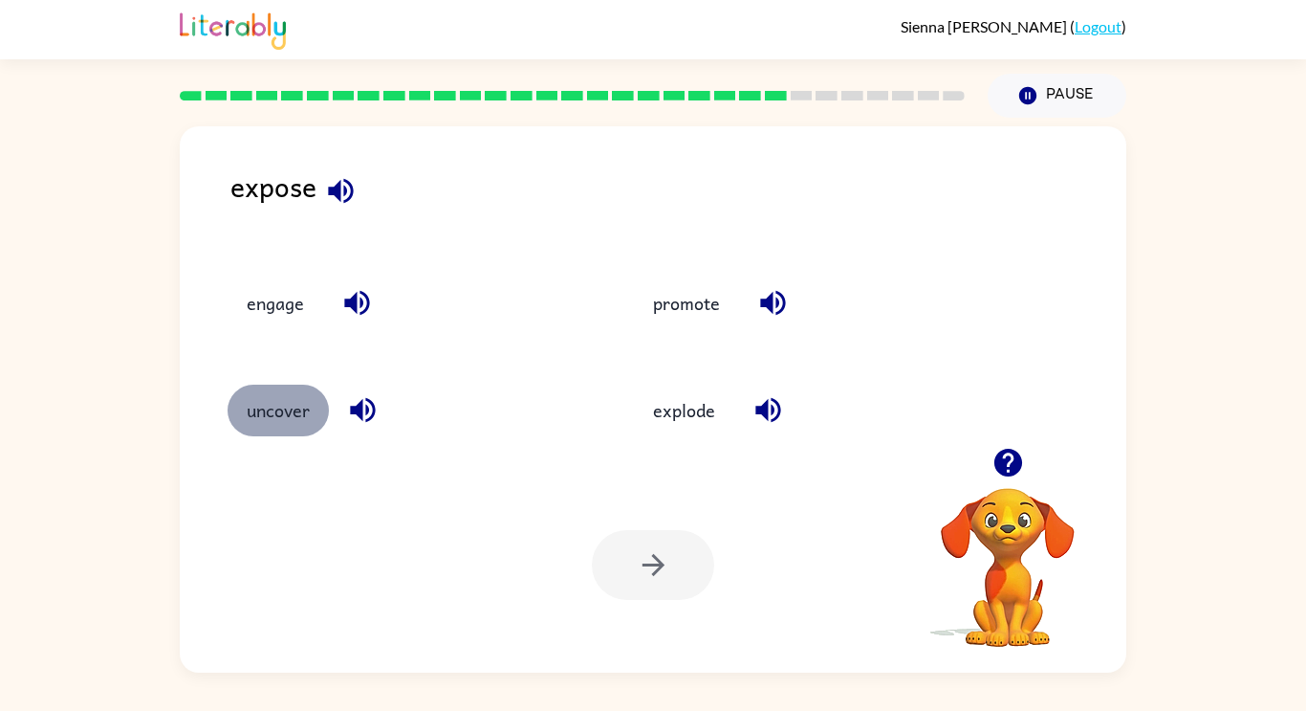
click at [280, 422] on button "uncover" at bounding box center [278, 410] width 101 height 52
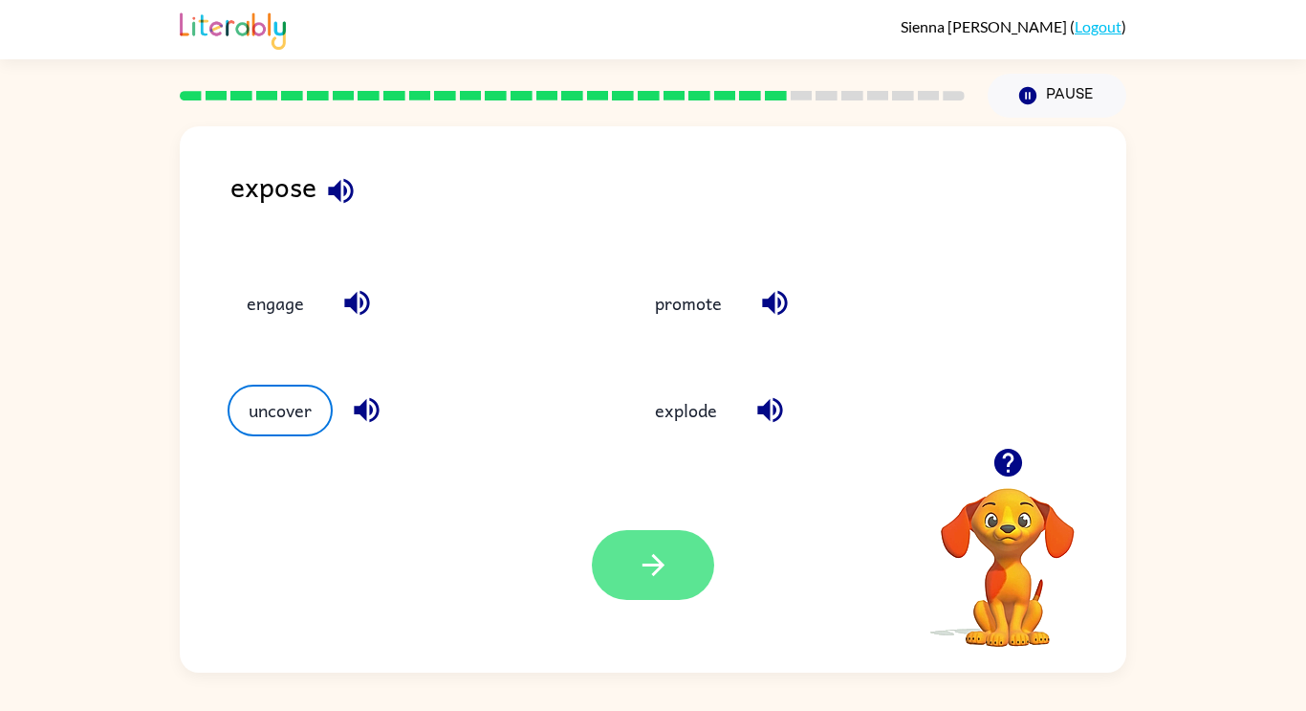
click at [623, 568] on button "button" at bounding box center [653, 565] width 122 height 70
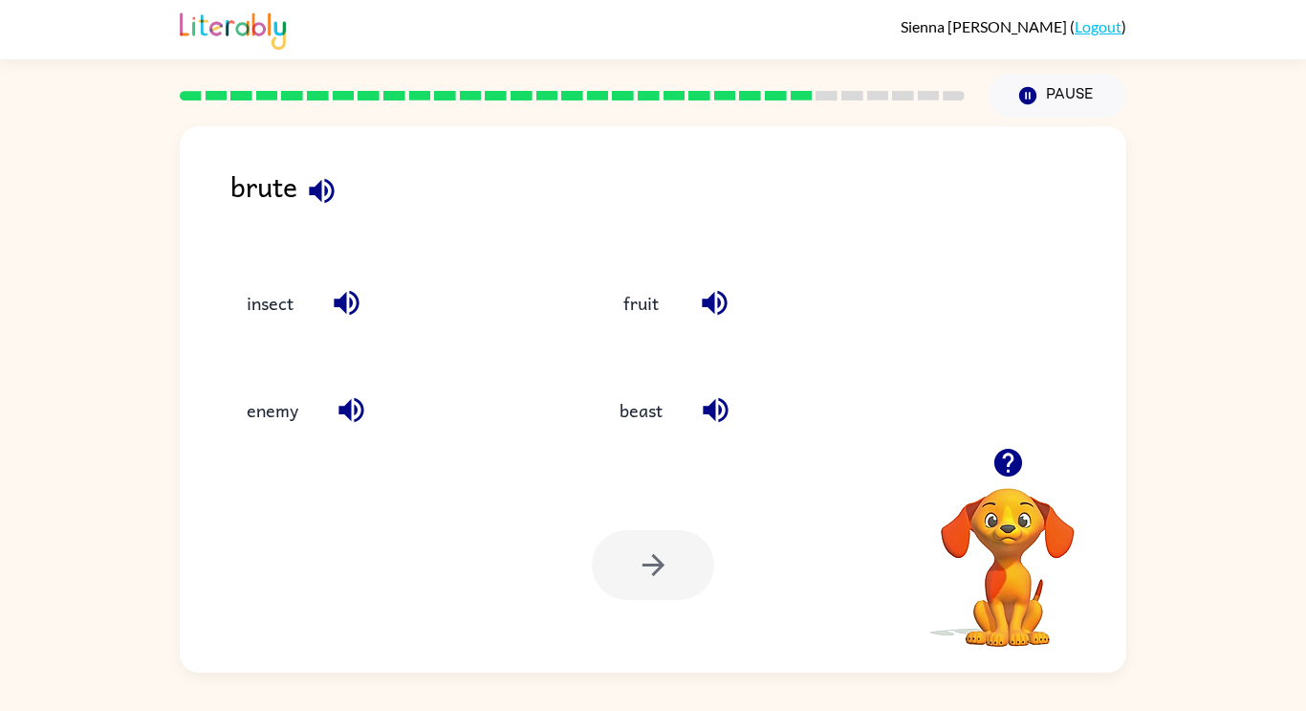
click at [327, 203] on icon "button" at bounding box center [321, 190] width 33 height 33
click at [278, 427] on button "enemy" at bounding box center [273, 410] width 90 height 52
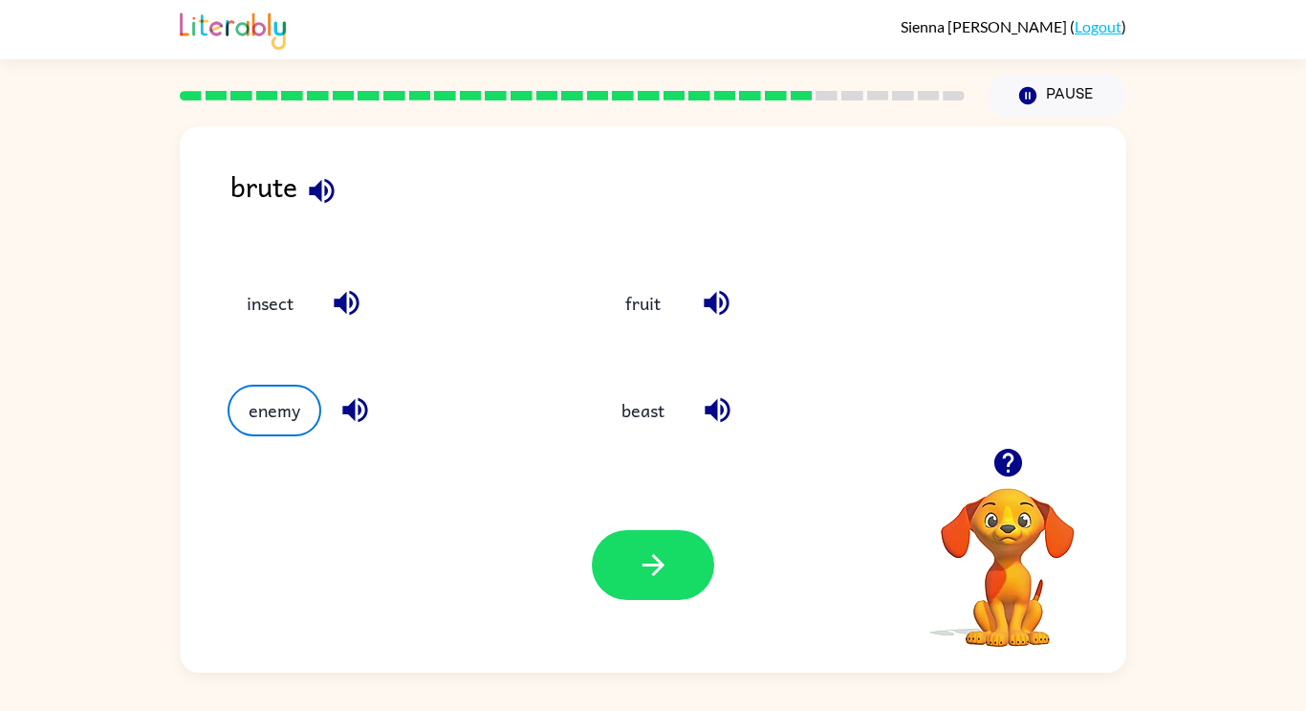
click at [617, 600] on div at bounding box center [653, 565] width 122 height 70
click at [619, 576] on button "button" at bounding box center [653, 565] width 122 height 70
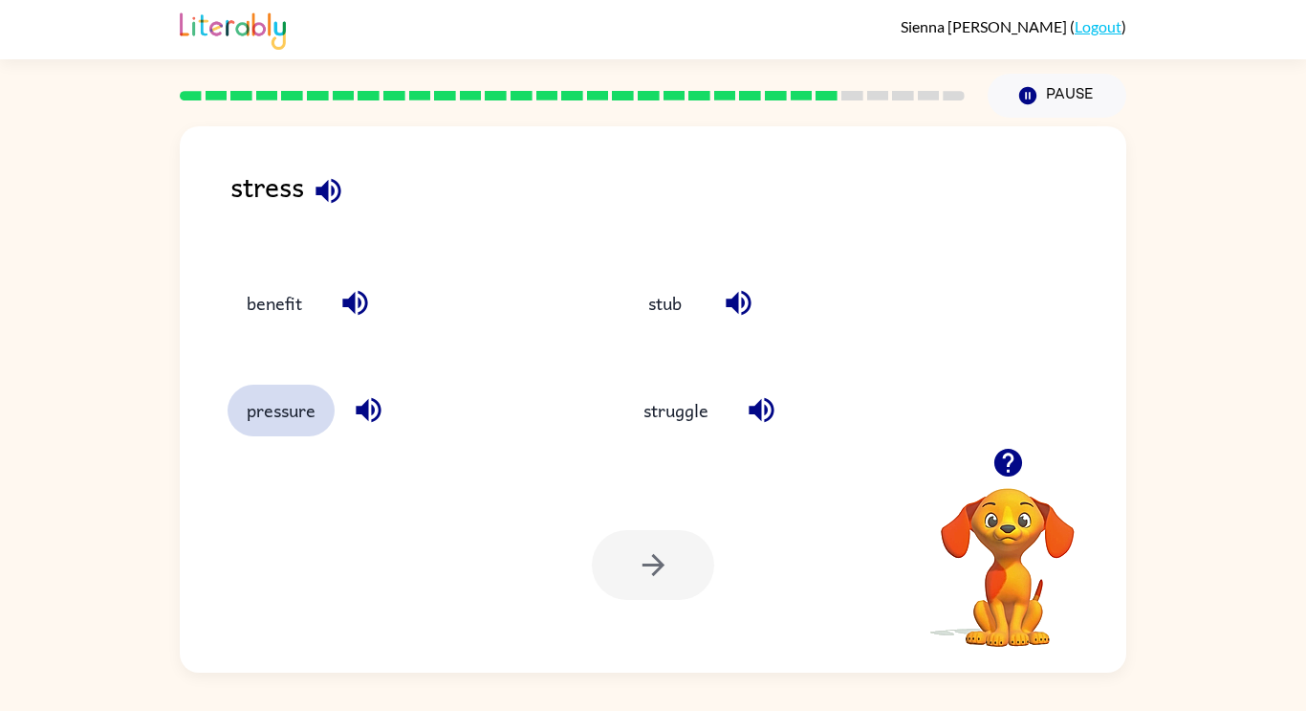
click at [301, 429] on button "pressure" at bounding box center [281, 410] width 107 height 52
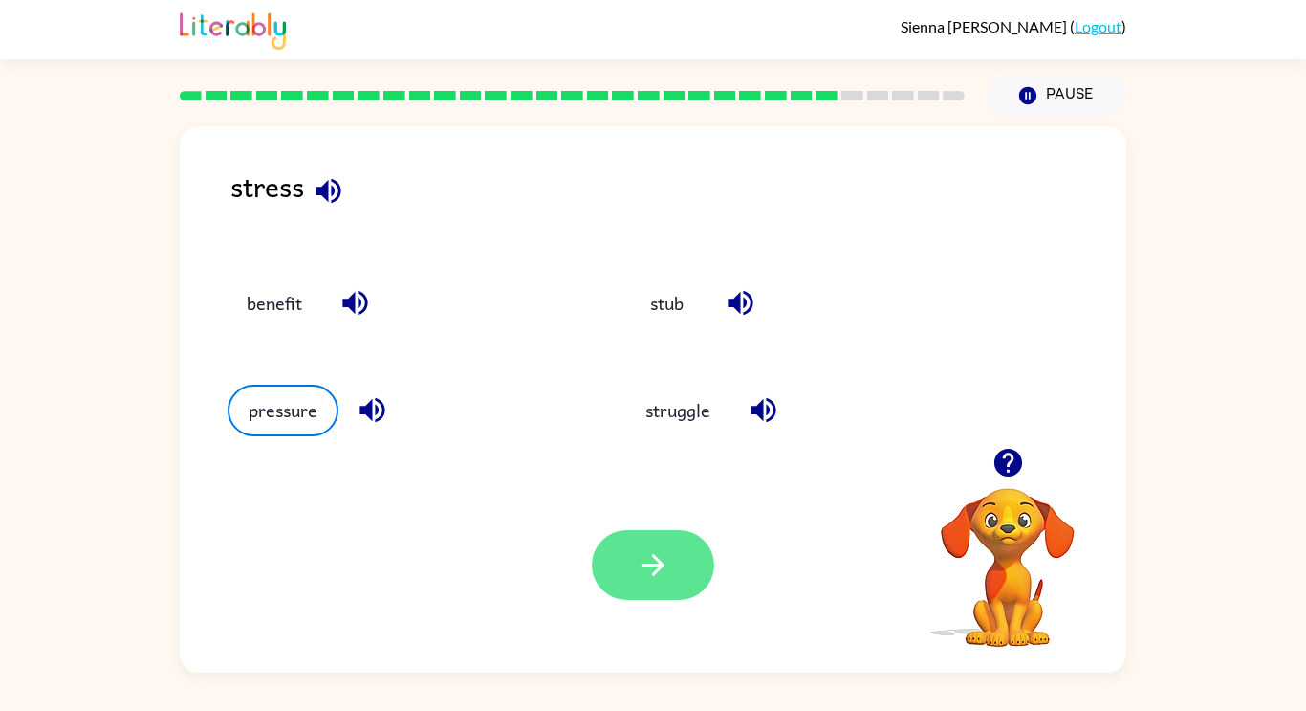
click at [662, 586] on button "button" at bounding box center [653, 565] width 122 height 70
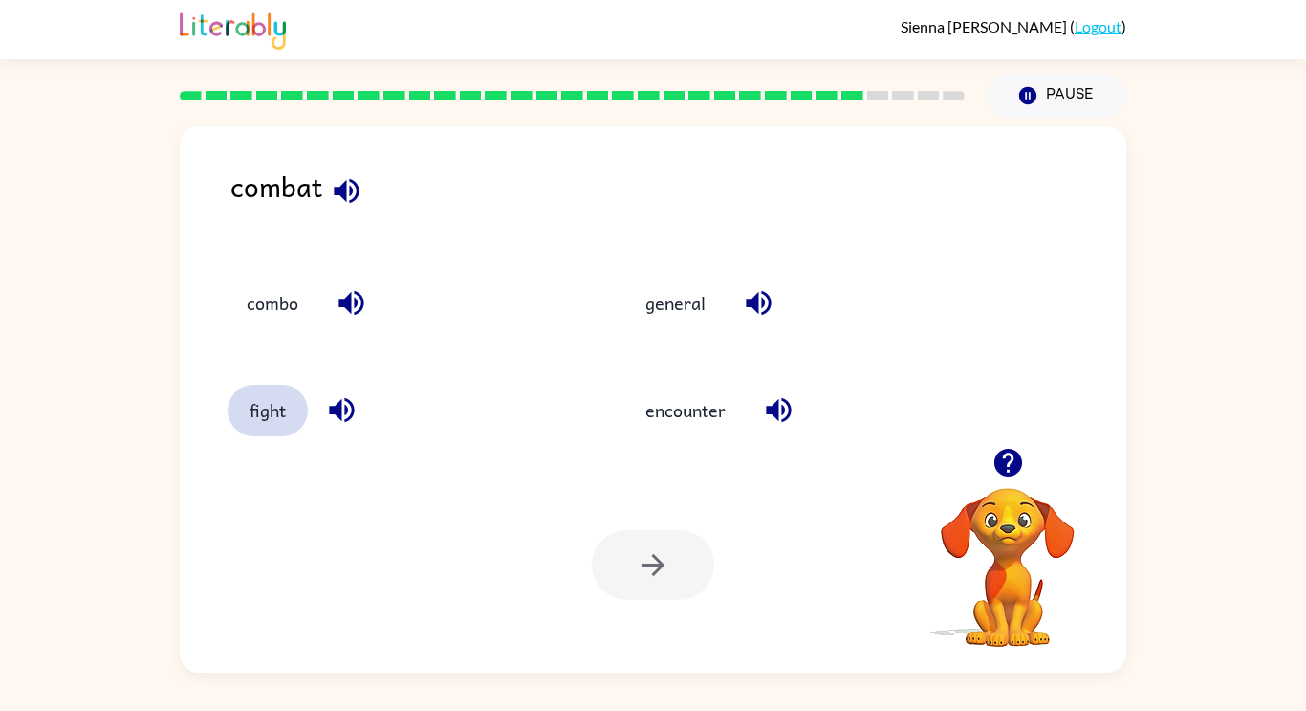
click at [288, 410] on button "fight" at bounding box center [268, 410] width 80 height 52
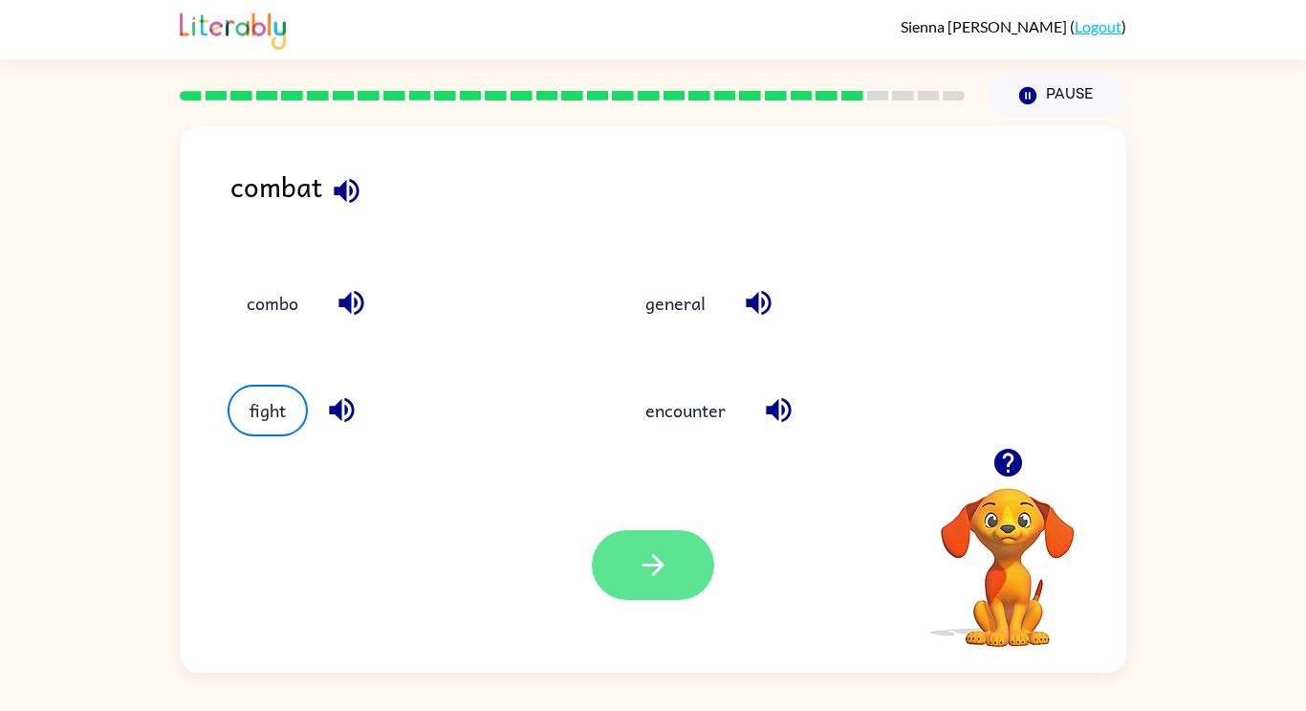
click at [657, 561] on icon "button" at bounding box center [653, 565] width 22 height 22
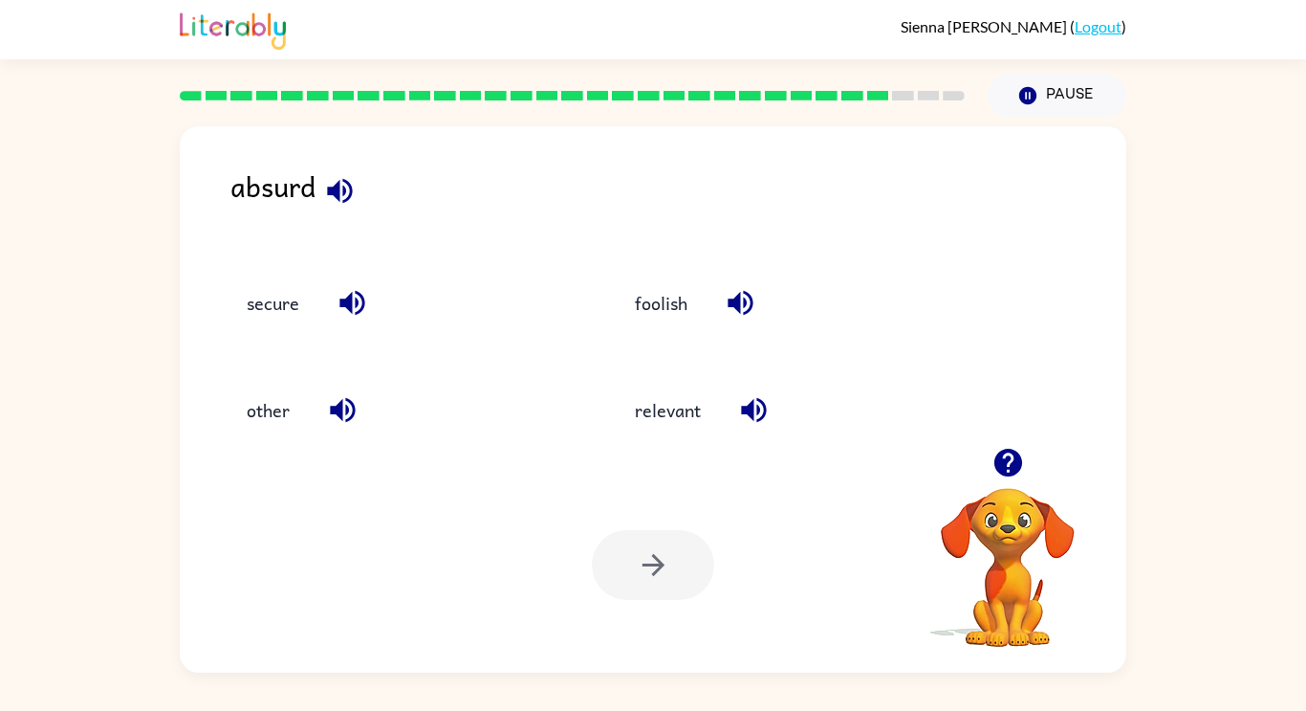
click at [344, 196] on icon "button" at bounding box center [339, 190] width 33 height 33
click at [758, 433] on button "button" at bounding box center [754, 409] width 49 height 49
click at [745, 408] on icon "button" at bounding box center [753, 410] width 25 height 25
click at [760, 401] on icon "button" at bounding box center [753, 410] width 25 height 25
click at [748, 424] on icon "button" at bounding box center [753, 409] width 33 height 33
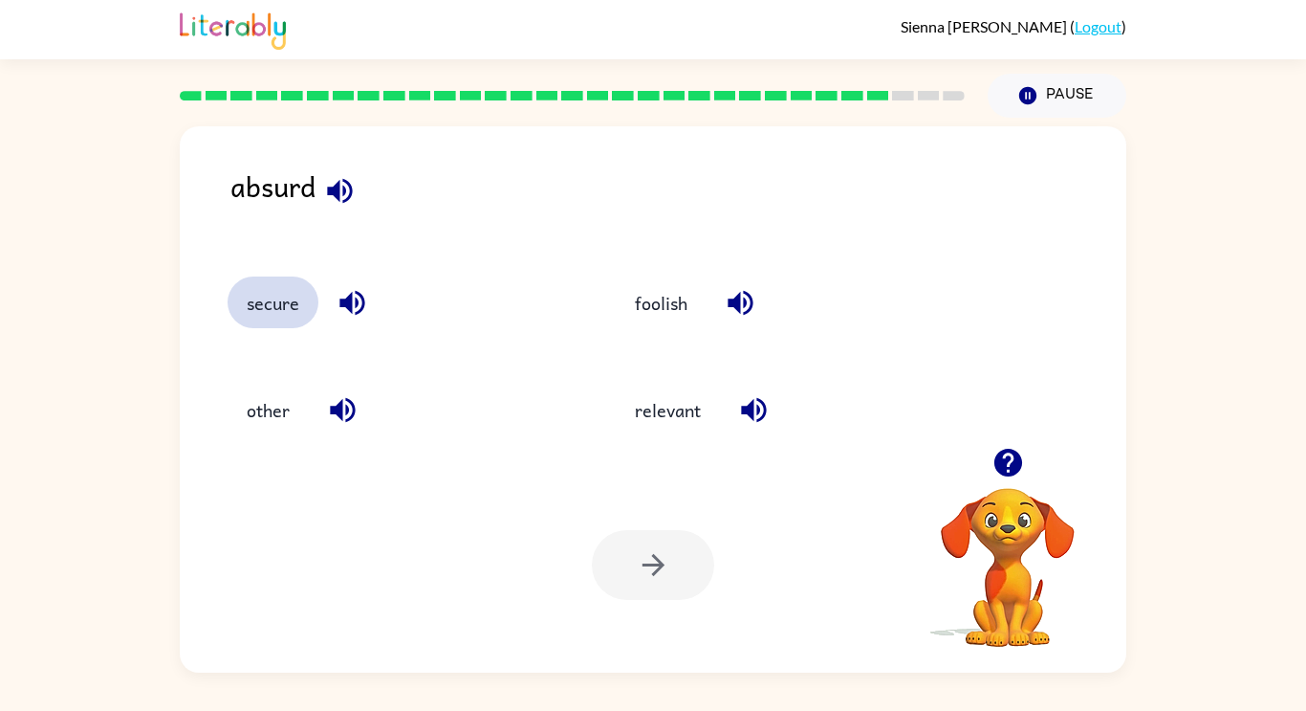
click at [273, 297] on button "secure" at bounding box center [273, 302] width 91 height 52
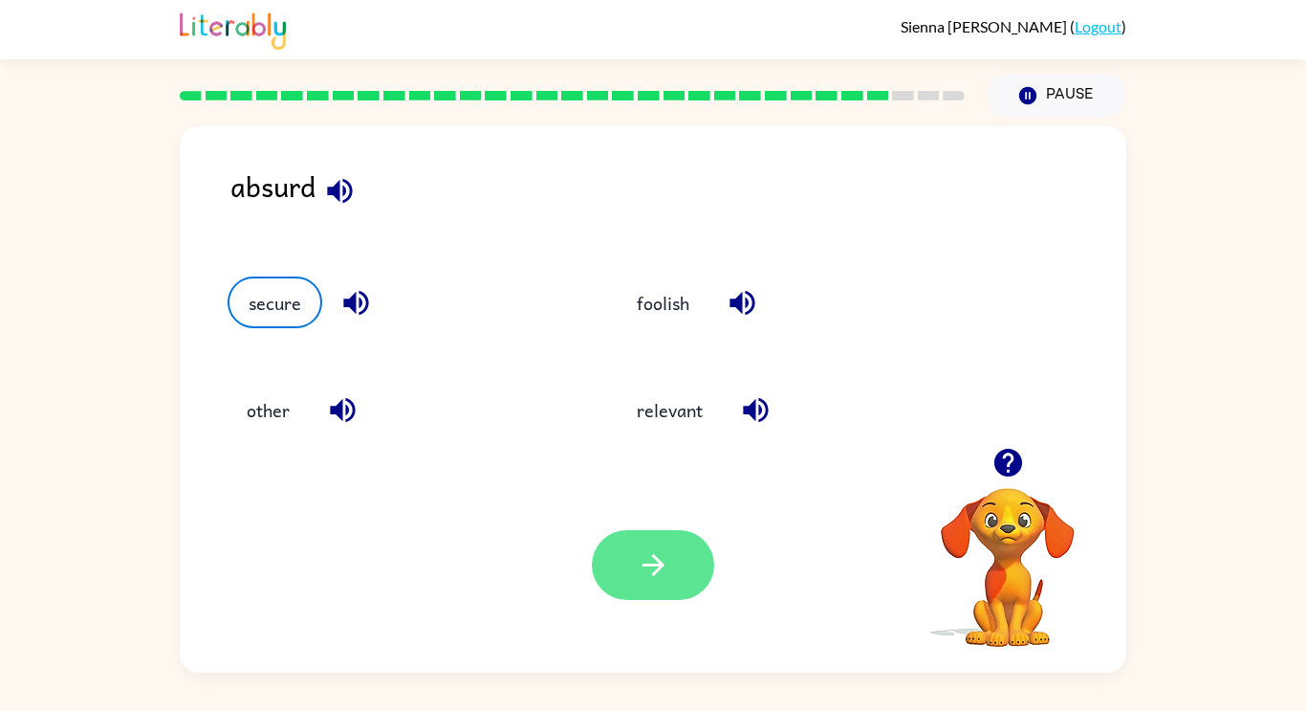
click at [617, 558] on button "button" at bounding box center [653, 565] width 122 height 70
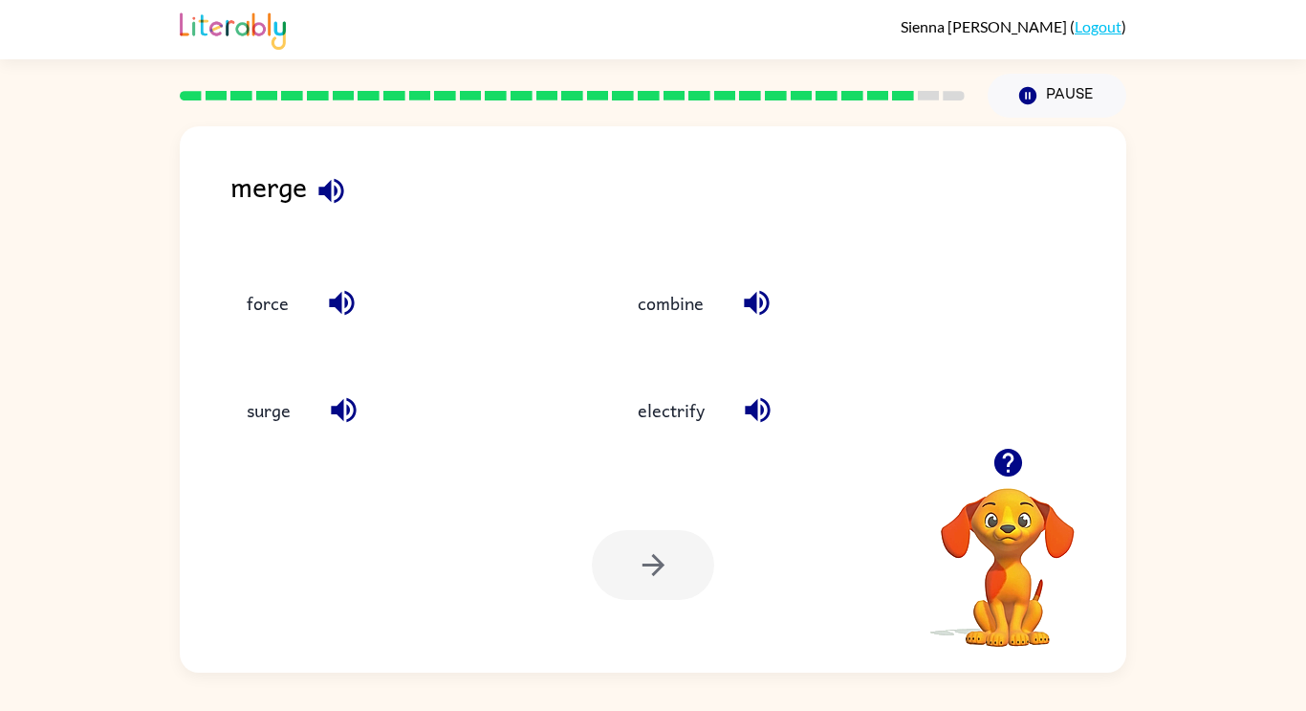
click at [352, 404] on icon "button" at bounding box center [343, 410] width 25 height 25
click at [685, 305] on button "combine" at bounding box center [671, 302] width 104 height 52
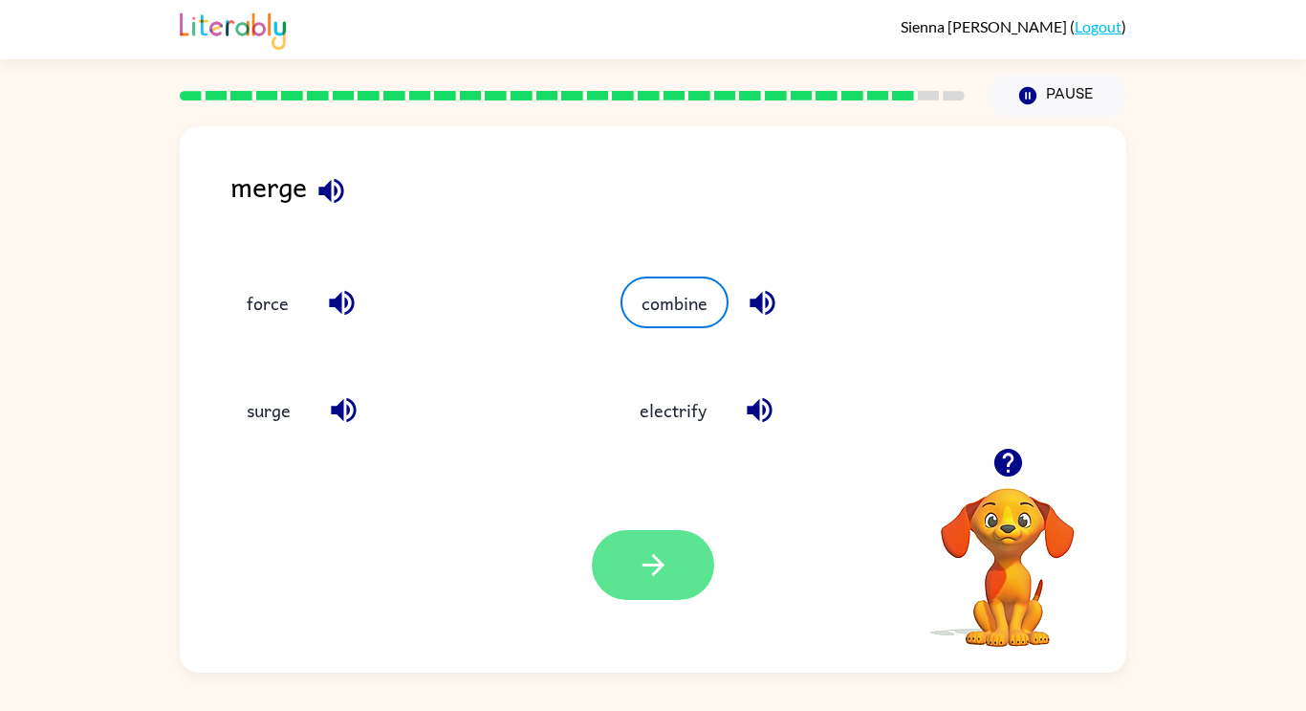
click at [646, 558] on icon "button" at bounding box center [653, 564] width 33 height 33
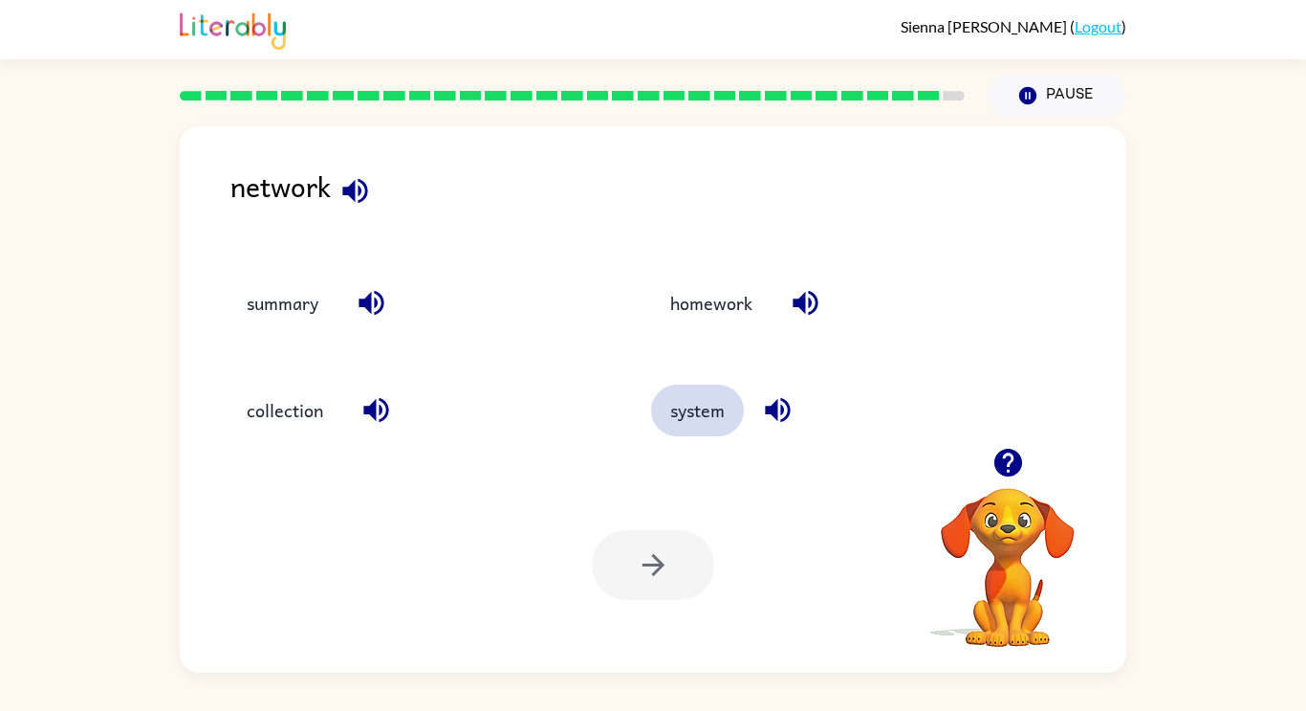
click at [699, 402] on button "system" at bounding box center [697, 410] width 93 height 52
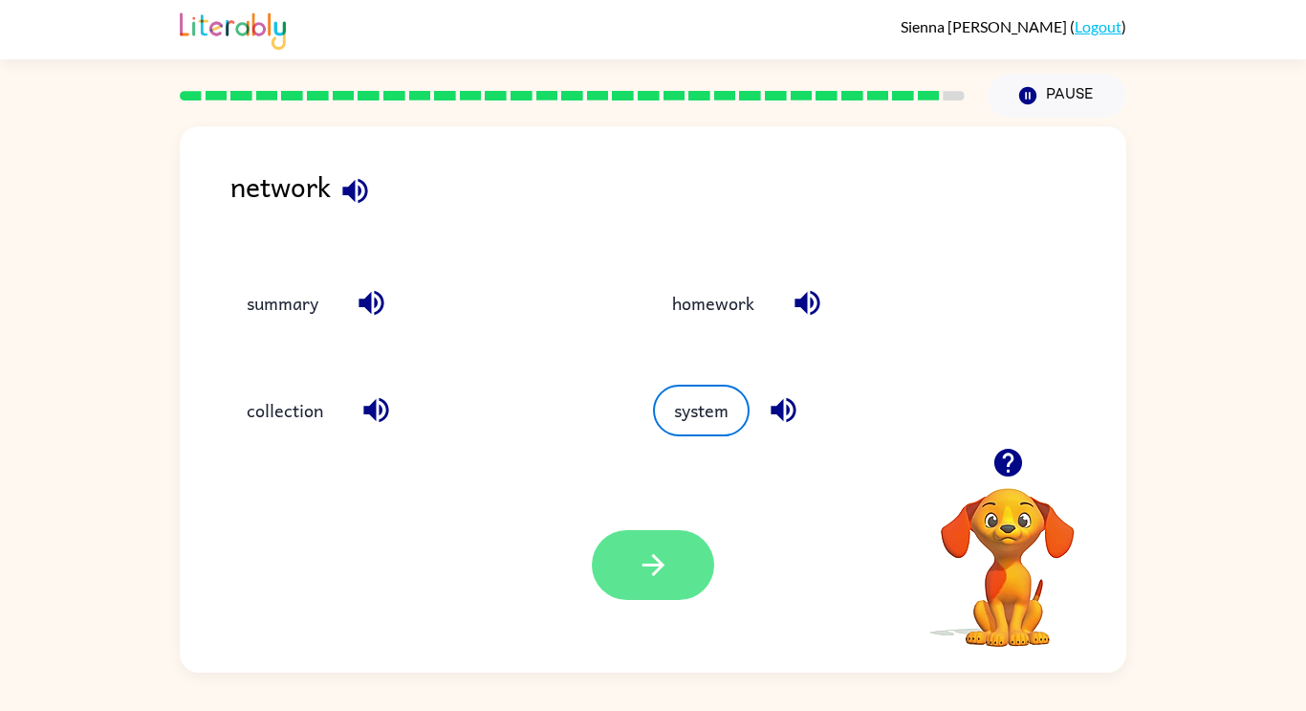
click at [666, 549] on icon "button" at bounding box center [653, 564] width 33 height 33
